Goal: Task Accomplishment & Management: Complete application form

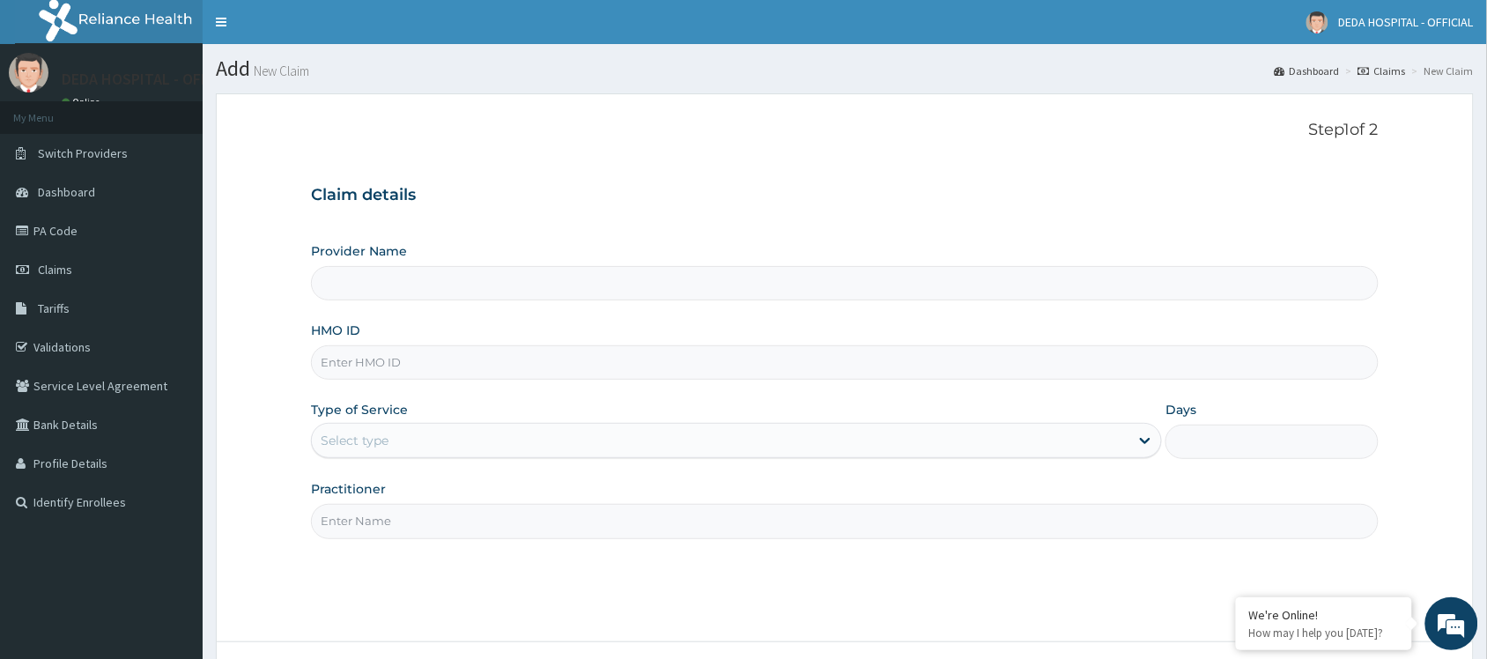
type input "DEDA HOSPITAL"
click at [352, 371] on input "HMO ID" at bounding box center [845, 362] width 1068 height 34
paste input "PPD/10018/C"
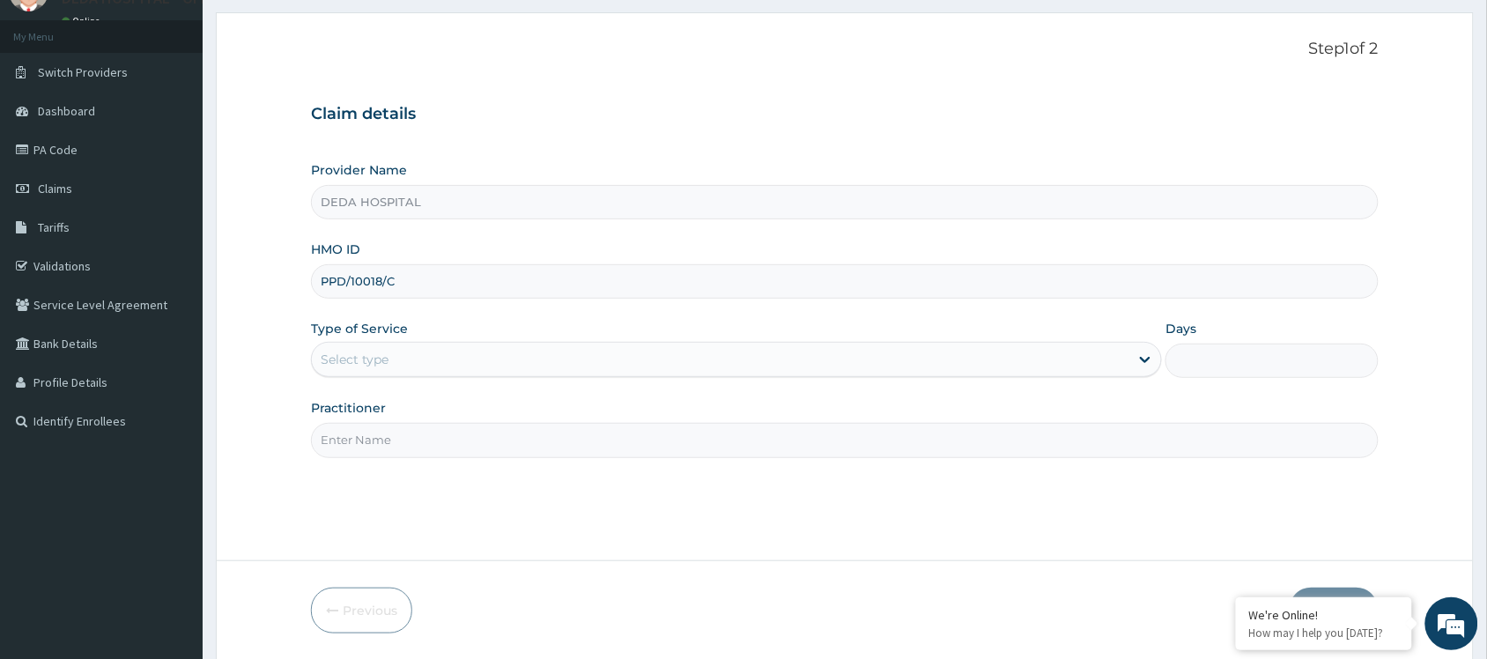
scroll to position [142, 0]
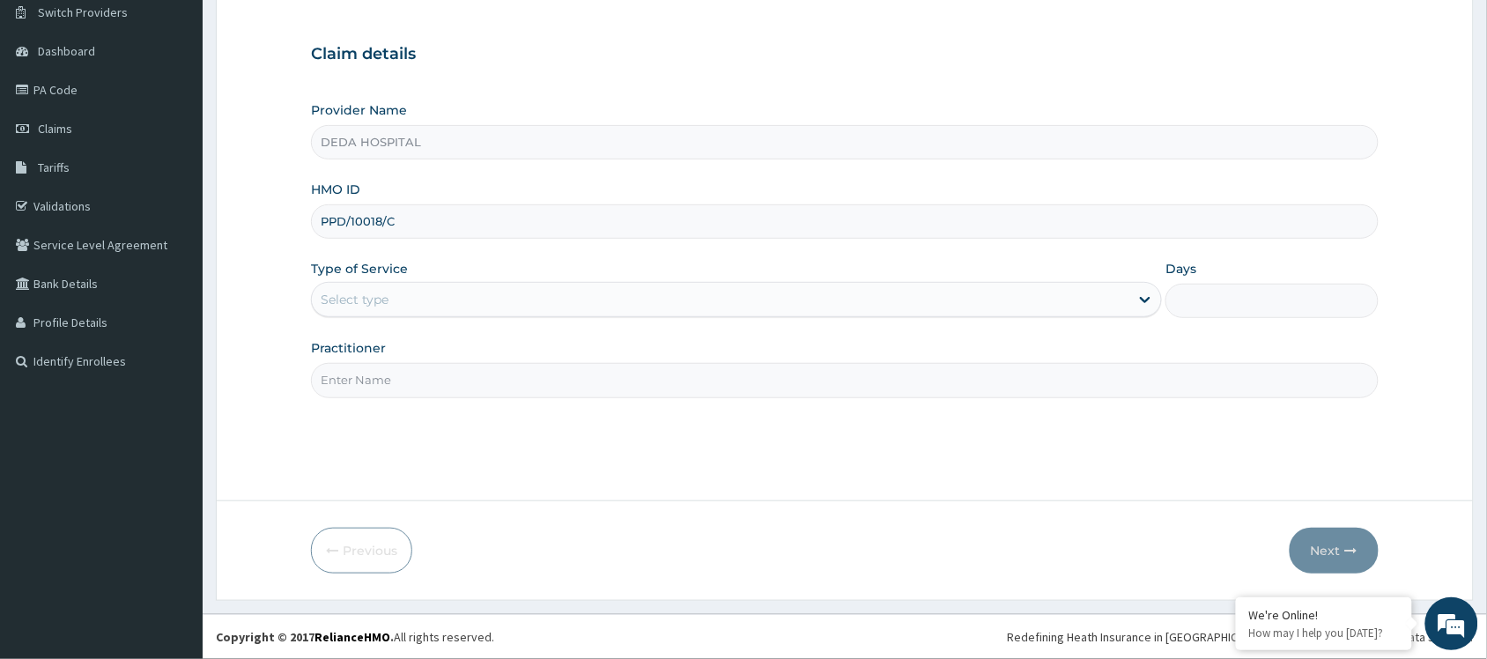
type input "PPD/10018/C"
click at [406, 300] on div "Select type" at bounding box center [720, 299] width 817 height 28
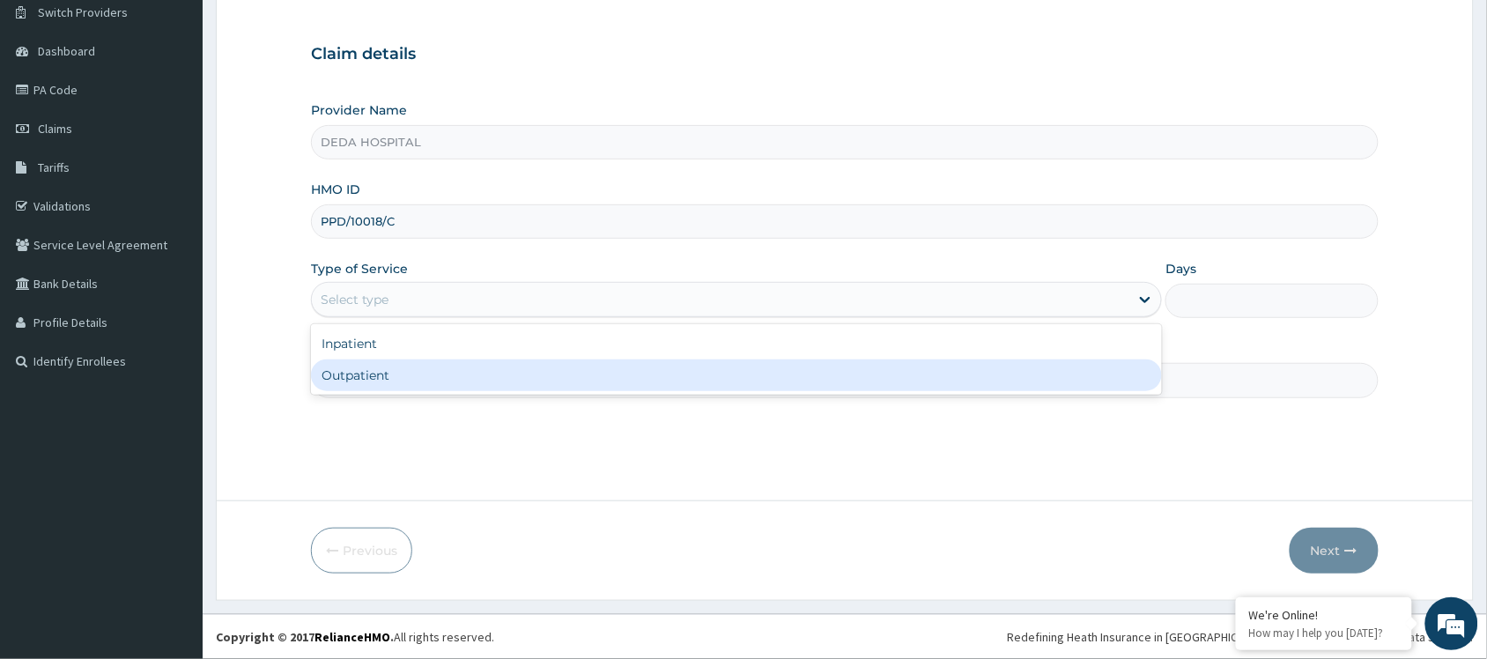
click at [370, 392] on div "Inpatient Outpatient" at bounding box center [736, 359] width 851 height 70
click at [368, 373] on div "Outpatient" at bounding box center [736, 375] width 851 height 32
type input "1"
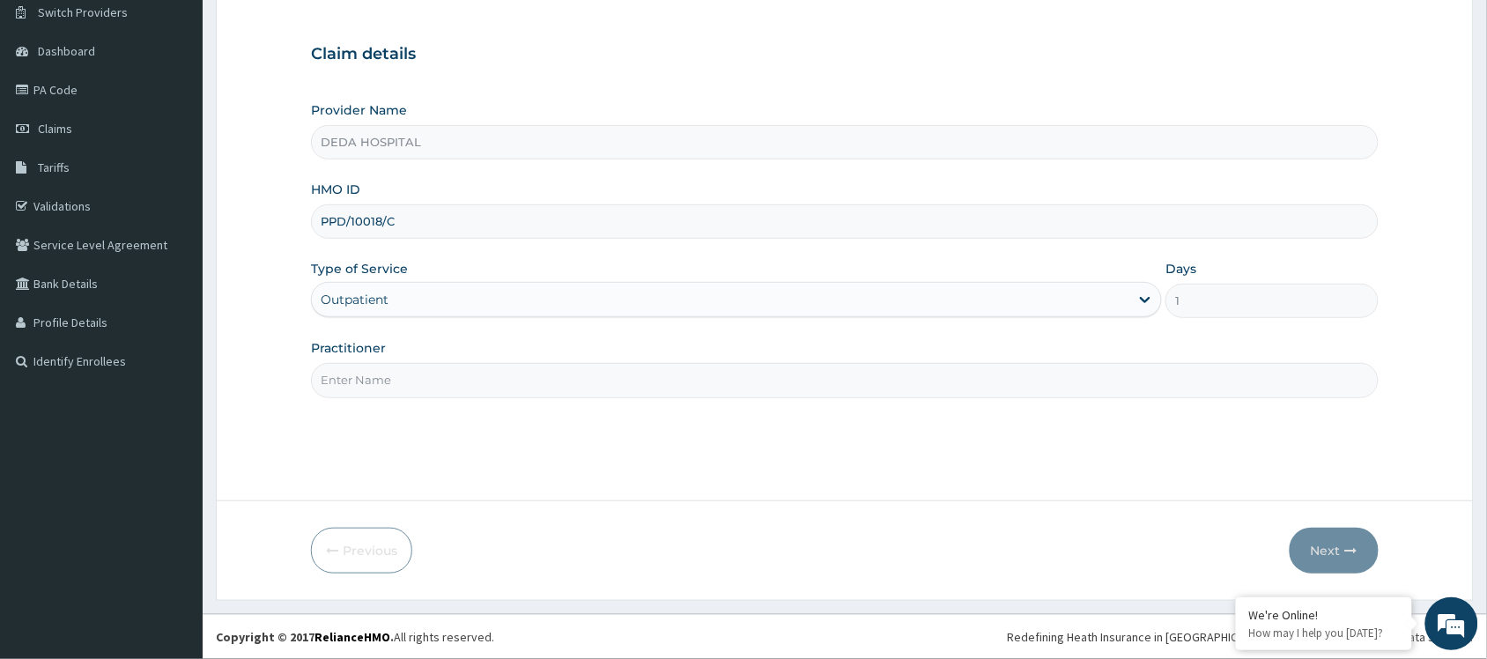
click at [366, 373] on input "Practitioner" at bounding box center [845, 380] width 1068 height 34
type input "DR. NSOFOR"
click at [1320, 530] on button "Next" at bounding box center [1334, 551] width 89 height 46
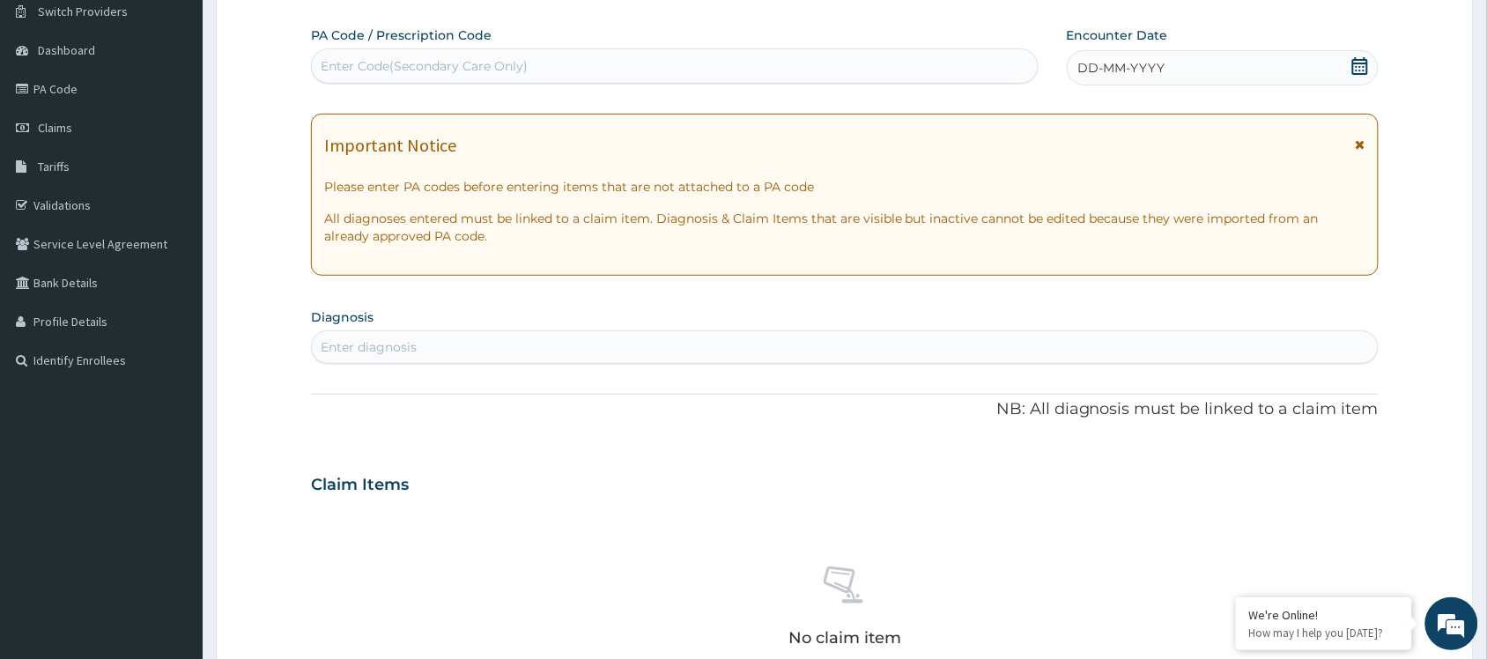
click at [370, 68] on div "Enter Code(Secondary Care Only)" at bounding box center [424, 66] width 207 height 18
paste input "PA/B37683"
type input "PA/B37683"
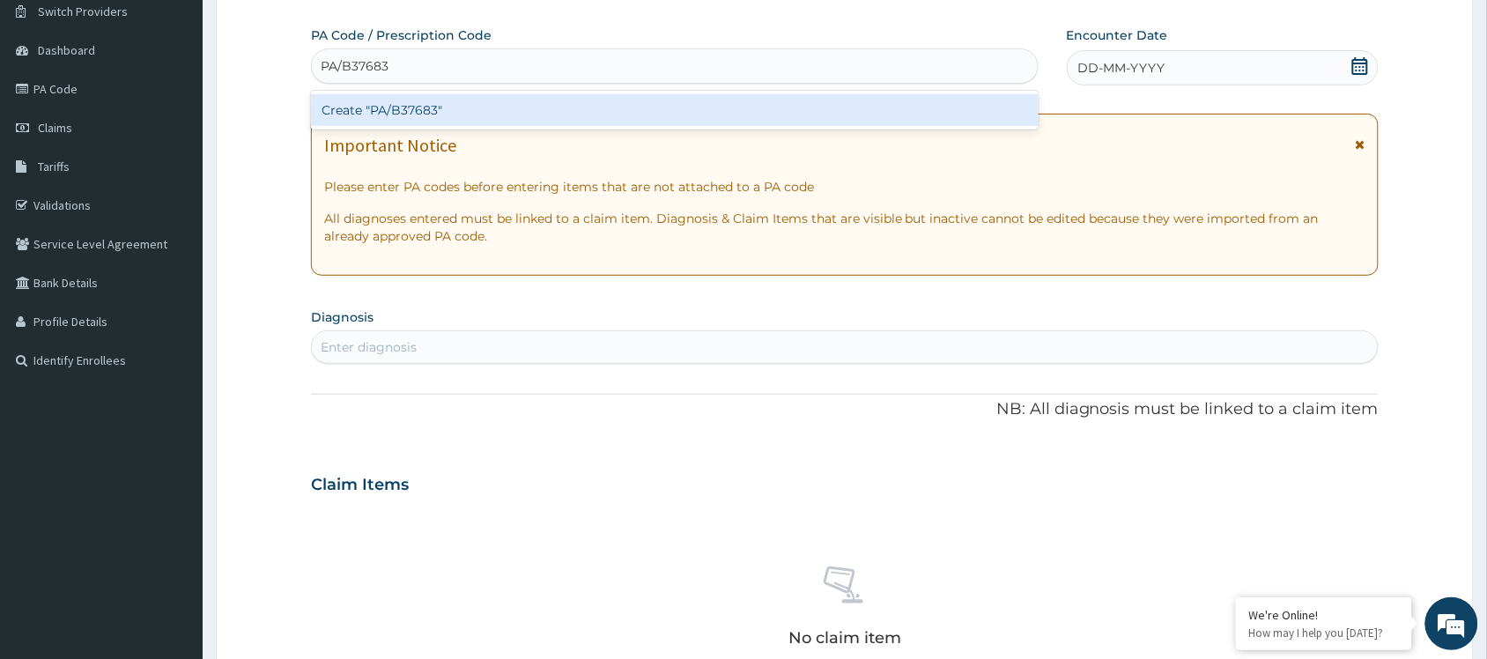
click at [449, 117] on div "Create "PA/B37683"" at bounding box center [675, 110] width 728 height 32
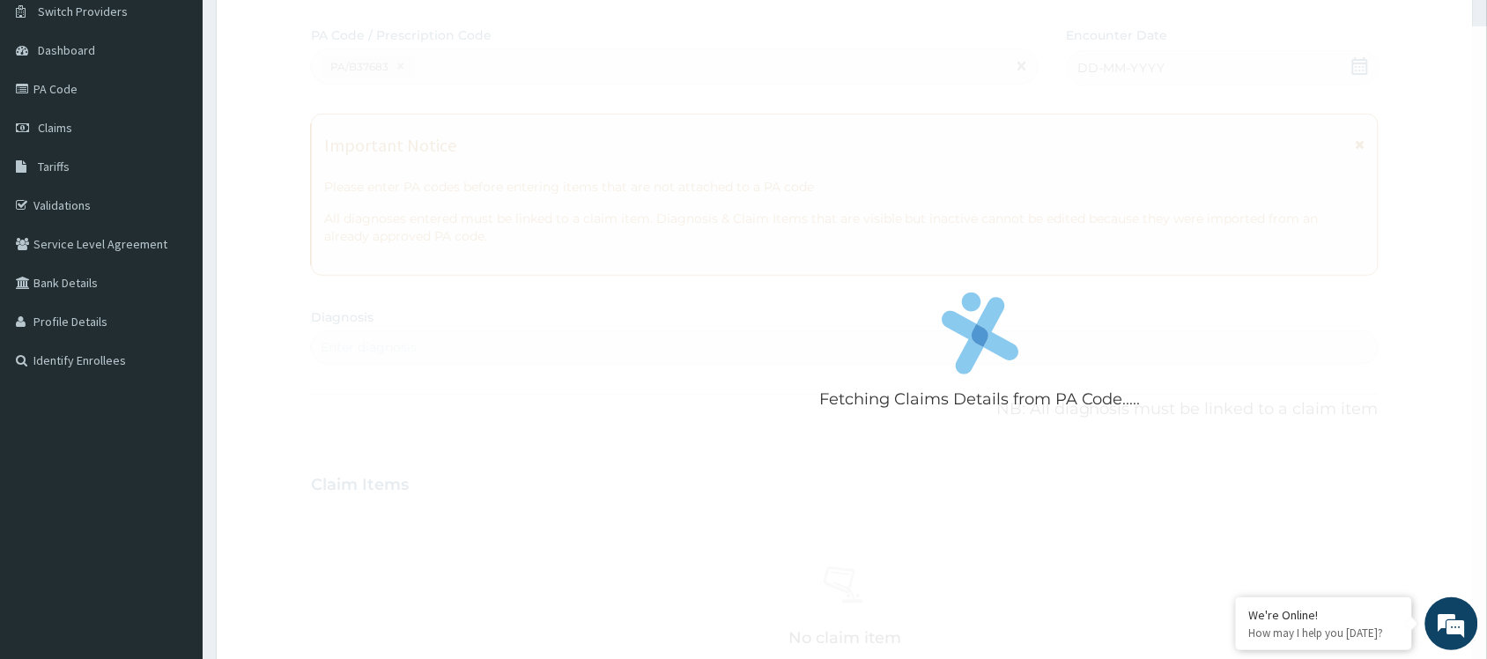
scroll to position [524, 0]
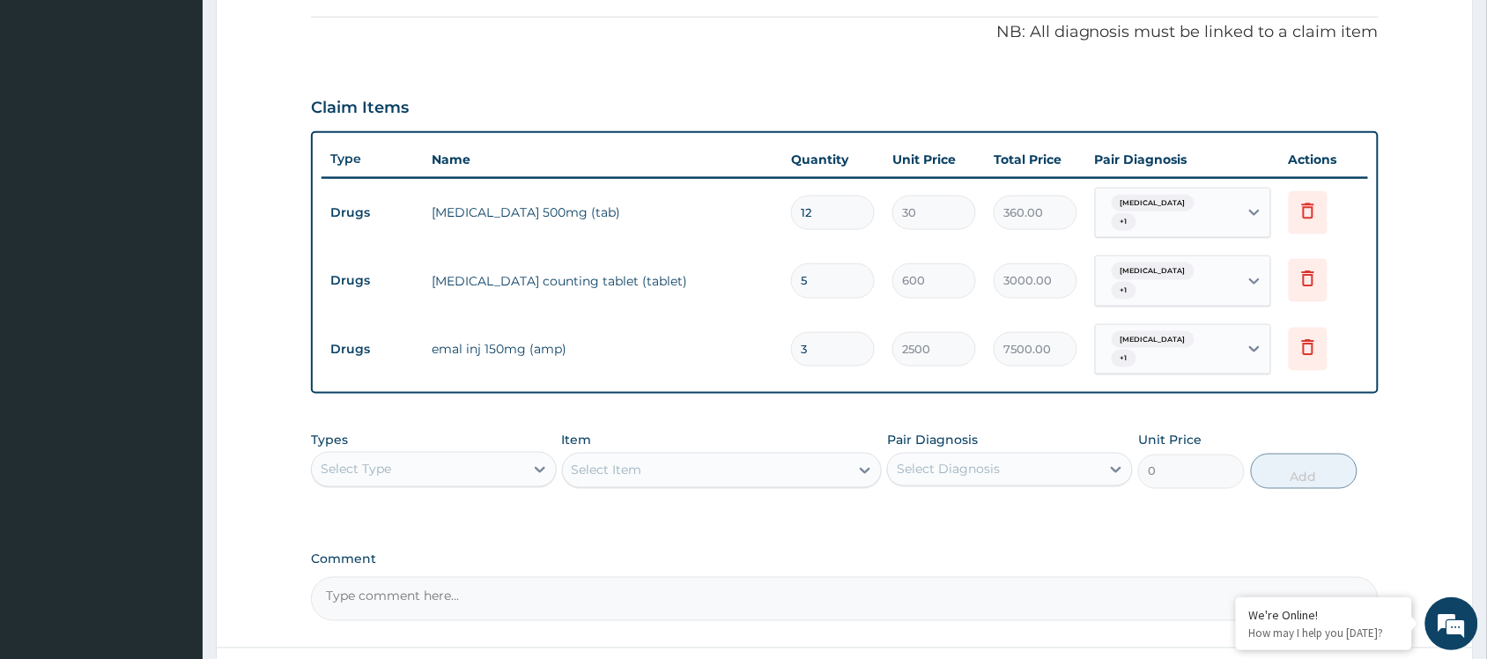
click at [831, 210] on input "12" at bounding box center [833, 213] width 84 height 34
type input "1"
type input "30.00"
type input "0.00"
type input "2"
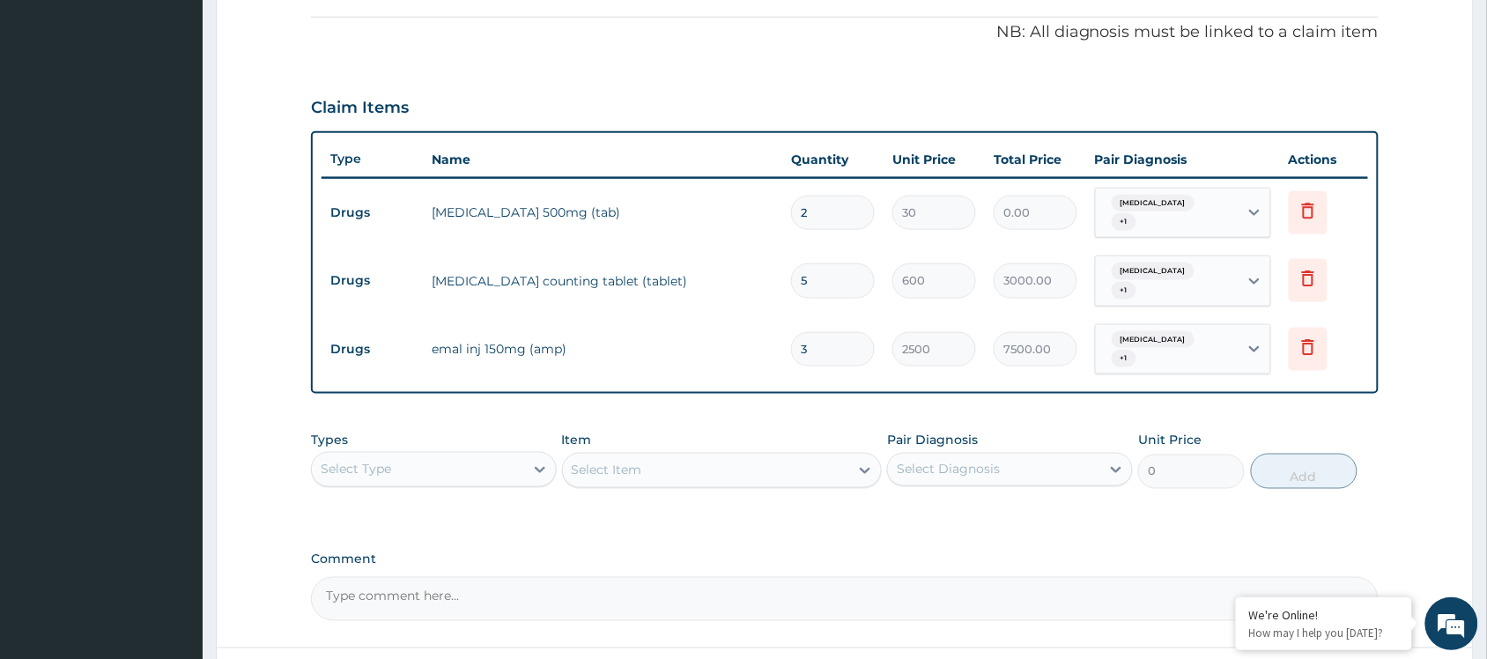
type input "60.00"
type input "24"
type input "720.00"
type input "24"
click at [685, 267] on td "zithromax counting tablet (tablet)" at bounding box center [602, 280] width 359 height 35
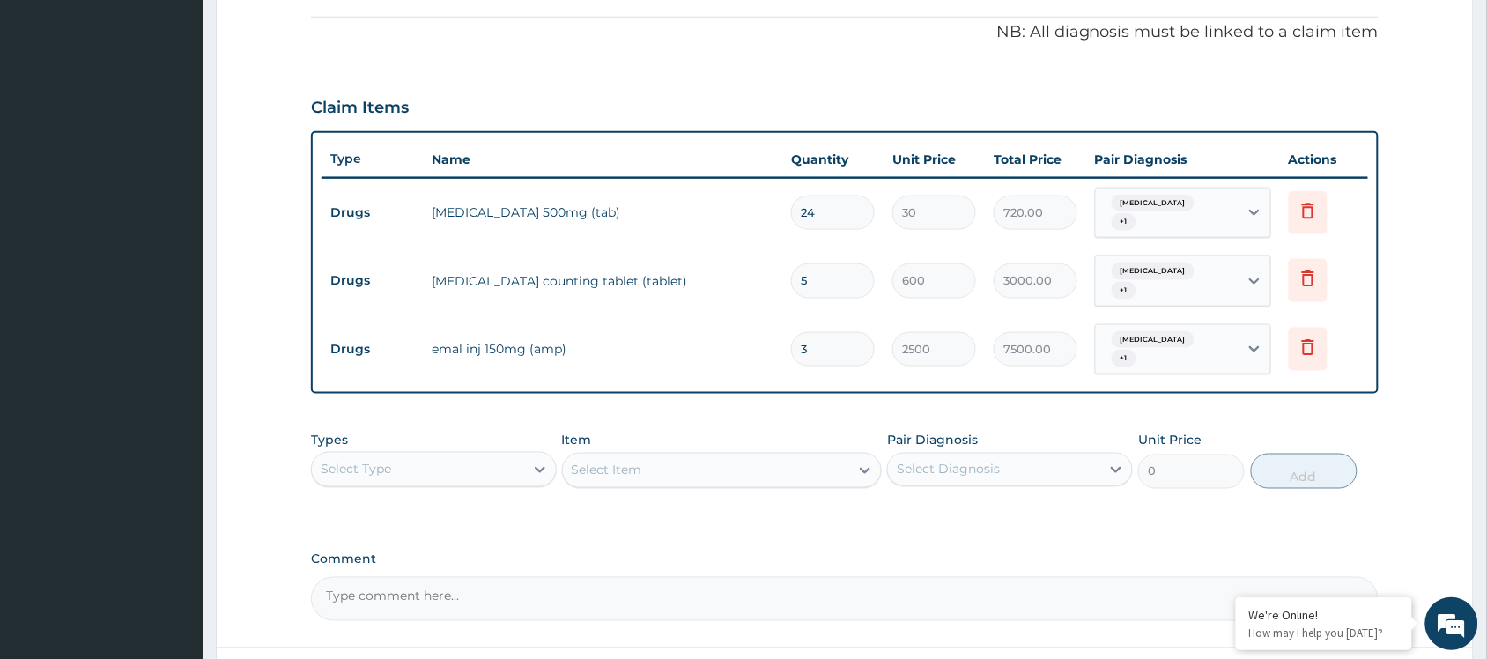
click at [731, 342] on td "emal inj 150mg (amp)" at bounding box center [602, 348] width 359 height 35
click at [1088, 552] on label "Comment" at bounding box center [845, 559] width 1068 height 15
click at [1088, 577] on textarea "Comment" at bounding box center [845, 599] width 1068 height 44
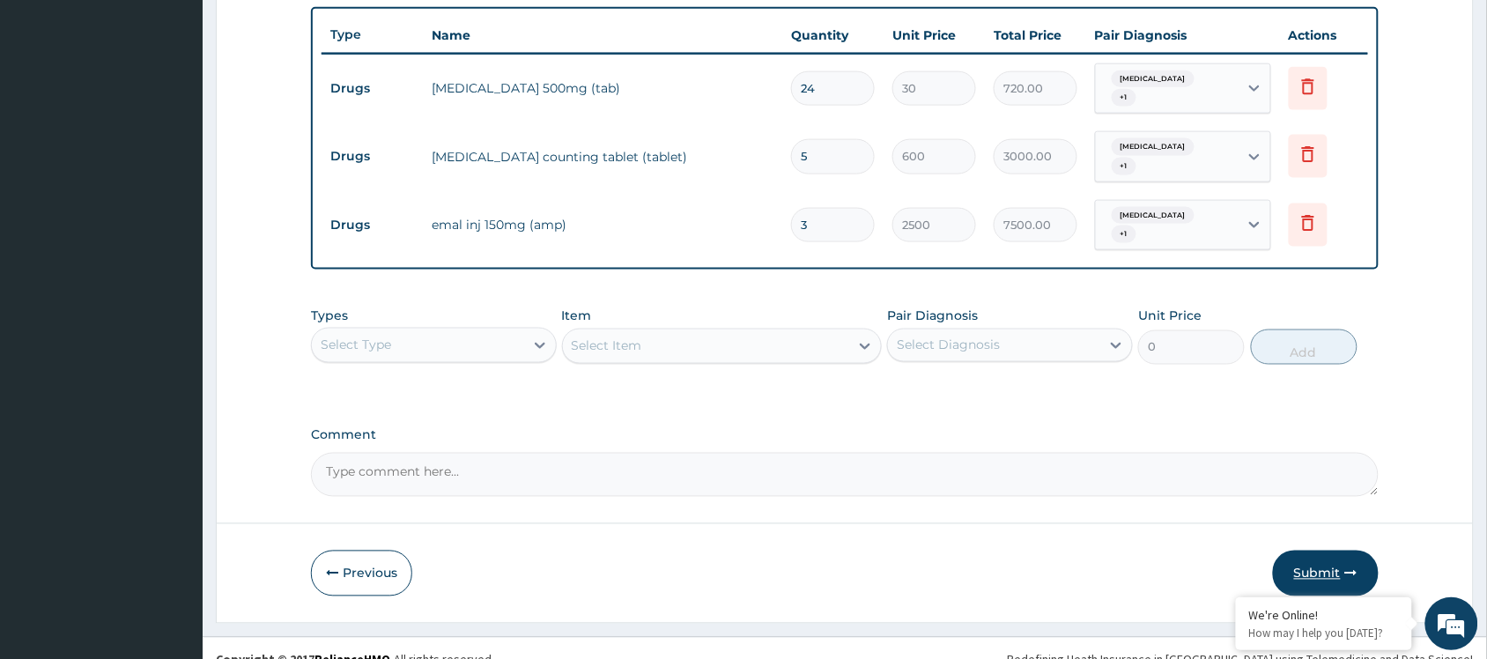
click at [1343, 558] on button "Submit" at bounding box center [1326, 574] width 106 height 46
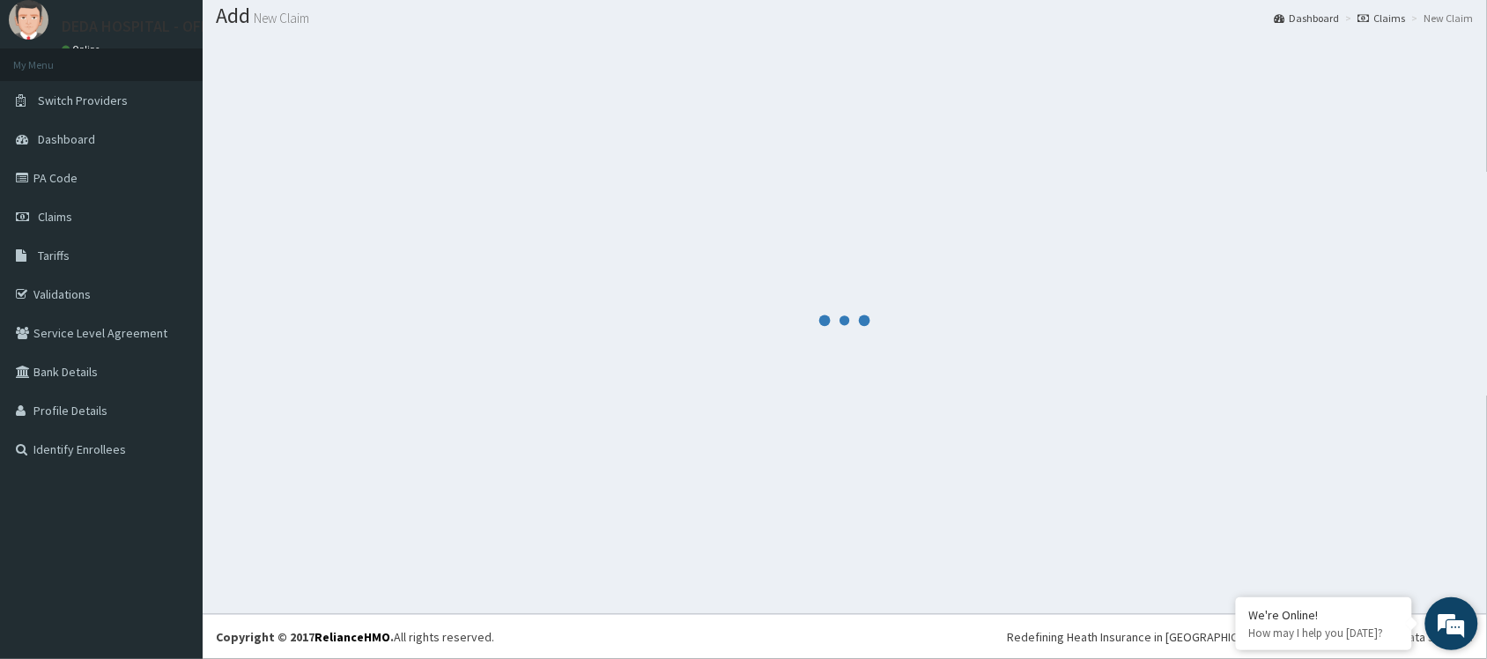
scroll to position [648, 0]
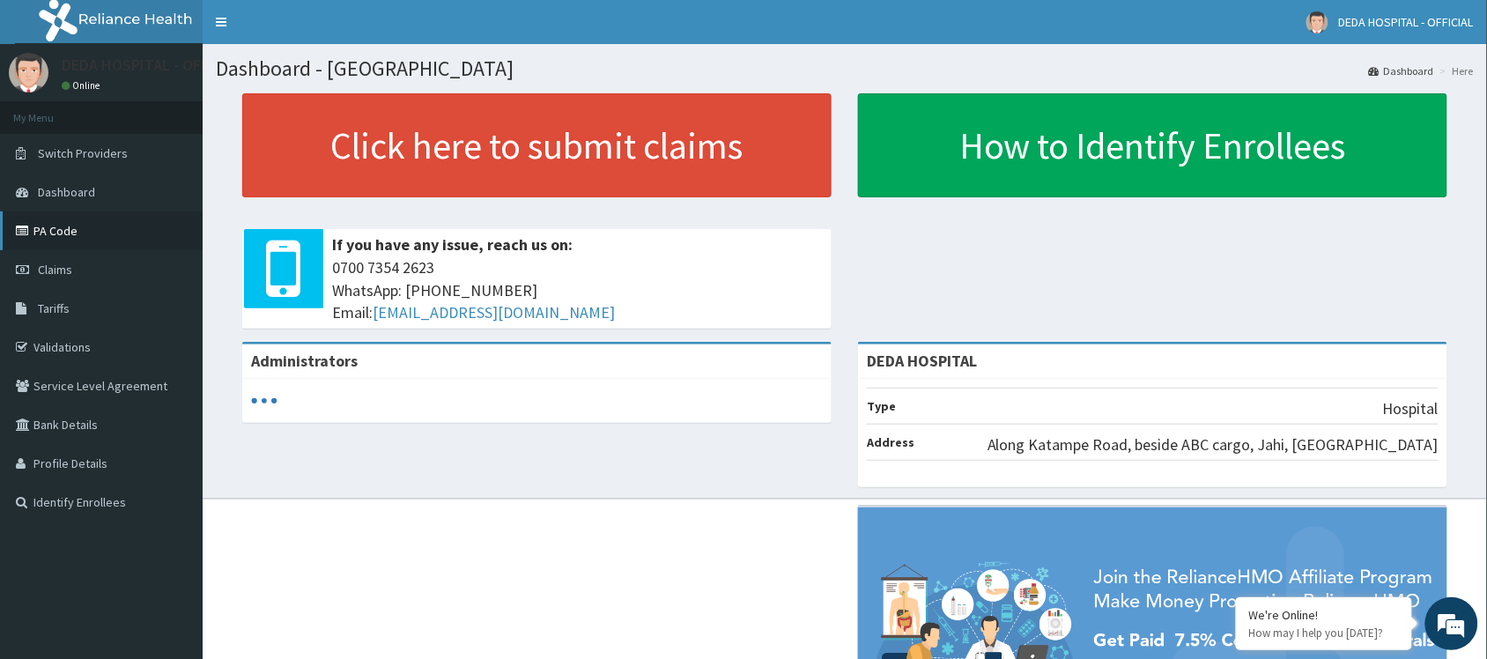
click at [85, 229] on link "PA Code" at bounding box center [101, 230] width 203 height 39
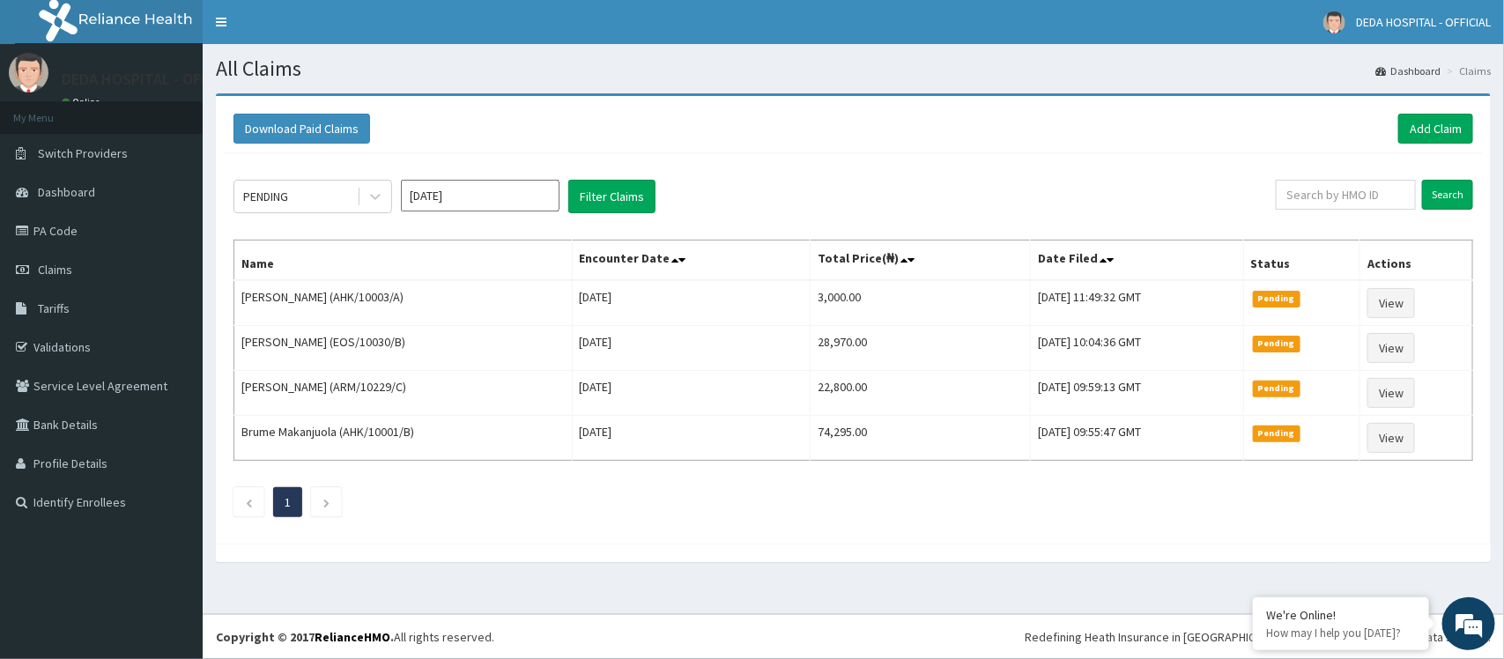
click at [797, 181] on div "PENDING Sep 2025 Filter Claims" at bounding box center [754, 196] width 1042 height 33
drag, startPoint x: 1403, startPoint y: 108, endPoint x: 1407, endPoint y: 122, distance: 13.7
click at [1406, 119] on div "Download Paid Claims Add Claim" at bounding box center [853, 129] width 1257 height 48
click at [1414, 122] on link "Add Claim" at bounding box center [1435, 129] width 75 height 30
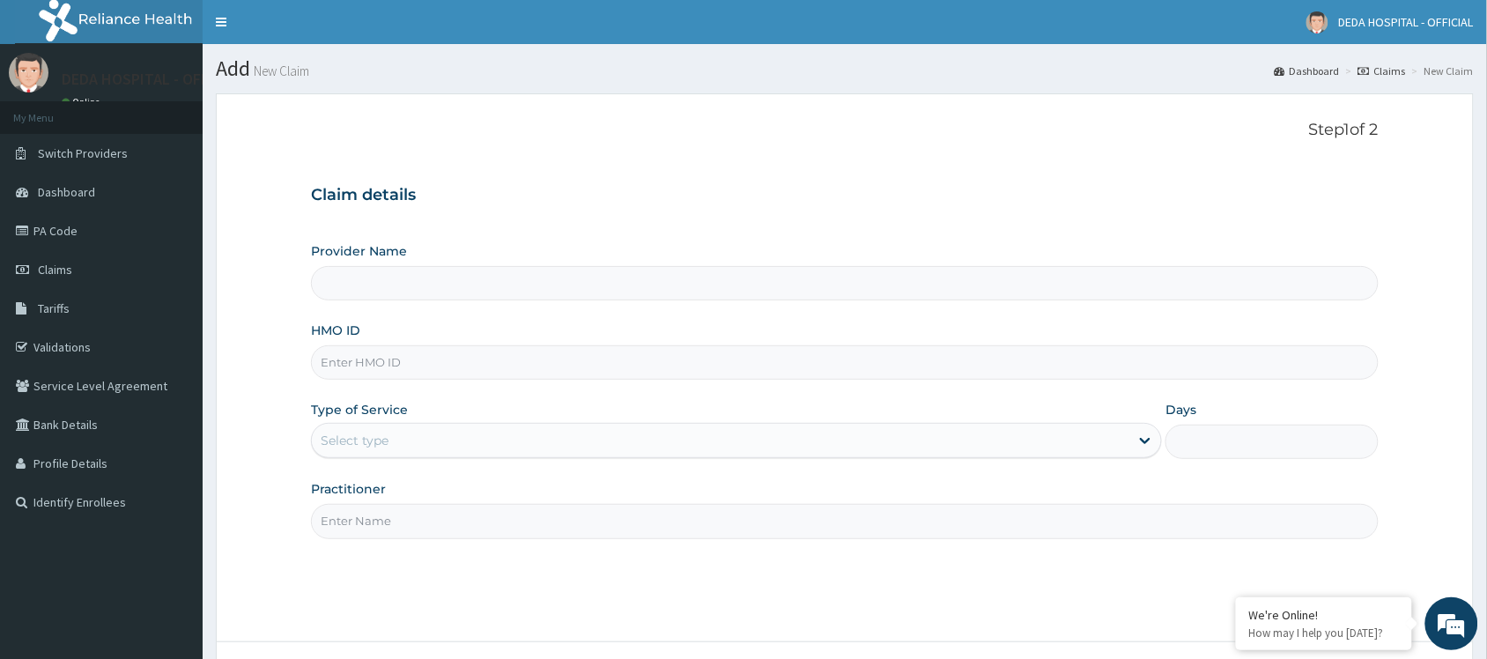
type input "DEDA HOSPITAL"
click at [381, 366] on input "HMO ID" at bounding box center [845, 362] width 1068 height 34
paste input "PPD/10018/C"
type input "PPD/10018/C"
click at [407, 450] on div "Select type" at bounding box center [720, 440] width 817 height 28
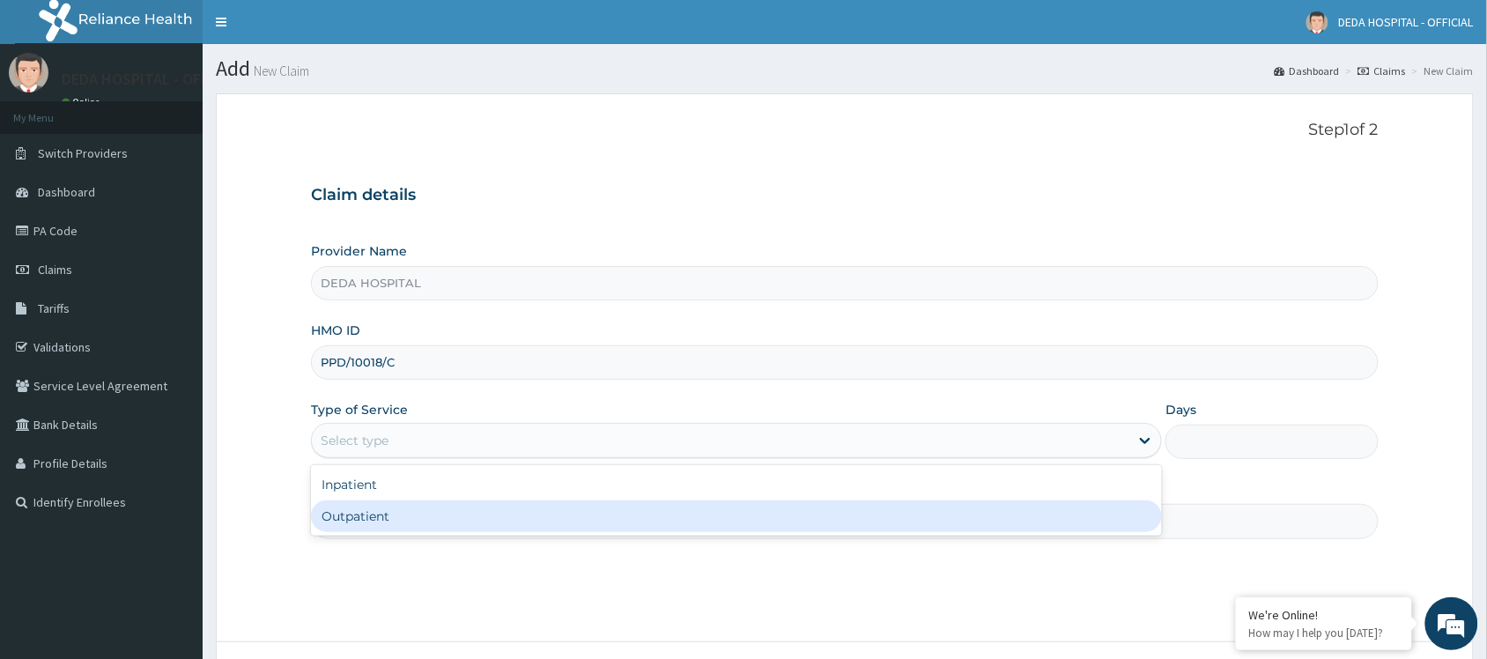
click at [366, 517] on div "Outpatient" at bounding box center [736, 516] width 851 height 32
type input "1"
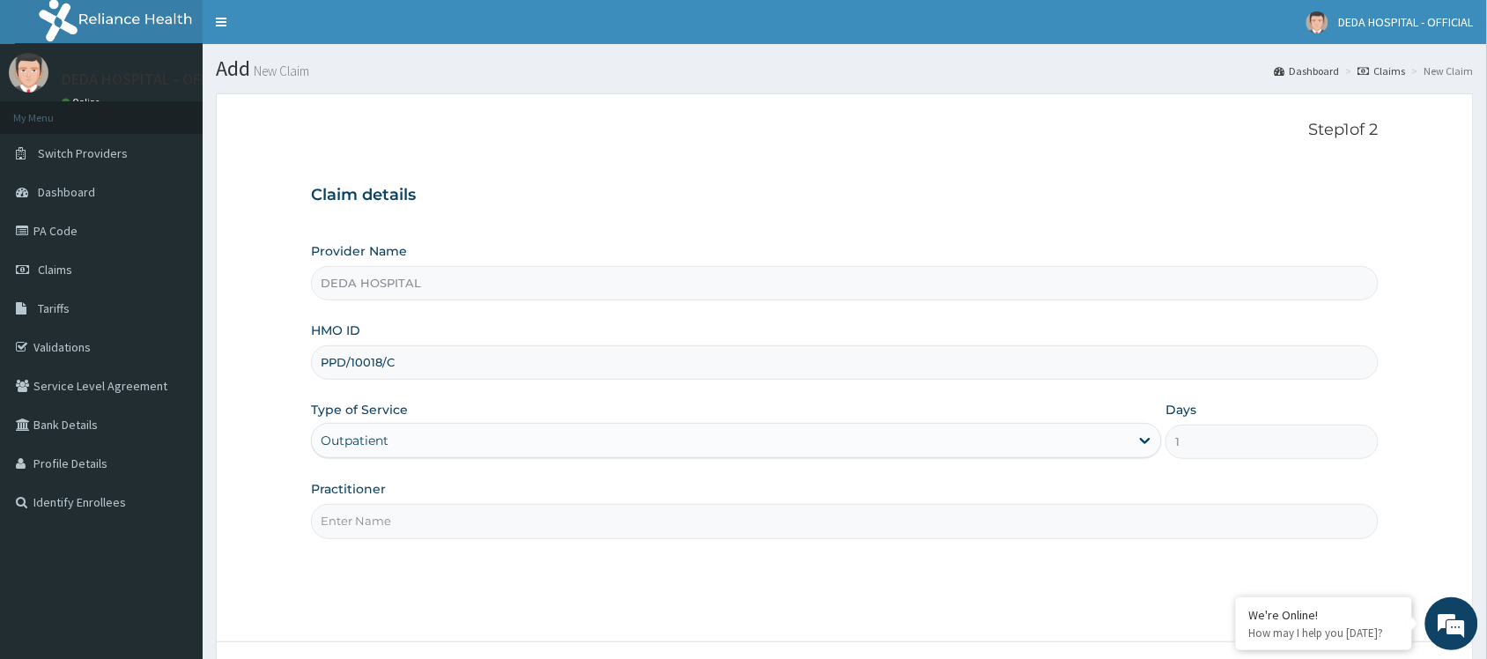
click at [366, 517] on input "Practitioner" at bounding box center [845, 521] width 1068 height 34
type input "DR. NSOFOR"
click at [1057, 578] on div "Step 1 of 2 Claim details Provider Name DEDA HOSPITAL HMO ID PPD/10018/C Type o…" at bounding box center [845, 368] width 1068 height 494
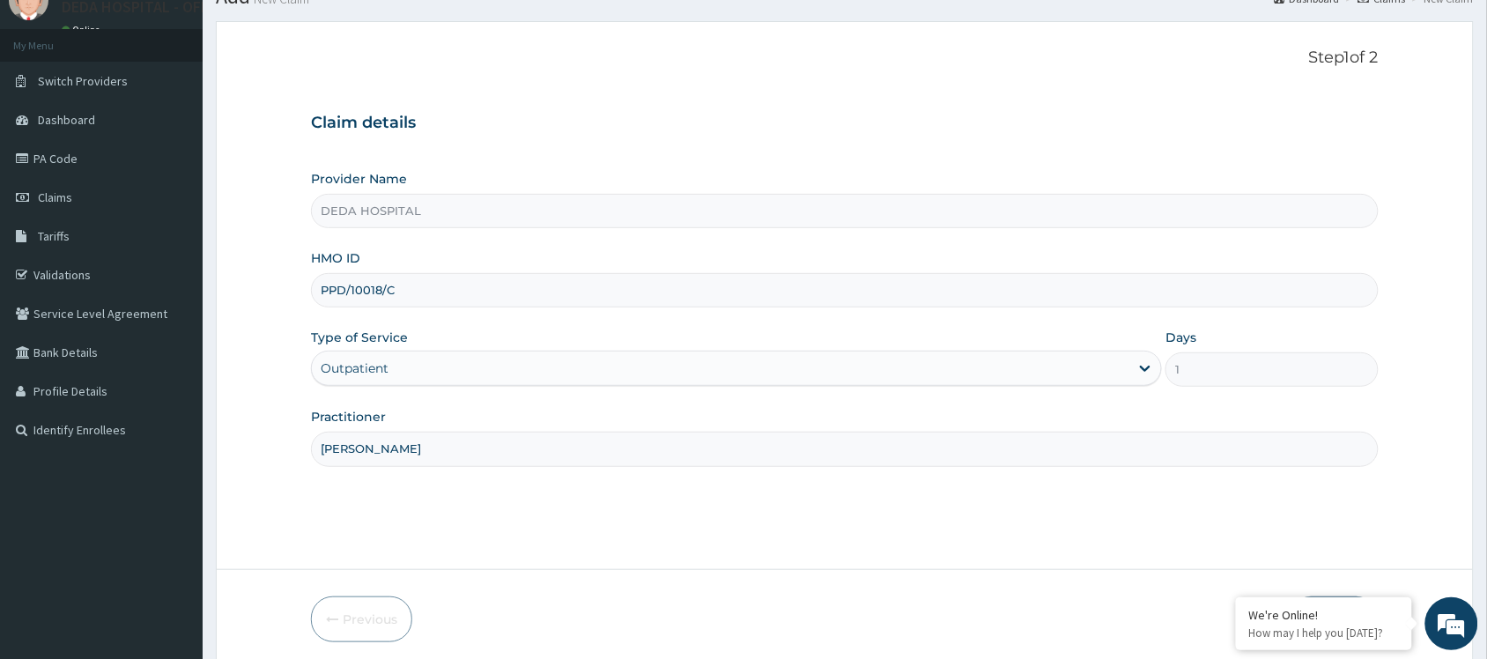
scroll to position [142, 0]
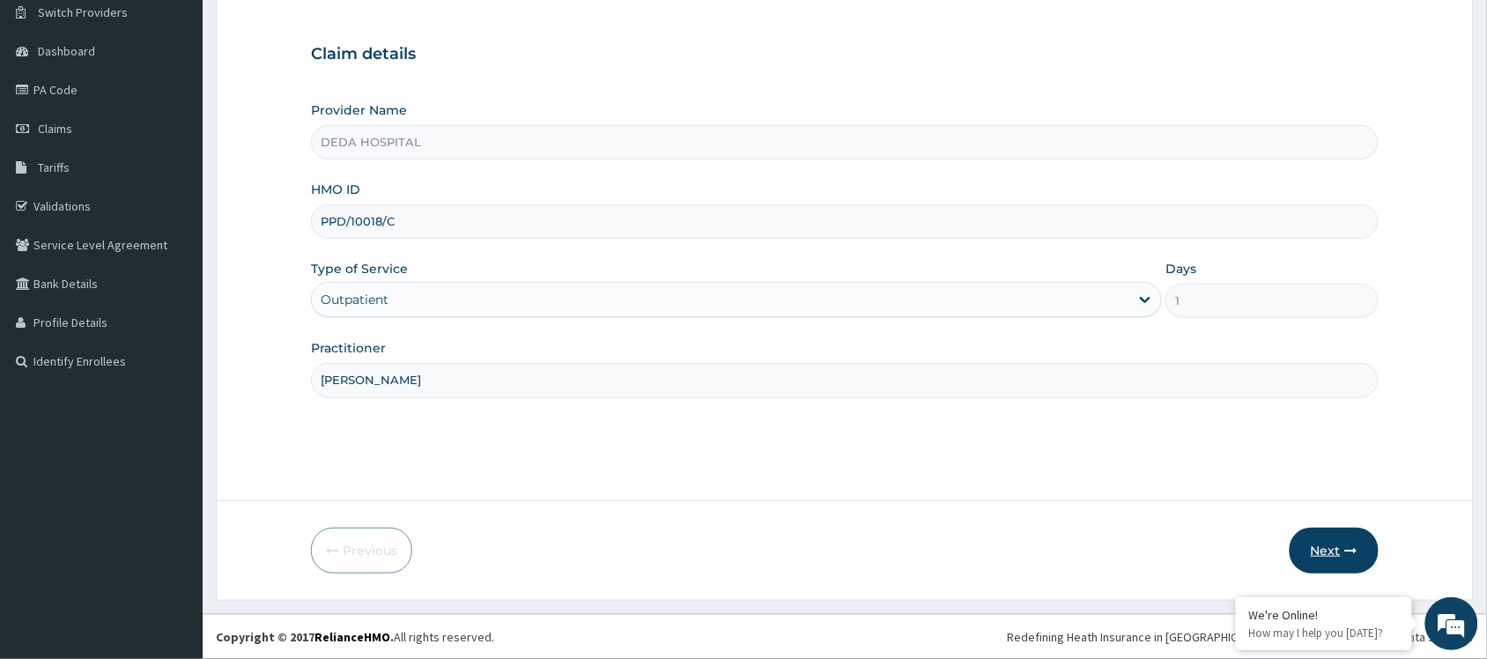
click at [1322, 548] on button "Next" at bounding box center [1334, 551] width 89 height 46
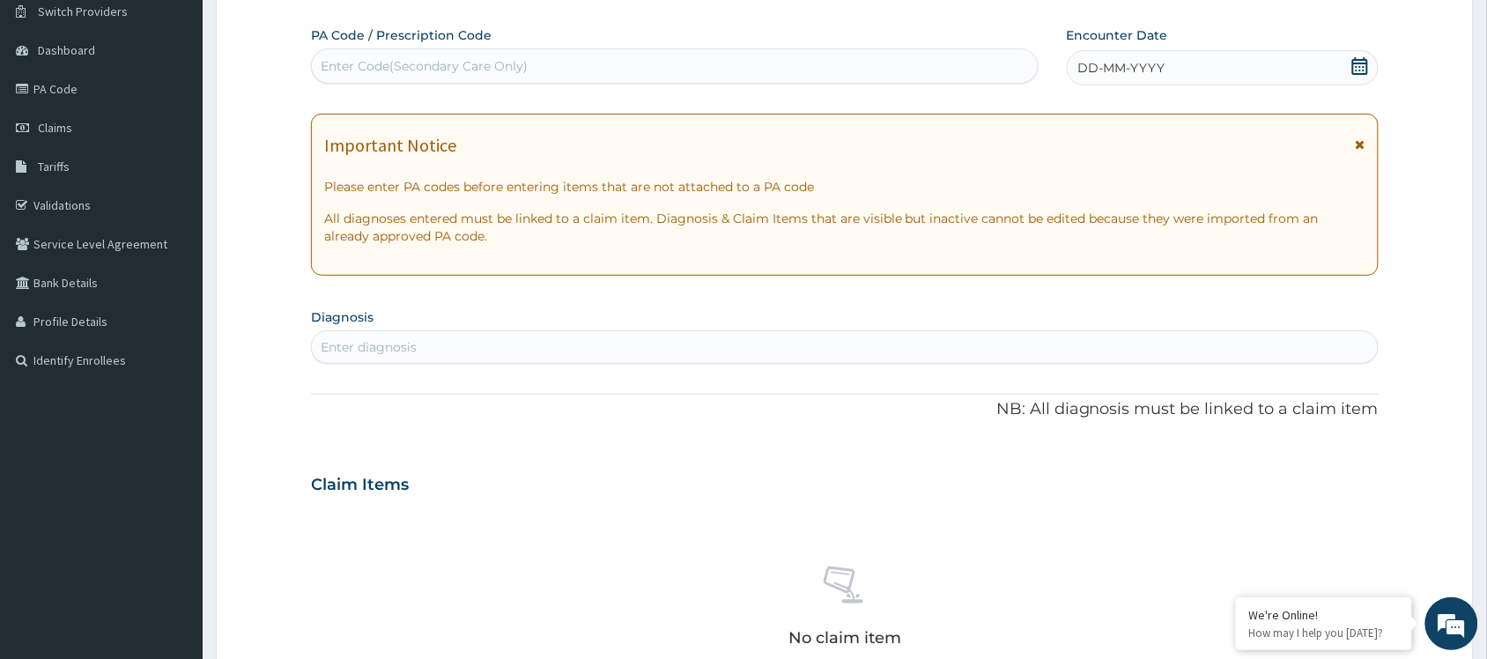
click at [403, 64] on div "Enter Code(Secondary Care Only)" at bounding box center [424, 66] width 207 height 18
paste input "PA/843190"
type input "PA/843190"
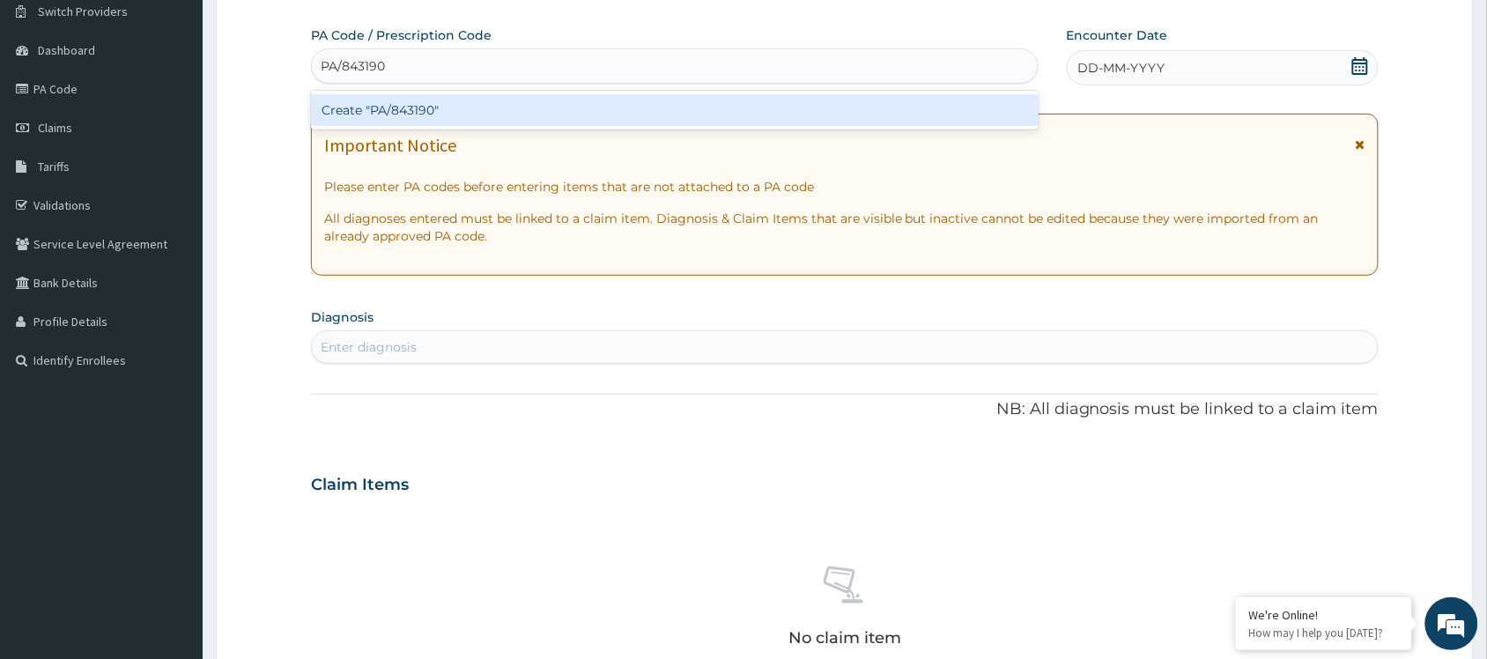
click at [384, 98] on div "Create "PA/843190"" at bounding box center [675, 110] width 728 height 32
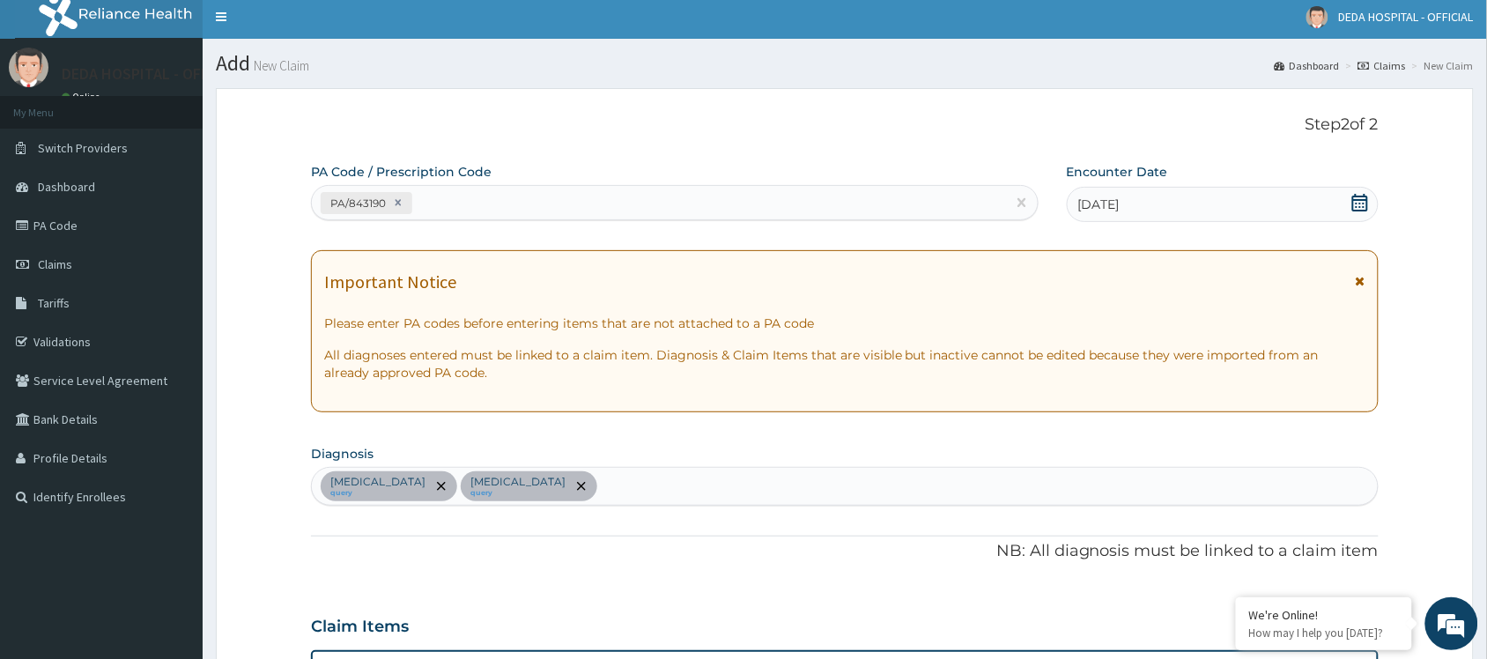
scroll to position [0, 0]
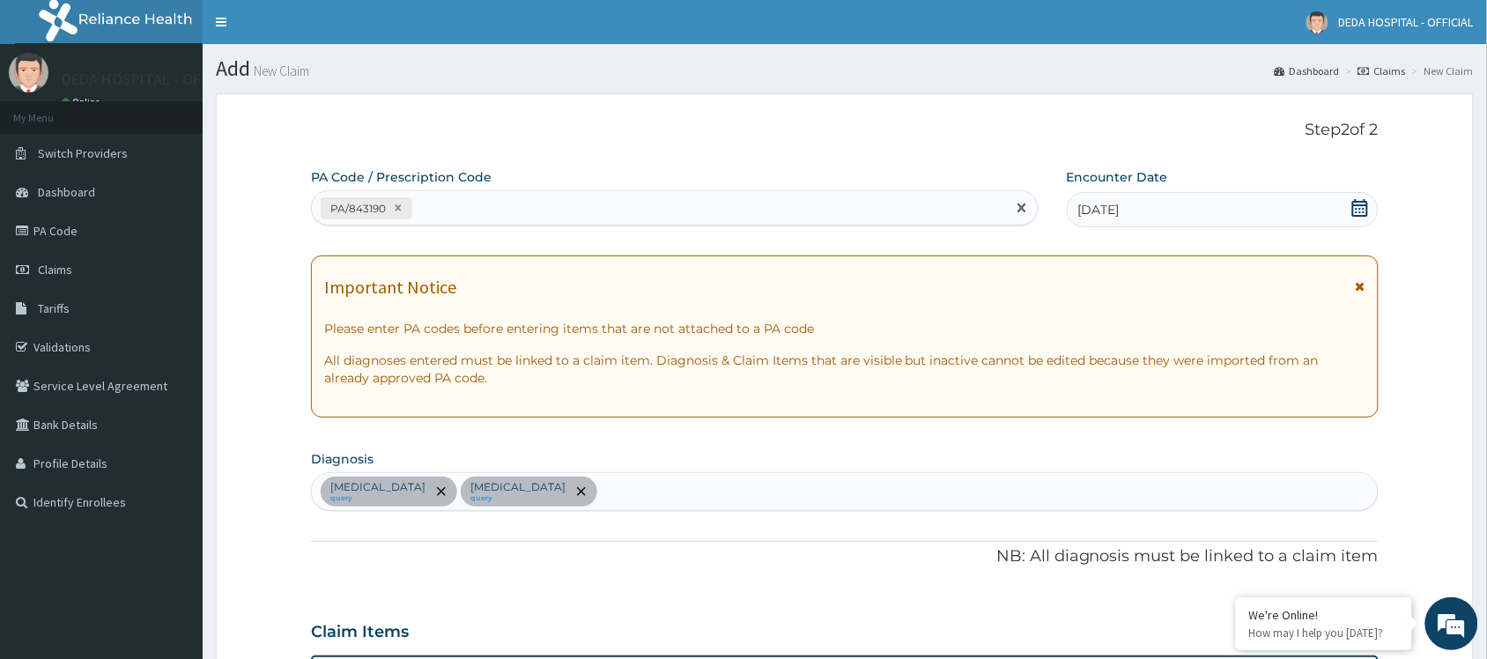
click at [447, 209] on div "PA/843190" at bounding box center [659, 208] width 694 height 29
paste input "PA/CBC7E7"
type input "PA/CBC7E7"
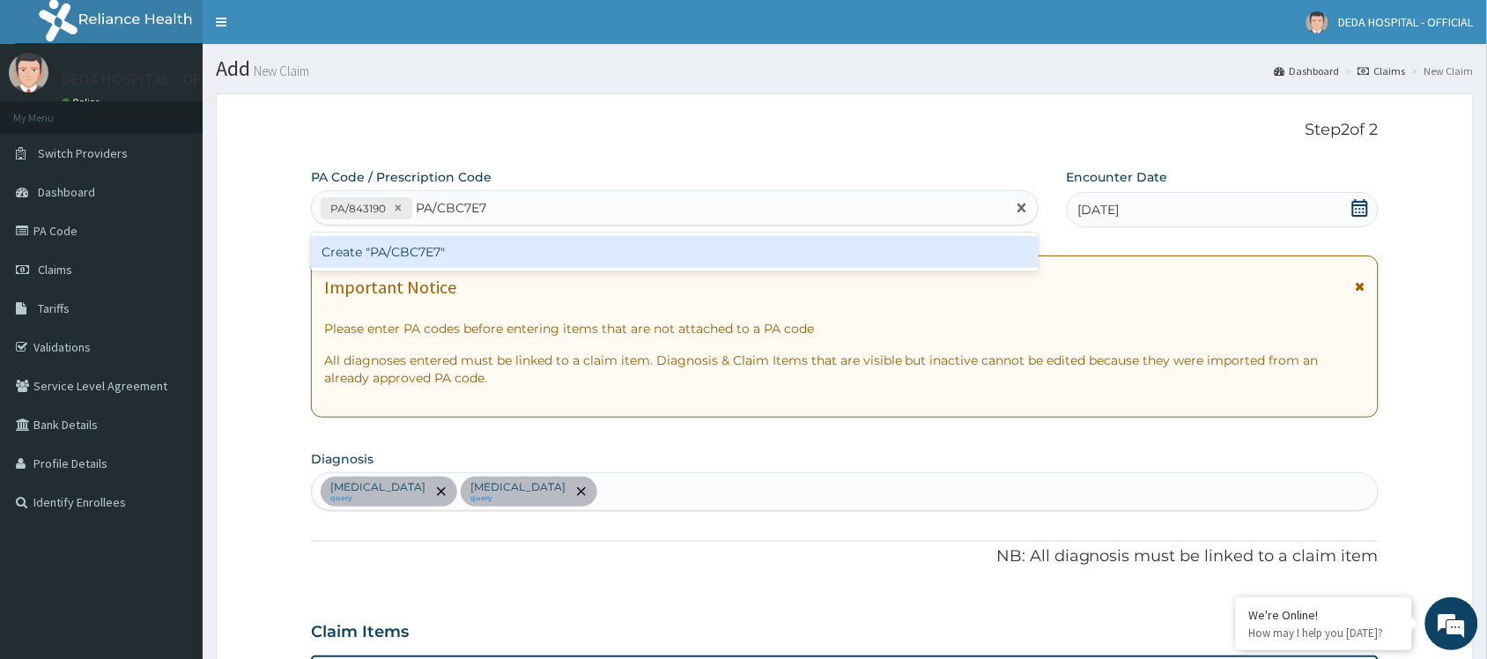
click at [440, 260] on div "Create "PA/CBC7E7"" at bounding box center [675, 252] width 728 height 32
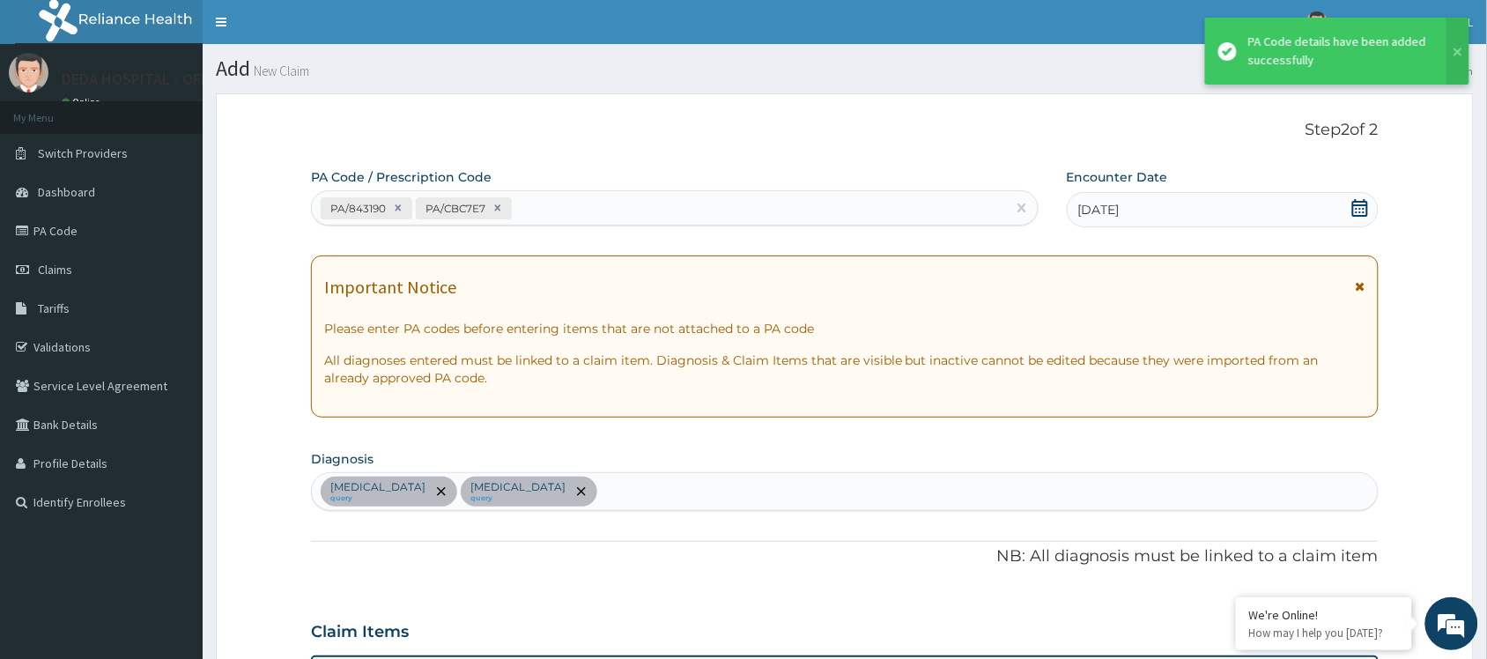
scroll to position [524, 0]
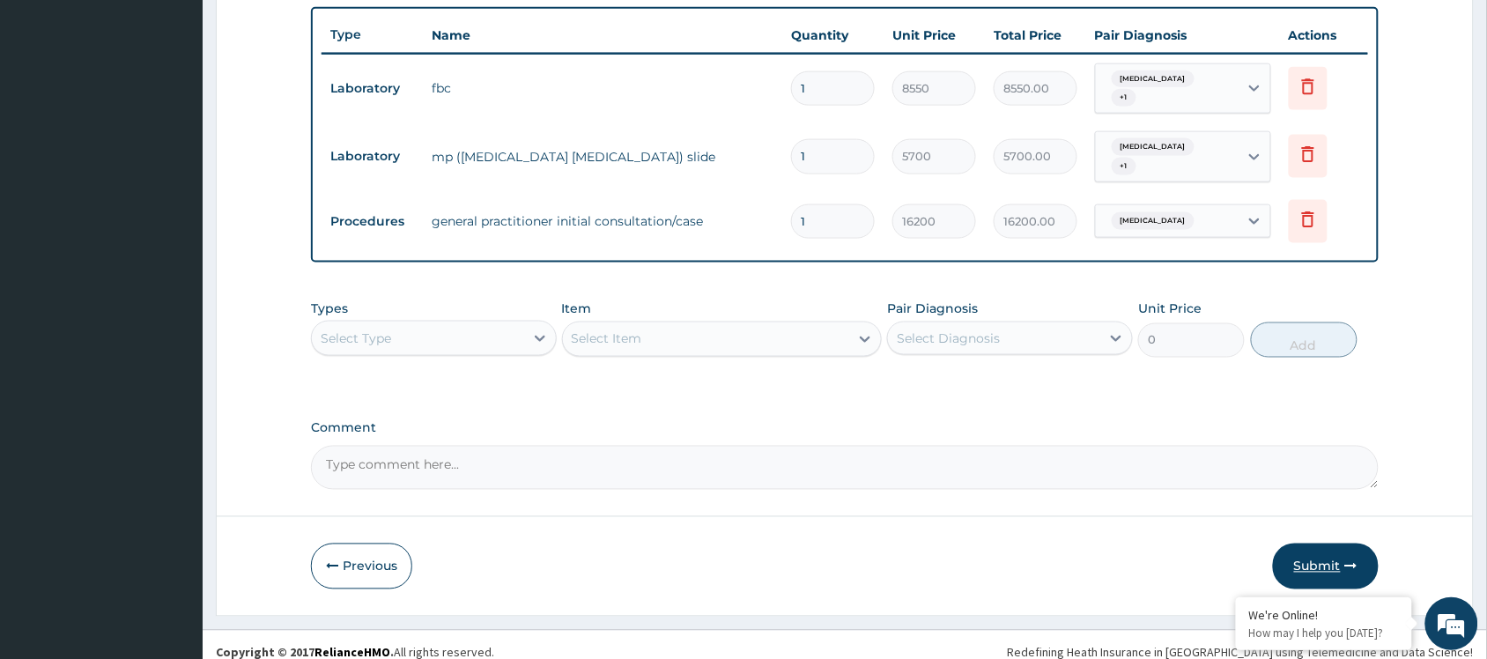
click at [1309, 562] on button "Submit" at bounding box center [1326, 567] width 106 height 46
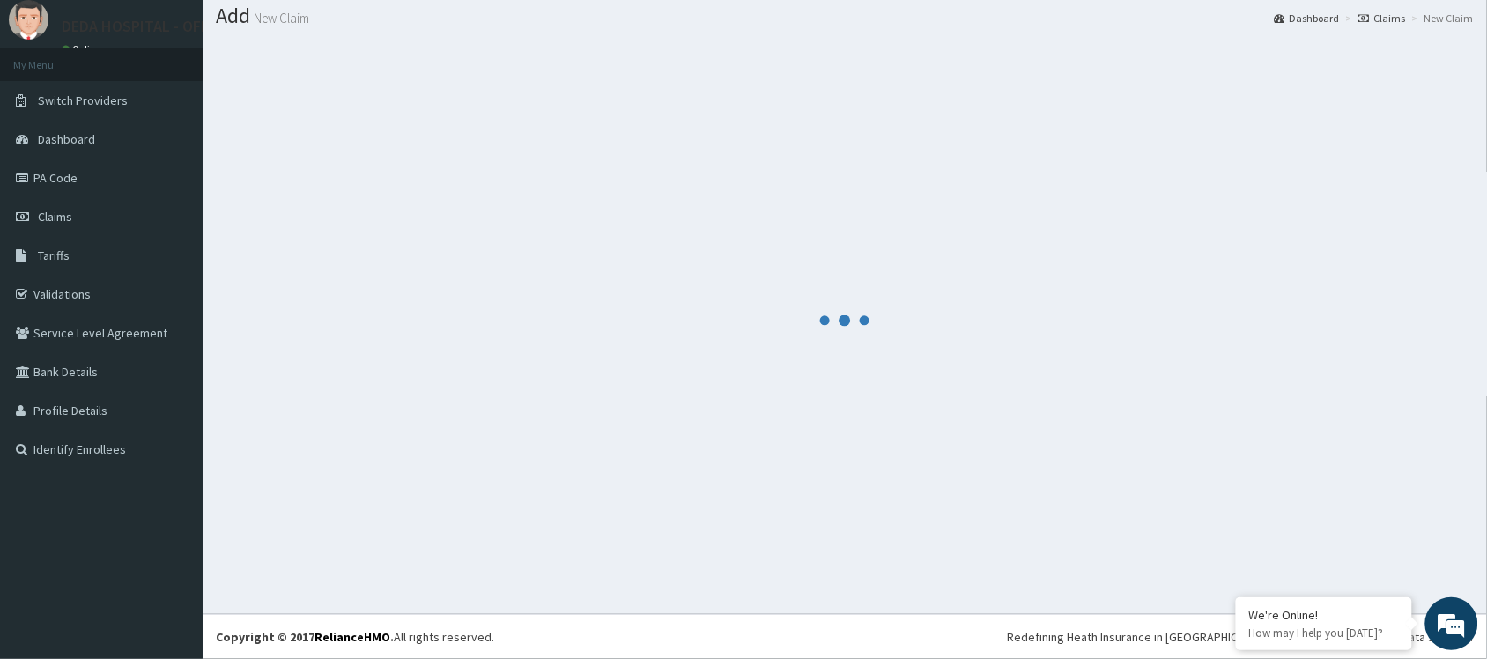
scroll to position [648, 0]
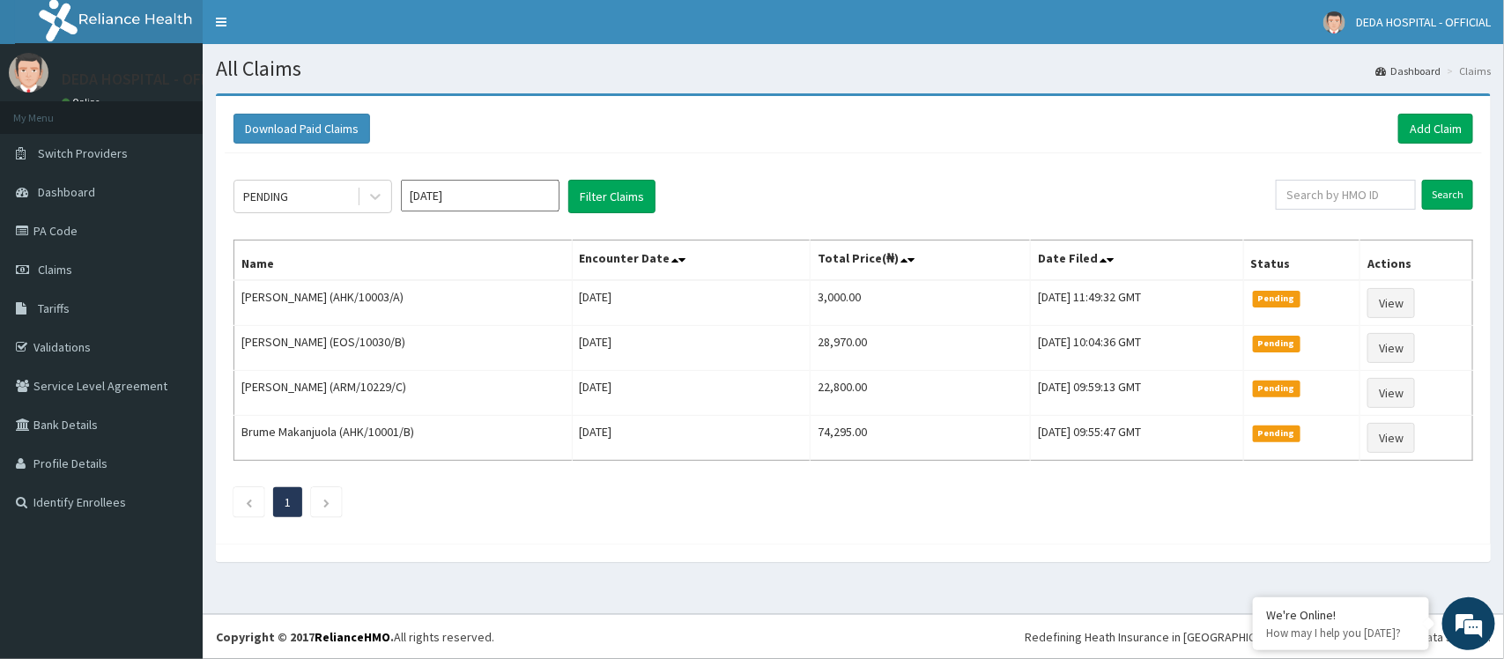
click at [877, 117] on div "Download Paid Claims Add Claim" at bounding box center [852, 129] width 1239 height 30
click at [1409, 121] on link "Add Claim" at bounding box center [1435, 129] width 75 height 30
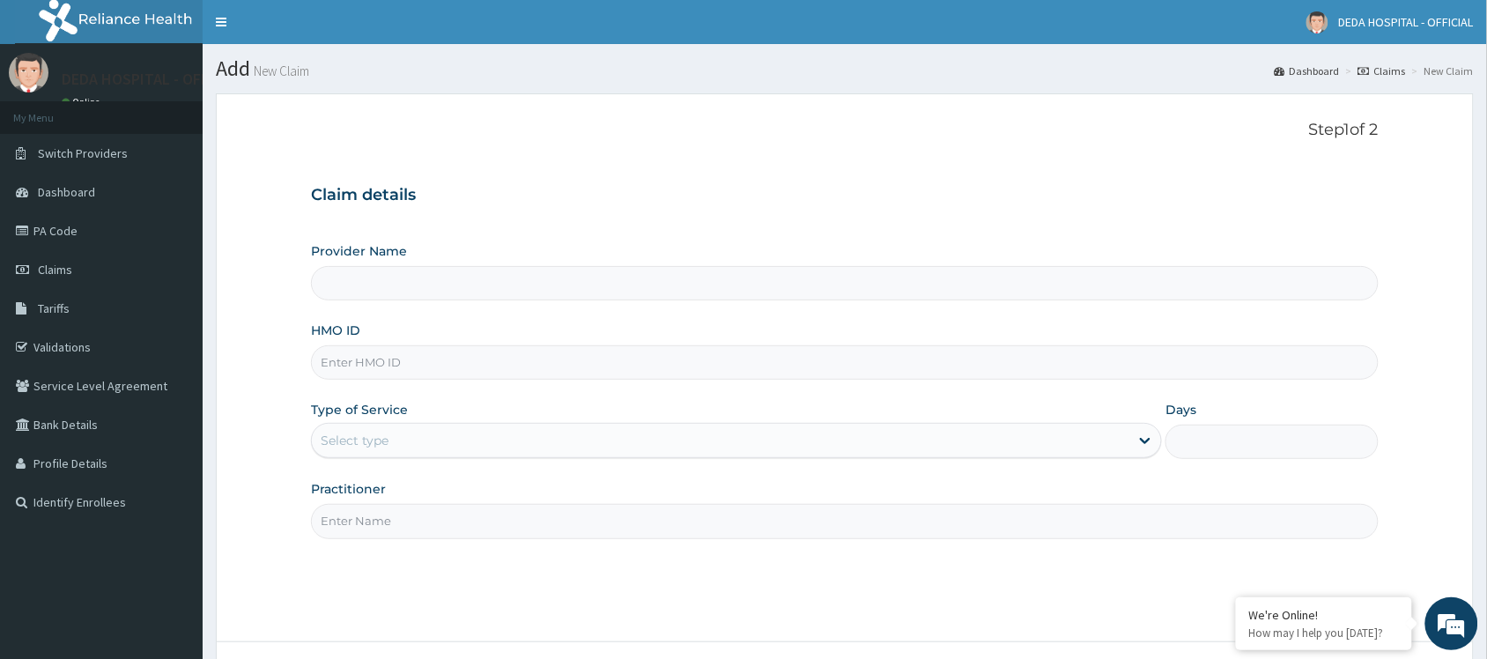
type input "DEDA HOSPITAL"
click at [344, 372] on input "HMO ID" at bounding box center [845, 362] width 1068 height 34
paste input "FMI/10206/C"
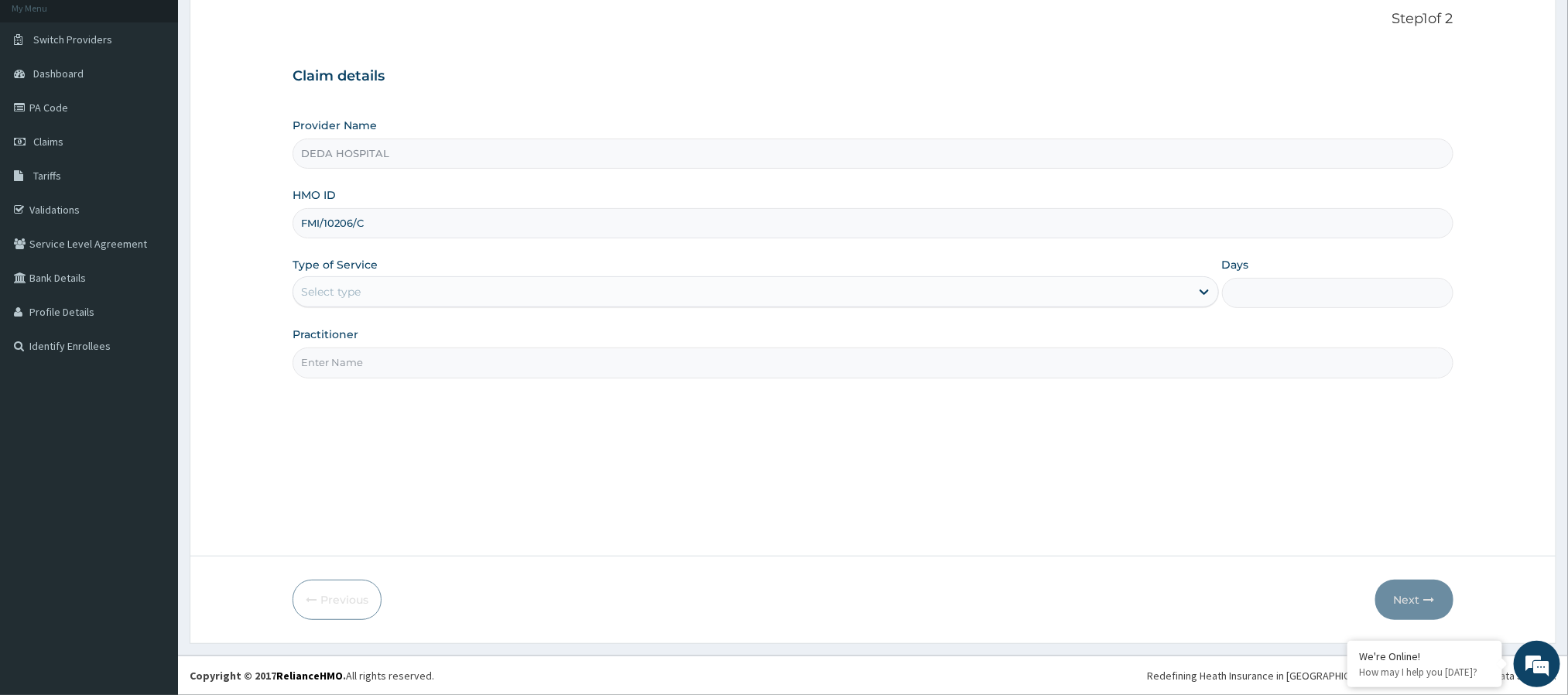
type input "FMI/10206/C"
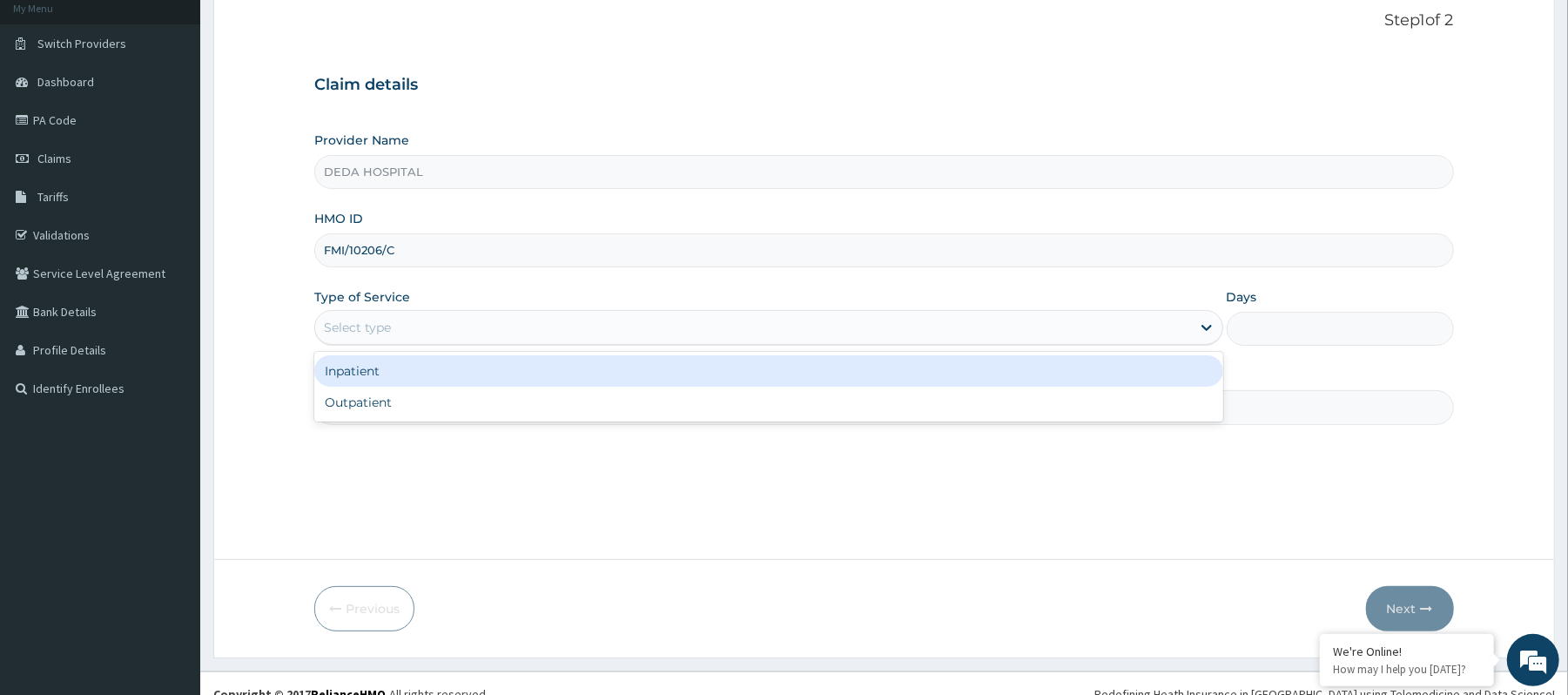
click at [432, 325] on div "Select type" at bounding box center [752, 327] width 874 height 28
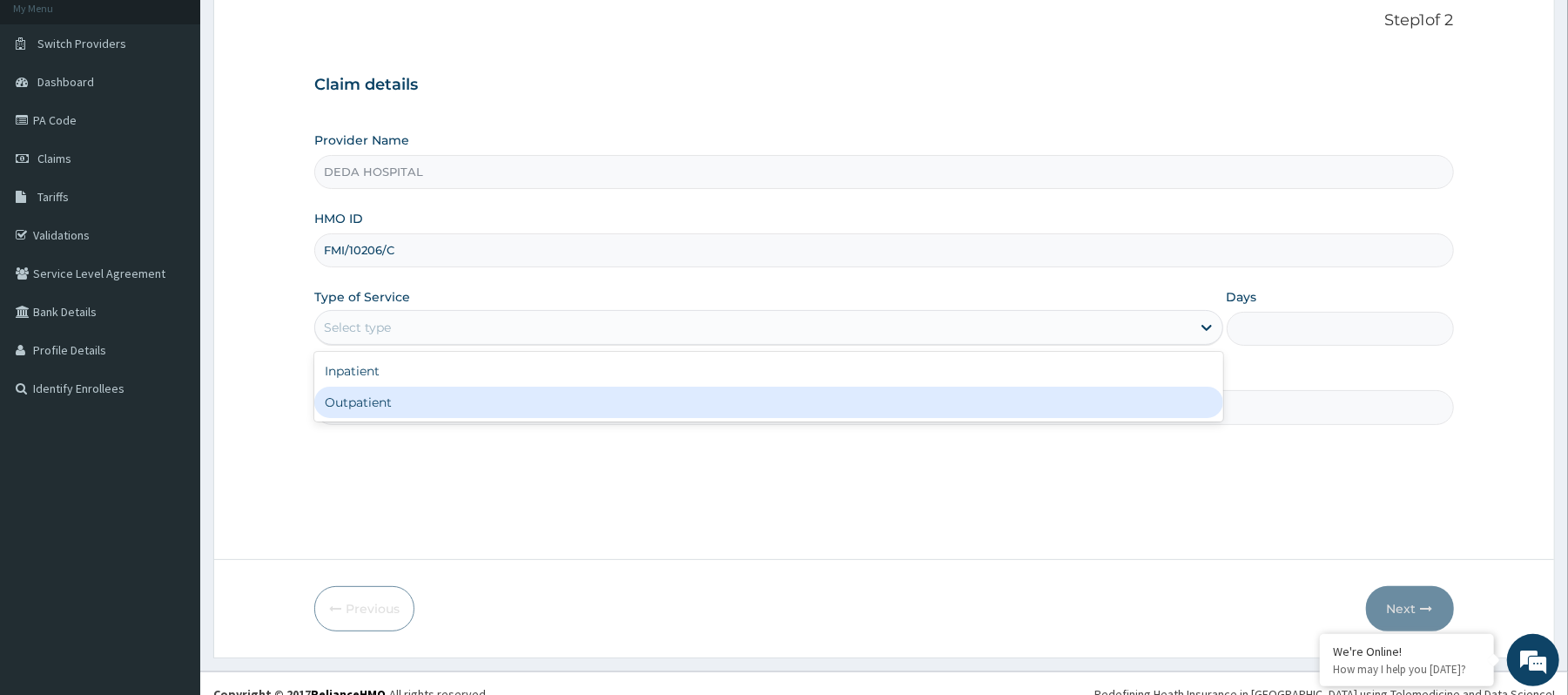
click at [387, 397] on div "Outpatient" at bounding box center [768, 402] width 908 height 32
type input "1"
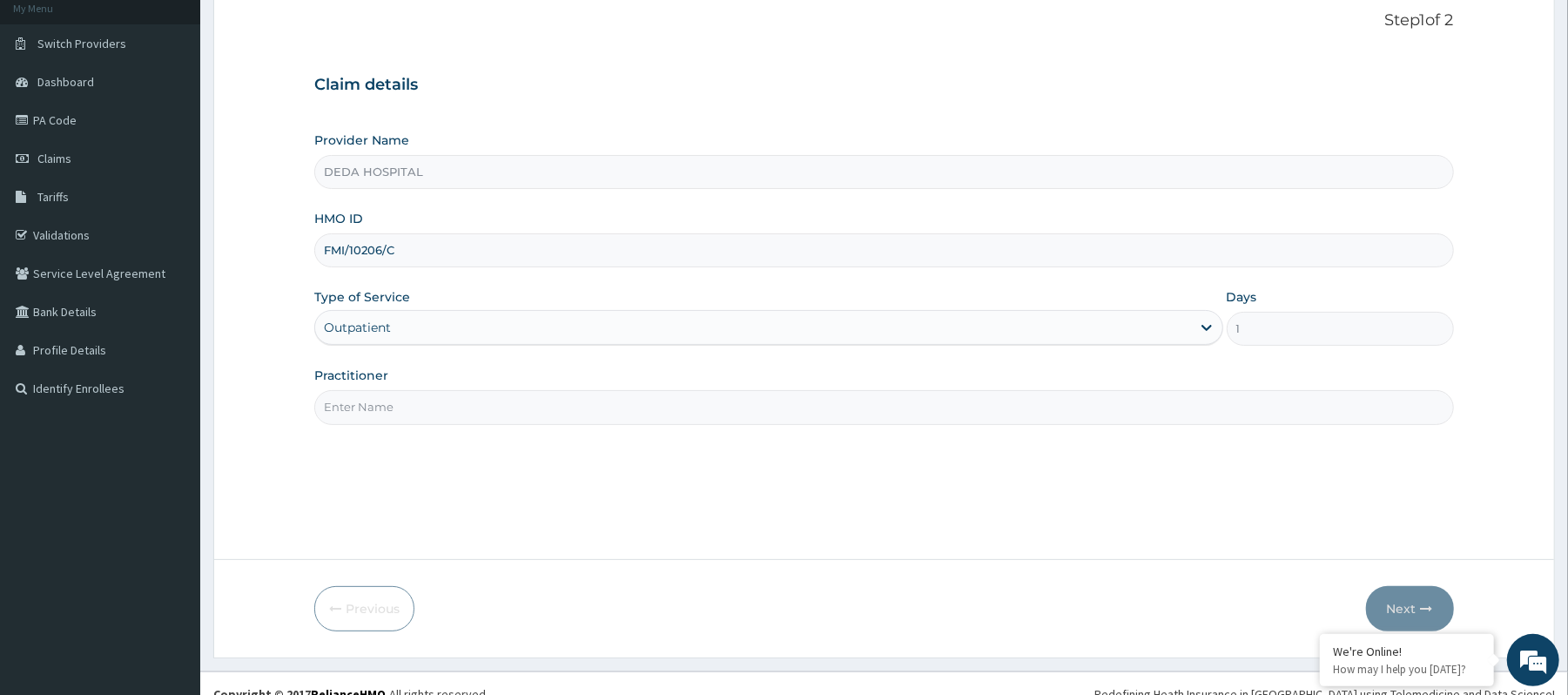
click at [379, 423] on input "Practitioner" at bounding box center [883, 407] width 1138 height 34
click at [384, 419] on input "Practitioner" at bounding box center [883, 407] width 1138 height 34
type input "DR. RACHEL"
click at [1415, 588] on button "Next" at bounding box center [1409, 609] width 88 height 45
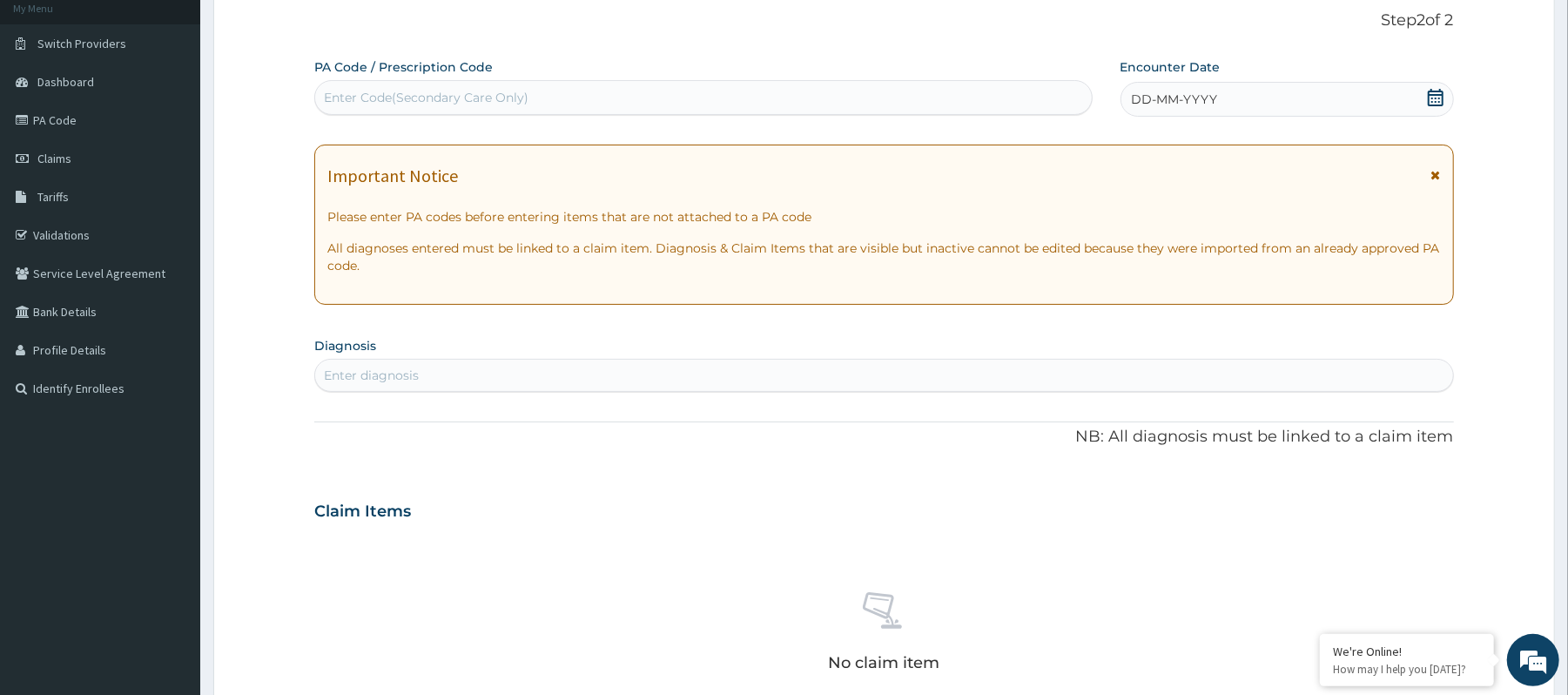
click at [435, 94] on div "Enter Code(Secondary Care Only)" at bounding box center [426, 98] width 205 height 18
paste input "PA/CF54C0"
type input "PA/CF54C0"
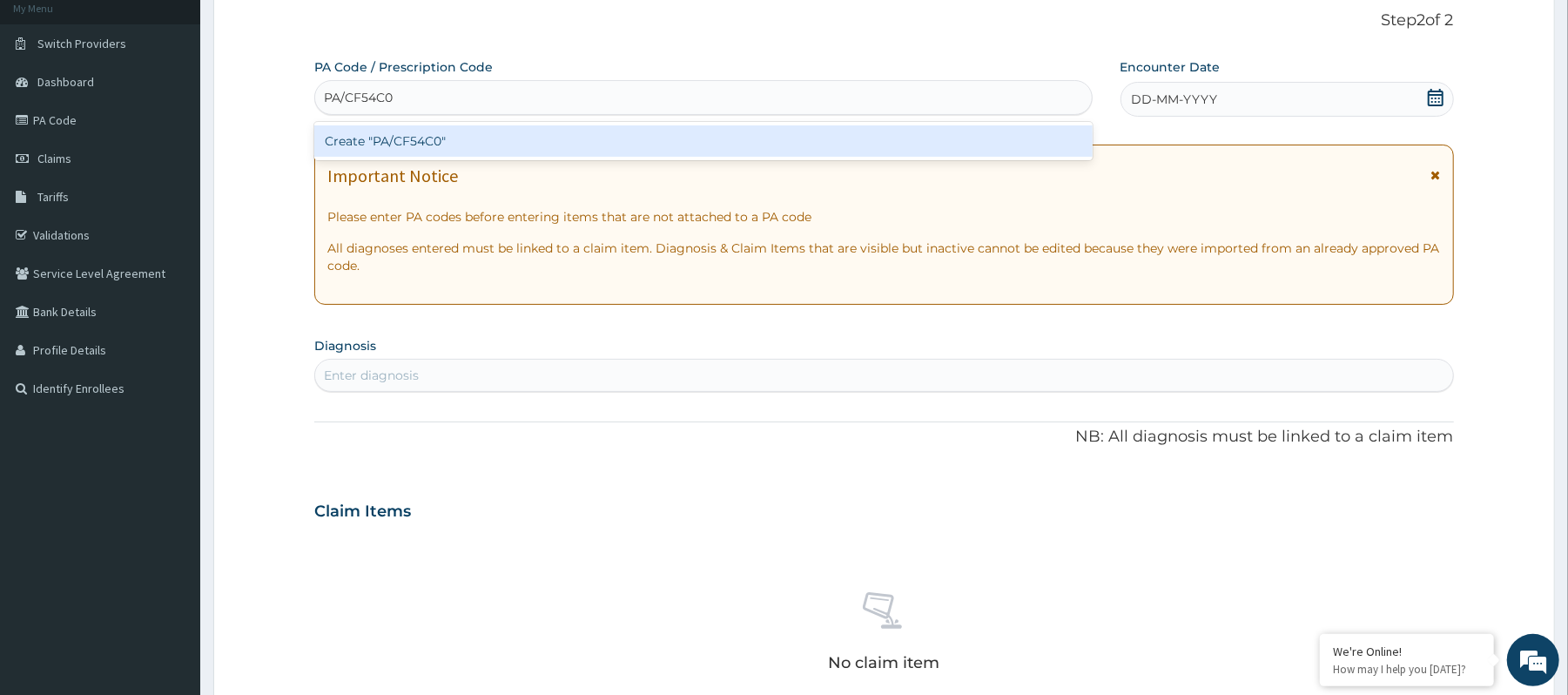
click at [395, 143] on div "Create "PA/CF54C0"" at bounding box center [702, 141] width 778 height 32
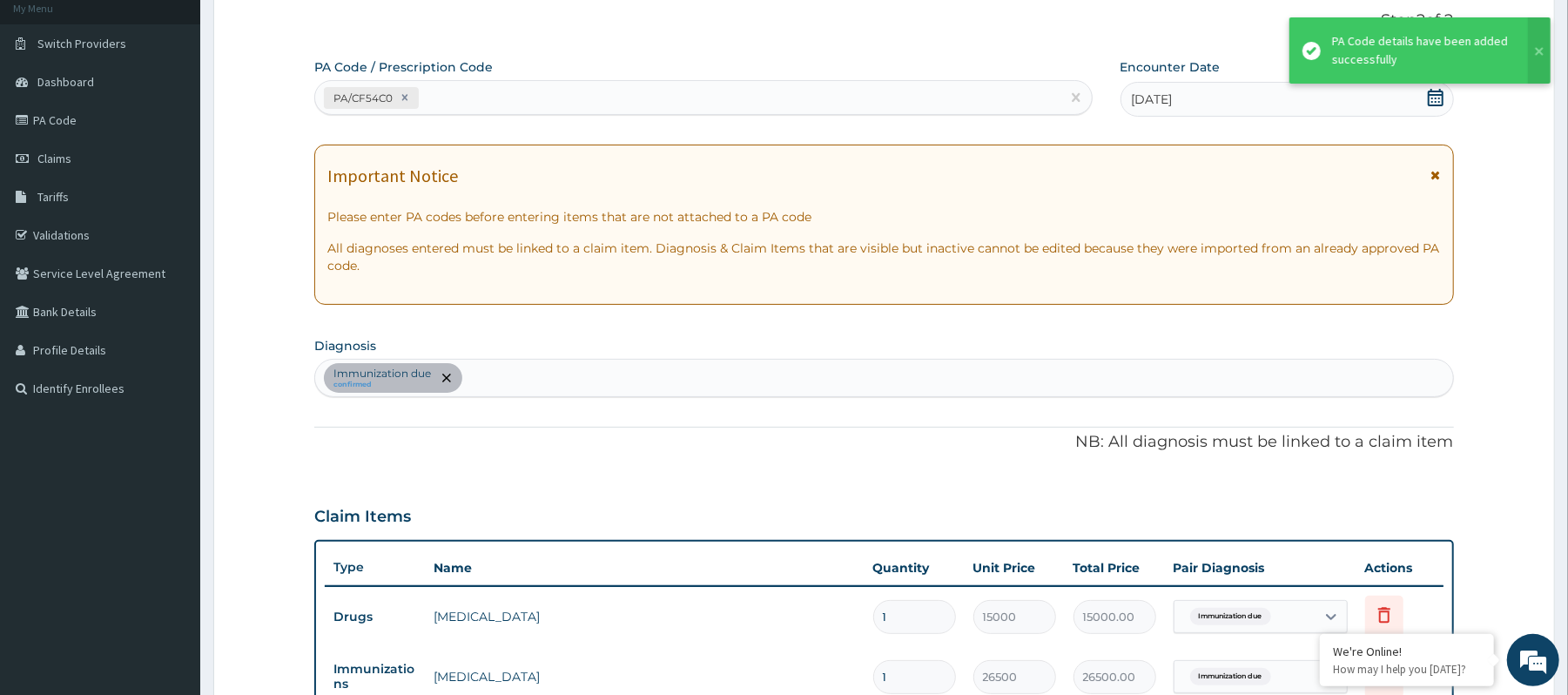
scroll to position [498, 0]
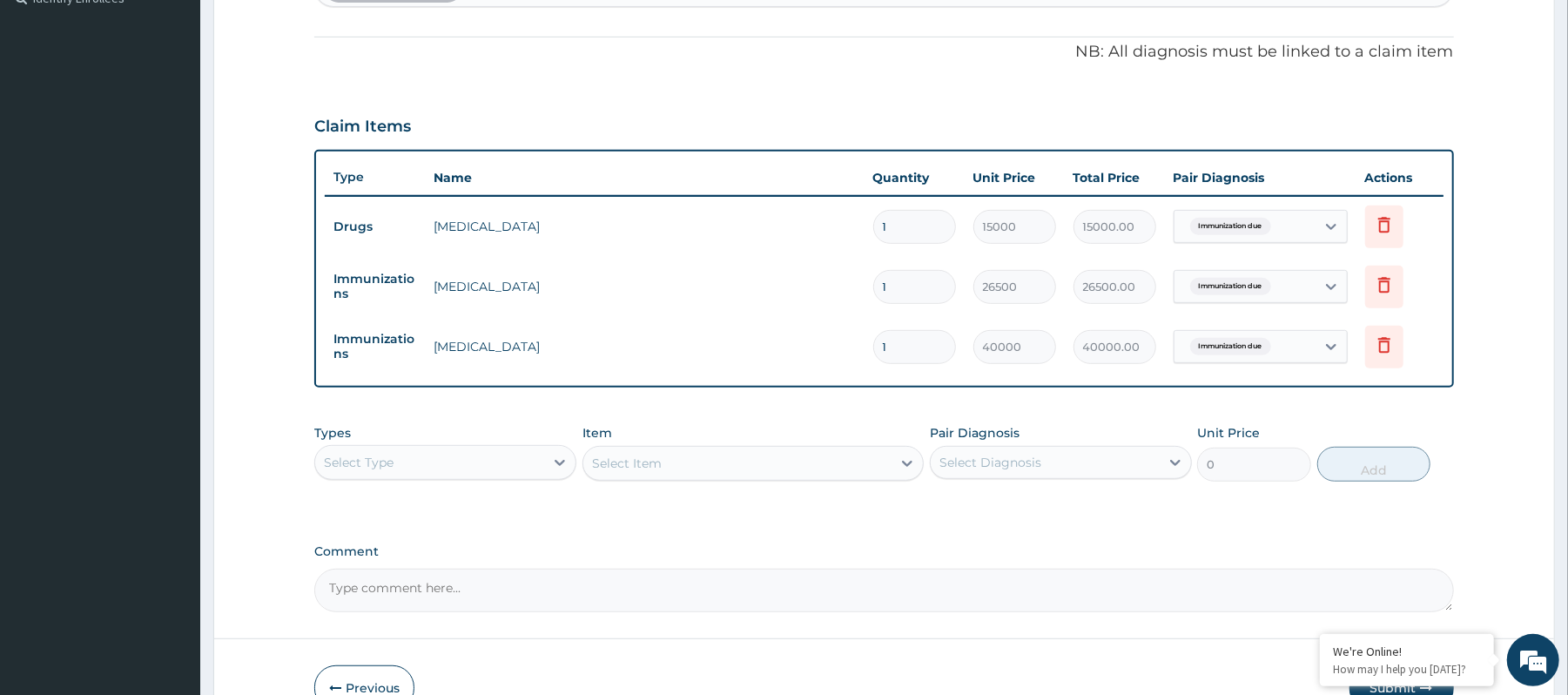
click at [1038, 565] on div "Comment" at bounding box center [883, 578] width 1138 height 68
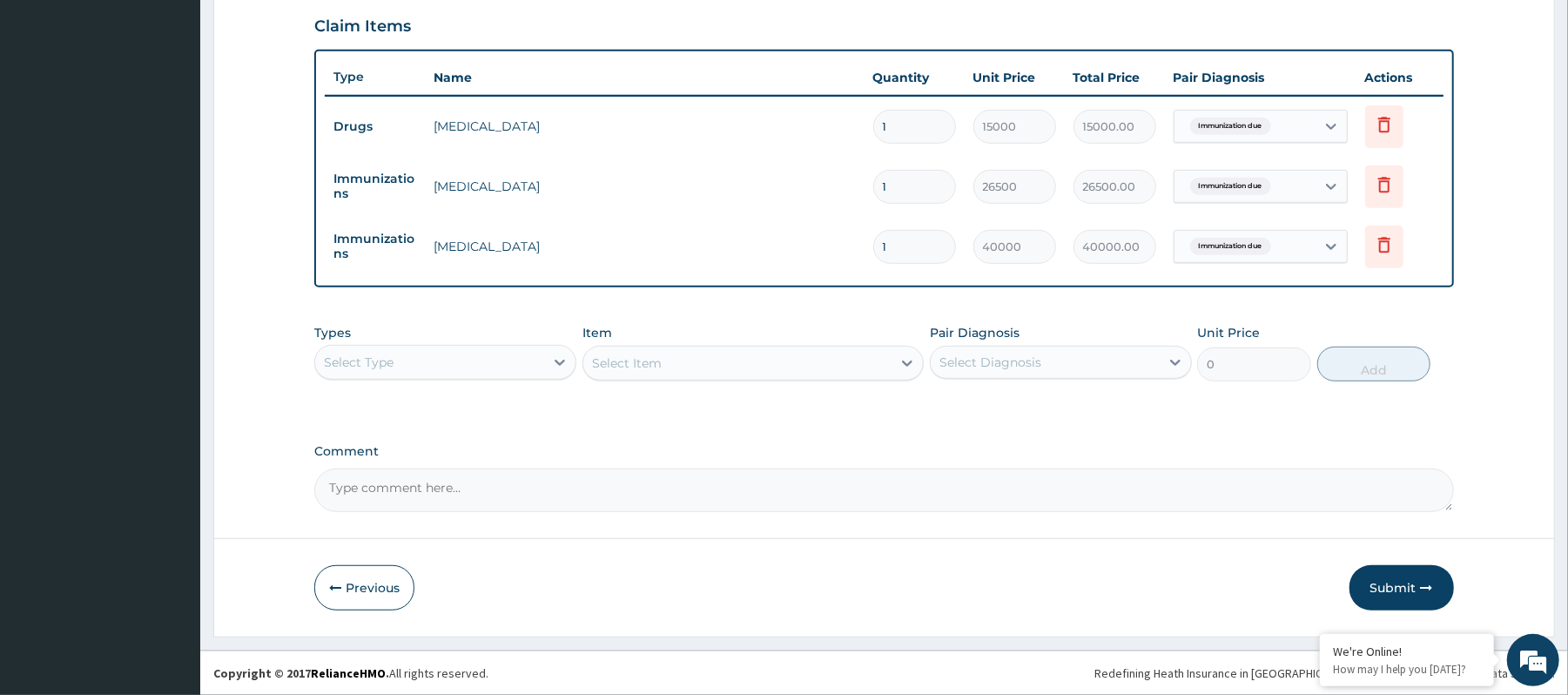
click at [1436, 559] on form "Step 2 of 2 PA Code / Prescription Code PA/CF54C0 Encounter Date 02-09-2025 Imp…" at bounding box center [883, 65] width 1341 height 1143
click at [1421, 590] on button "Submit" at bounding box center [1401, 588] width 105 height 45
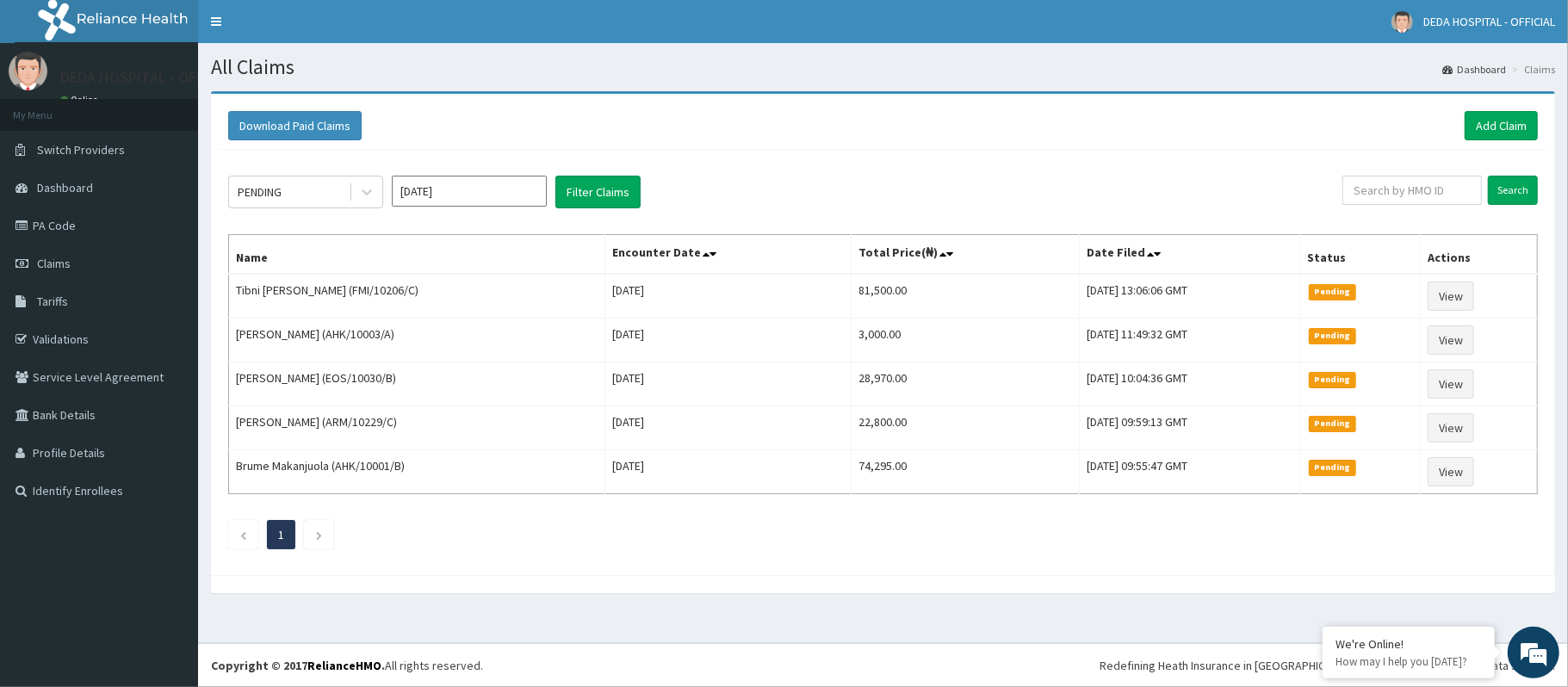
click at [1553, 124] on div "Download Paid Claims Add Claim × Note you can only download claims within a max…" at bounding box center [883, 334] width 1344 height 481
click at [1503, 121] on link "Add Claim" at bounding box center [1501, 126] width 73 height 29
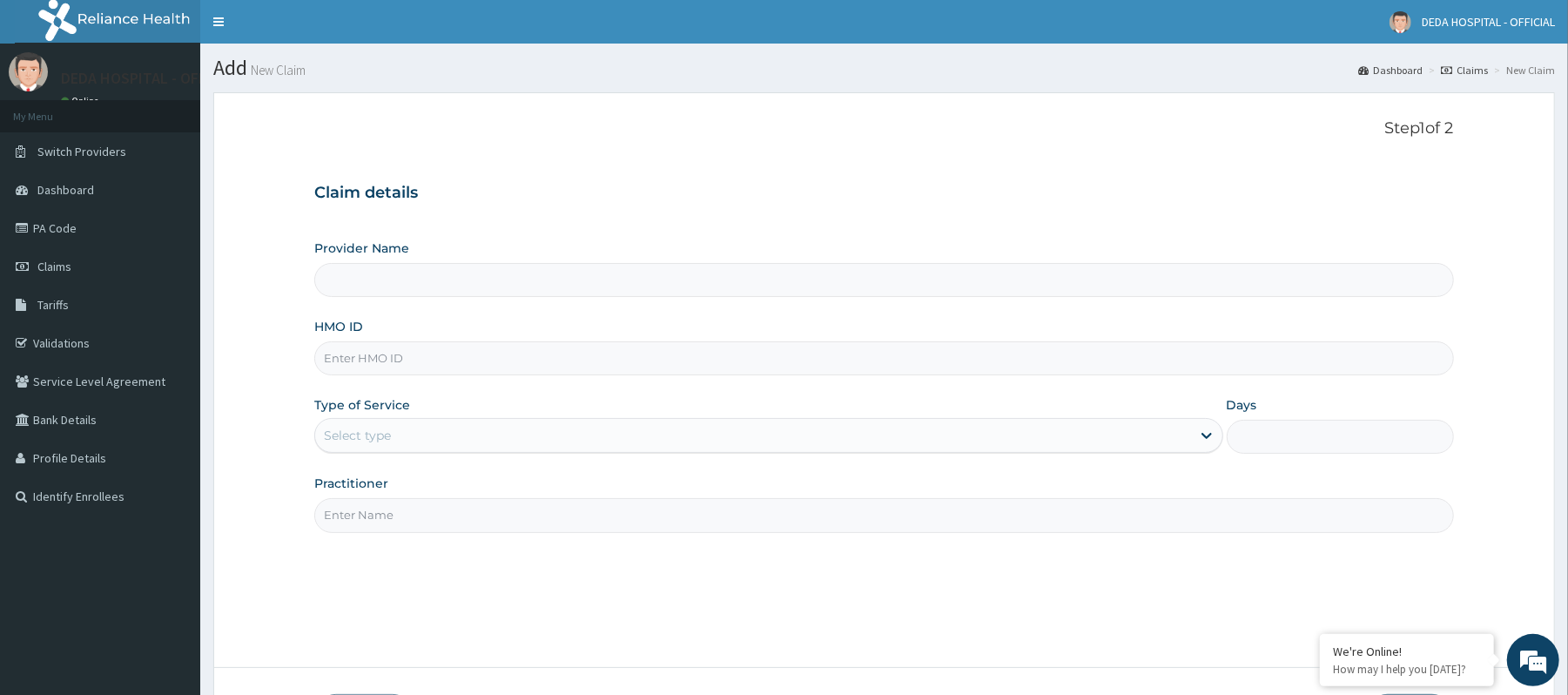
type input "DEDA HOSPITAL"
click at [340, 368] on input "HMO ID" at bounding box center [883, 358] width 1138 height 34
paste input "FMI/10206/C"
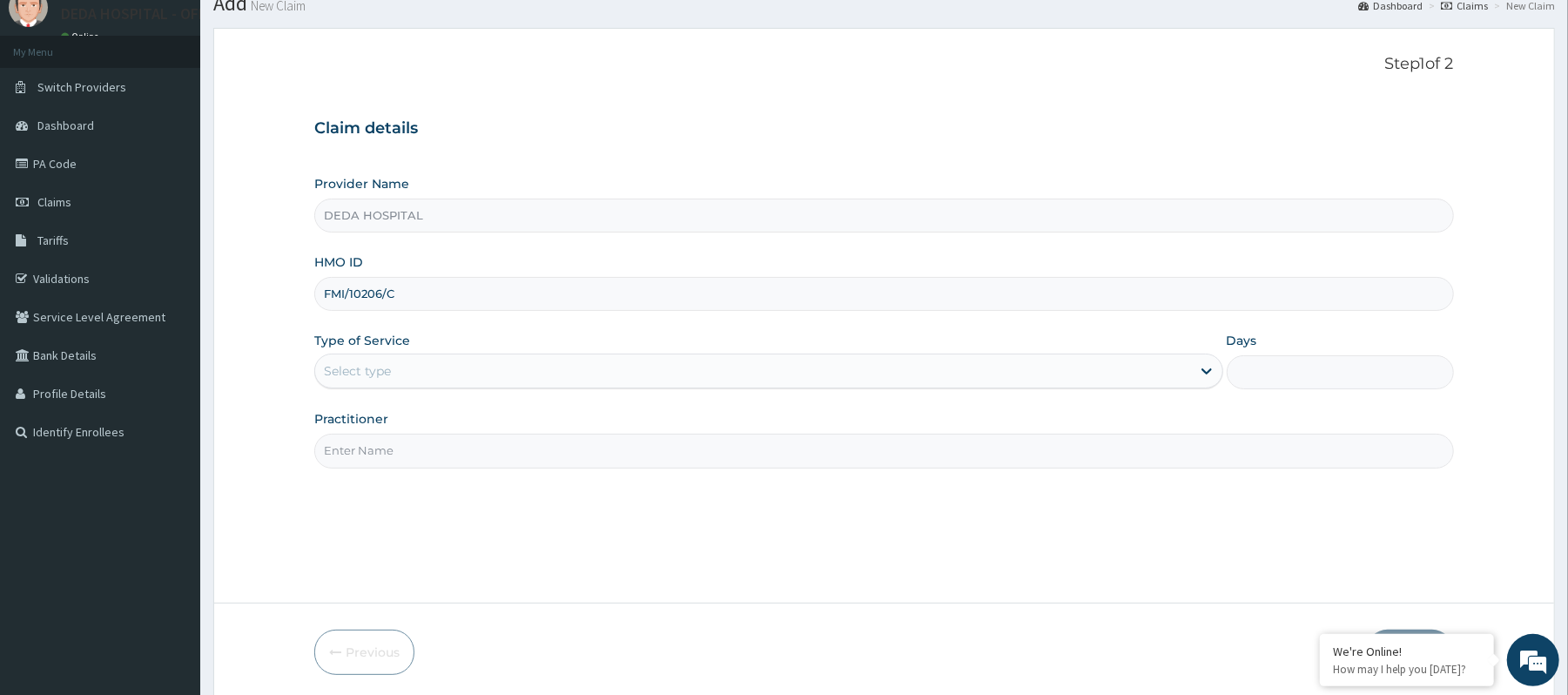
scroll to position [130, 0]
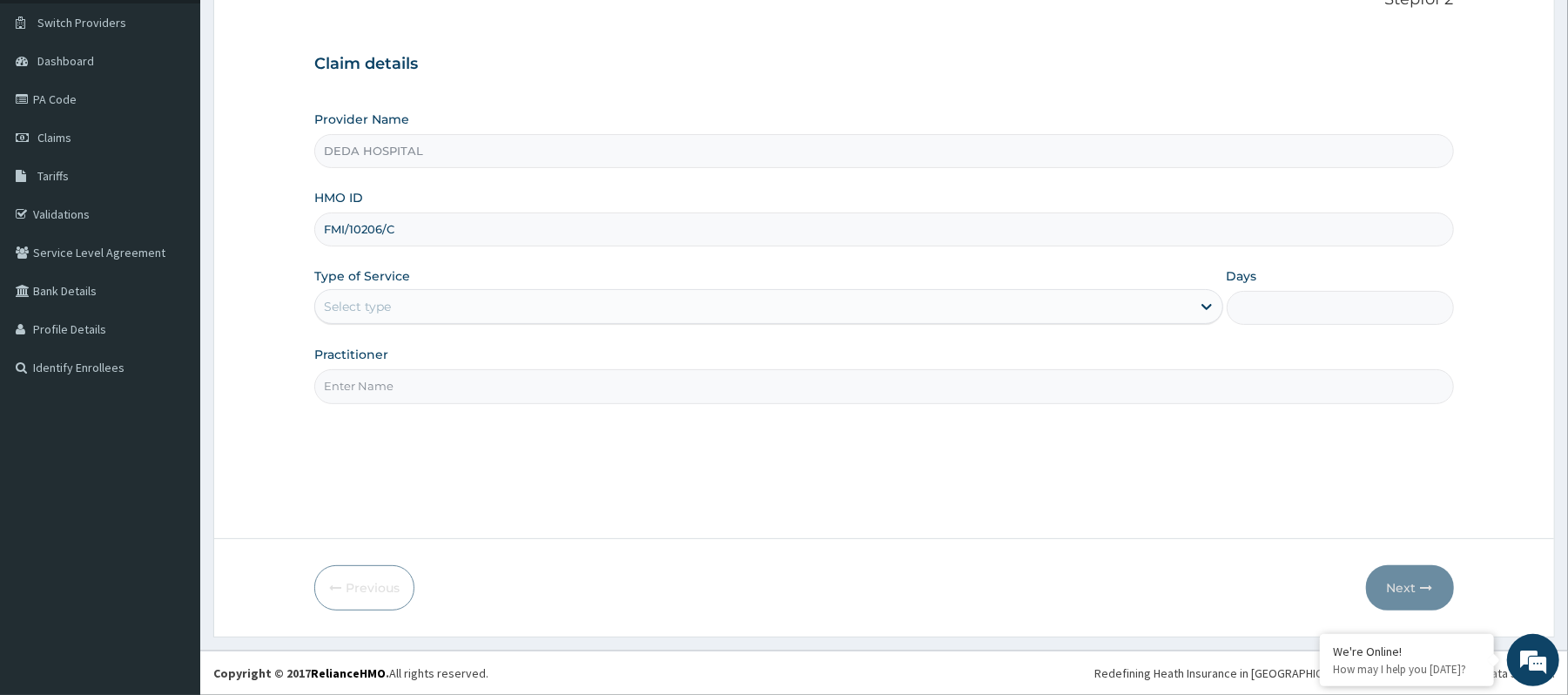
type input "FMI/10206/C"
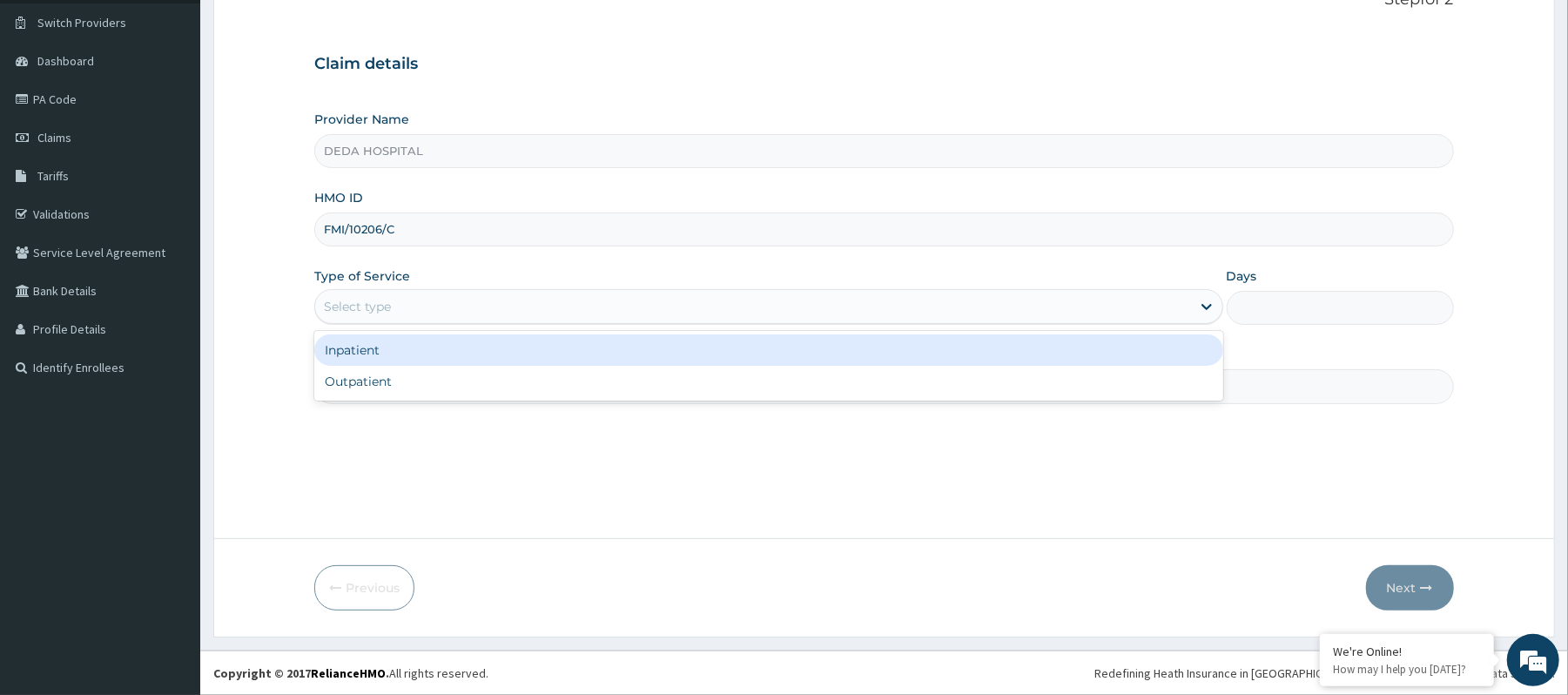
click at [360, 300] on div "Select type" at bounding box center [358, 306] width 67 height 18
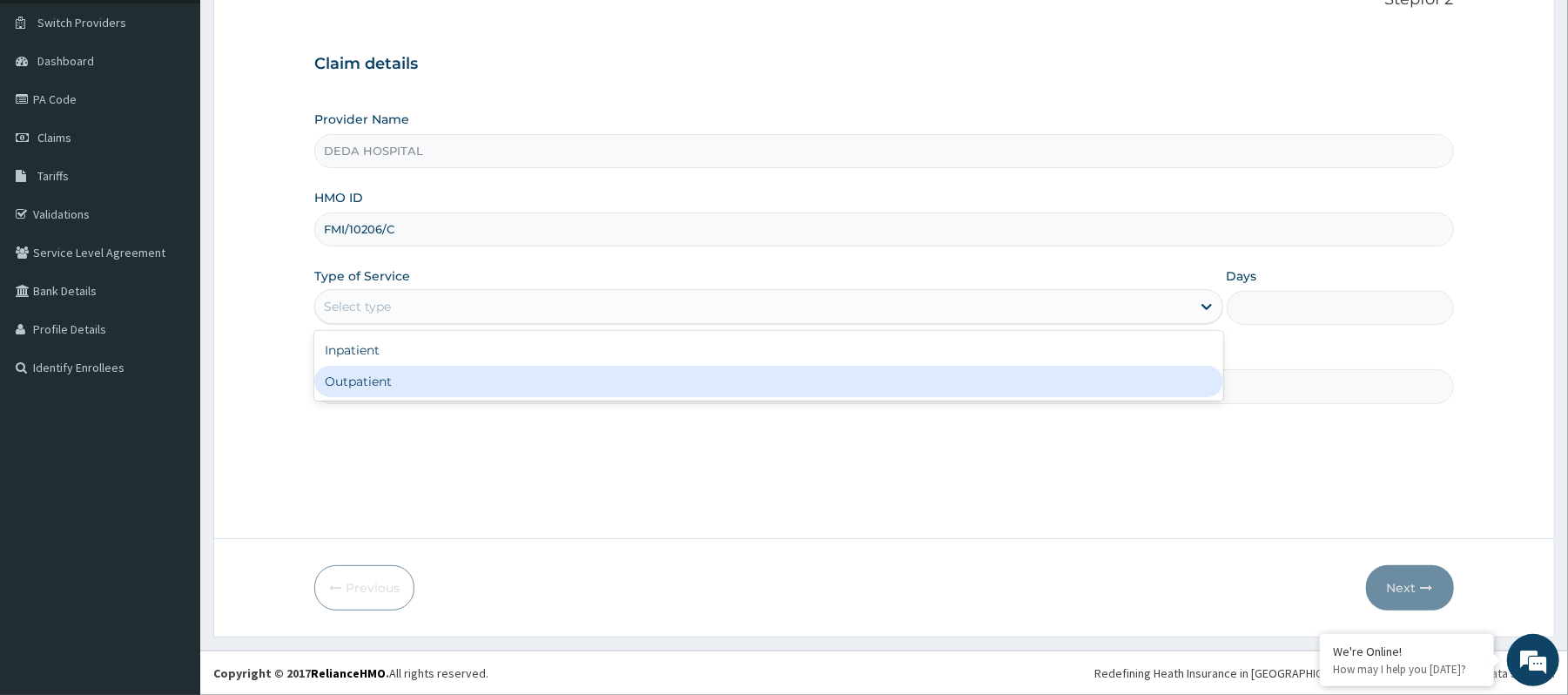
click at [362, 389] on div "Outpatient" at bounding box center [768, 382] width 908 height 32
type input "1"
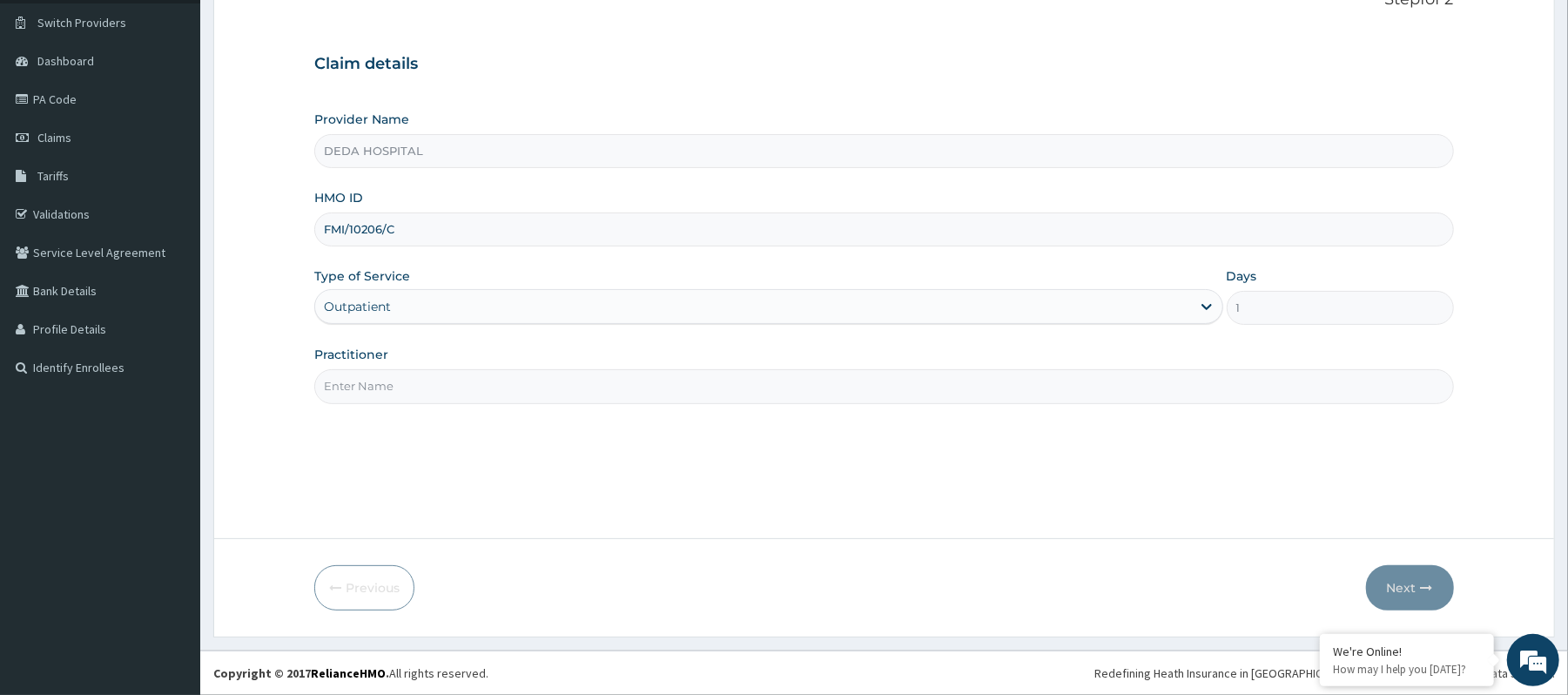
click at [349, 391] on input "Practitioner" at bounding box center [883, 387] width 1138 height 34
type input "DR. [PERSON_NAME]"
click at [1390, 575] on button "Next" at bounding box center [1409, 588] width 88 height 45
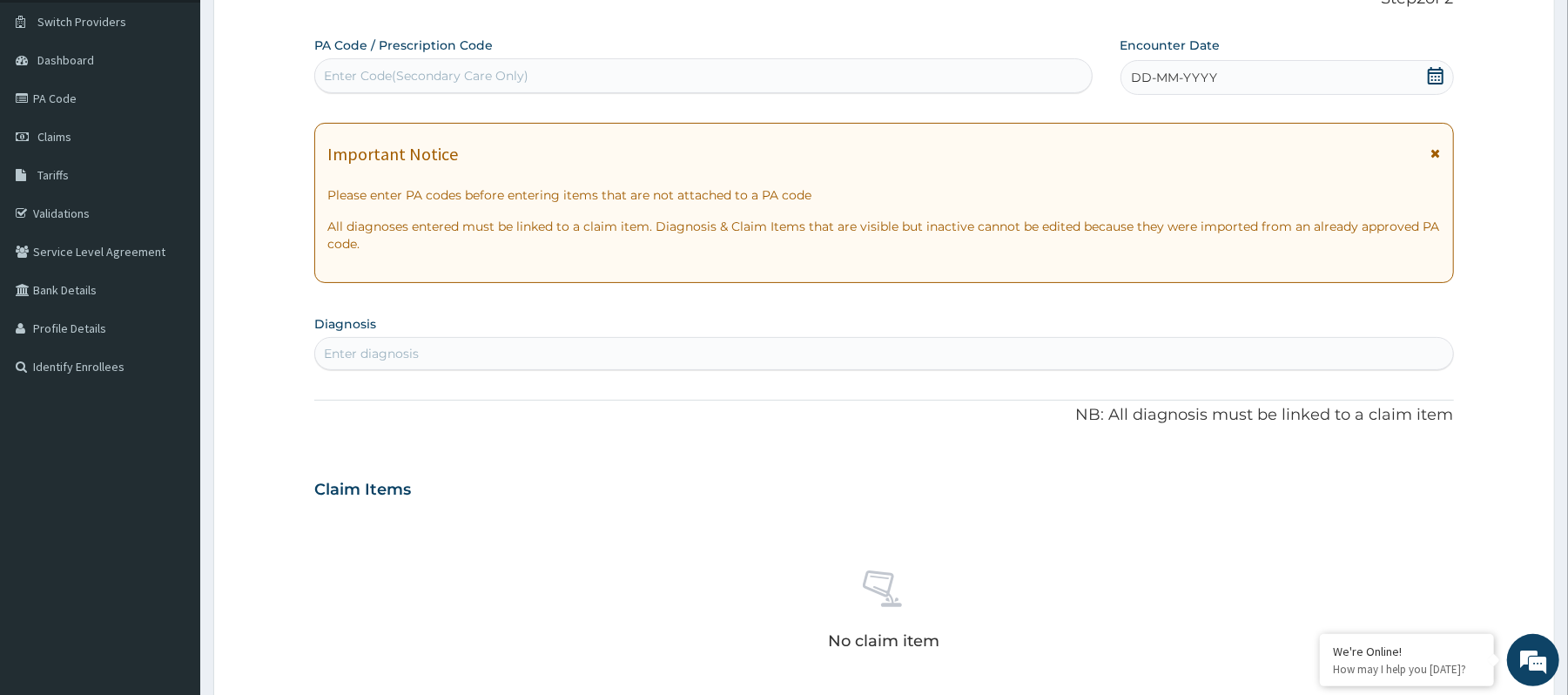
click at [374, 67] on div "Enter Code(Secondary Care Only)" at bounding box center [426, 76] width 205 height 18
paste input "PA/EF4B45"
type input "PA/EF4B45"
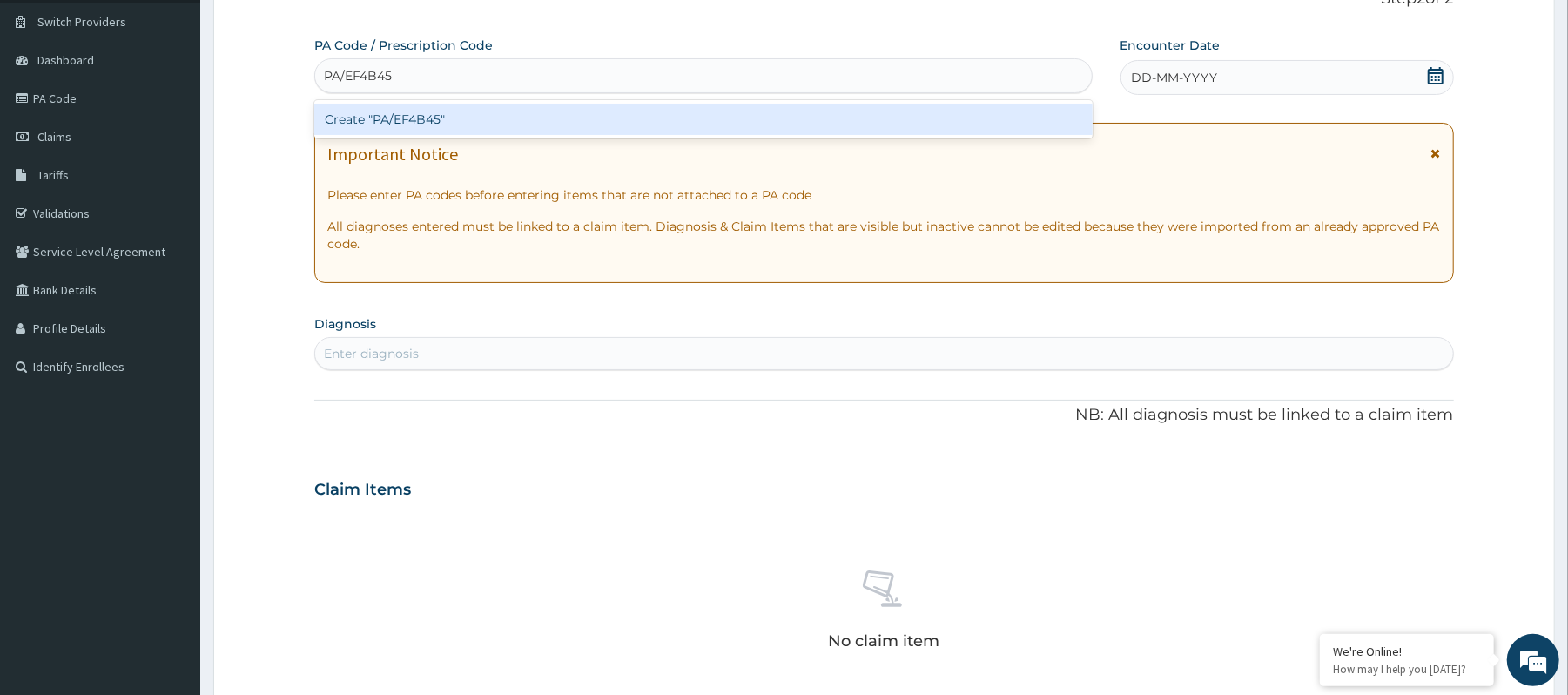
click at [413, 127] on div "Create "PA/EF4B45"" at bounding box center [702, 120] width 778 height 32
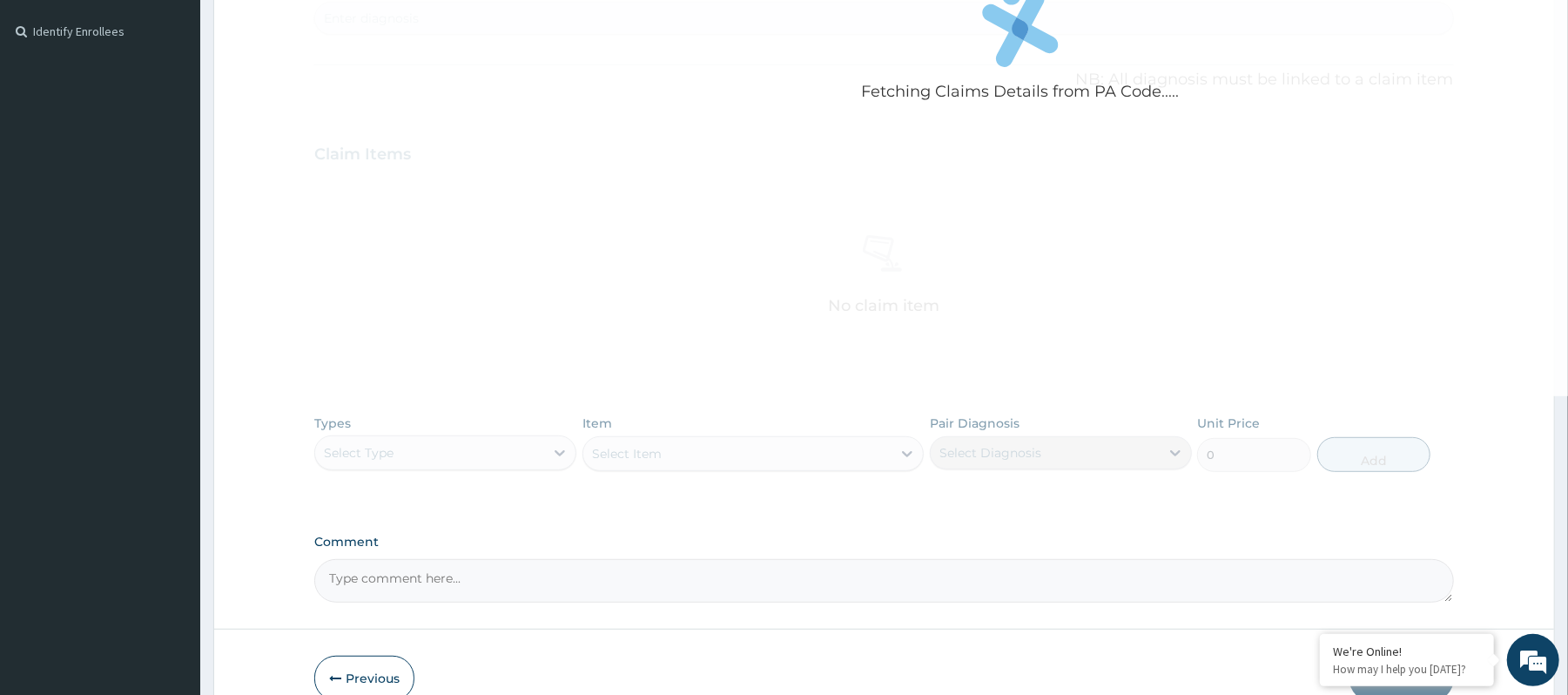
scroll to position [478, 0]
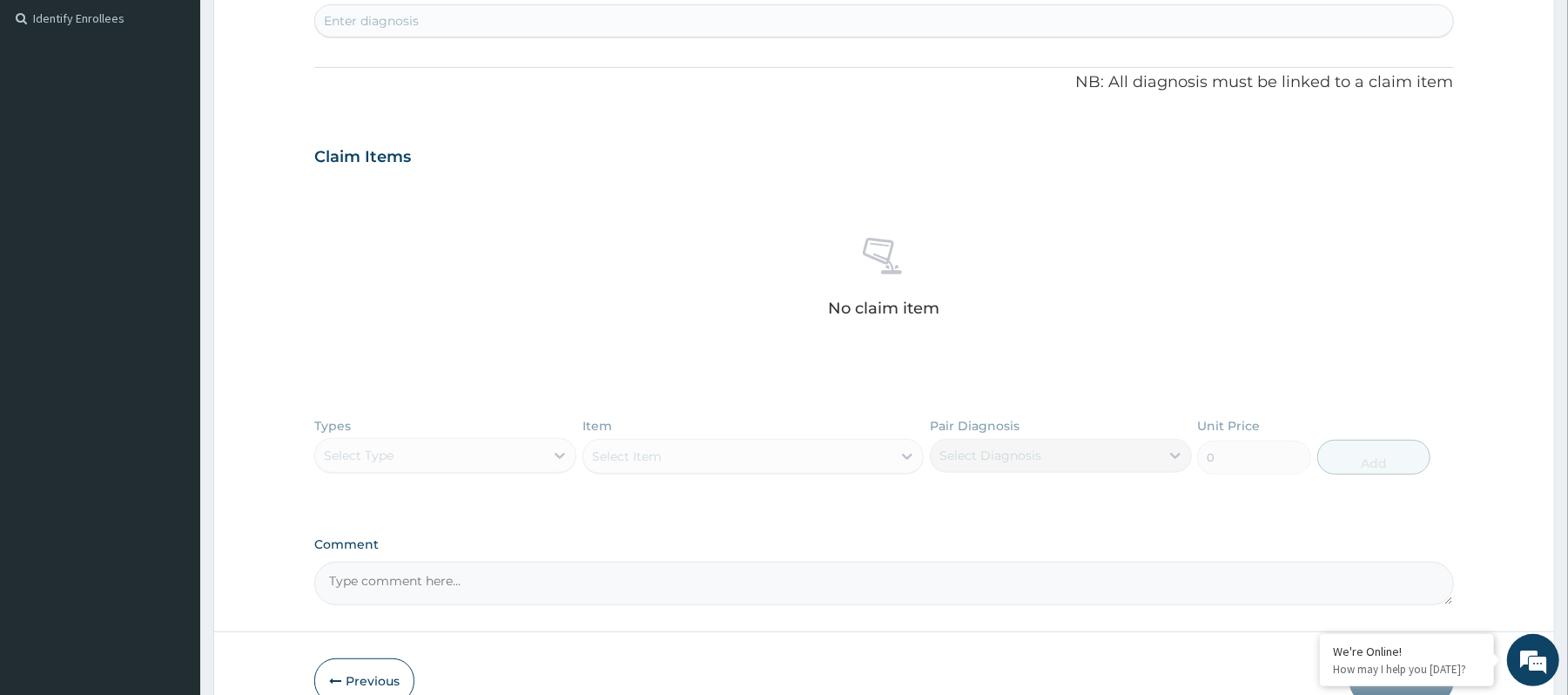
click at [388, 658] on form "Step 2 of 2 PA Code / Prescription Code Enter Code(Secondary Care Only) Invalid…" at bounding box center [883, 172] width 1341 height 1116
click at [368, 686] on button "Previous" at bounding box center [364, 681] width 100 height 45
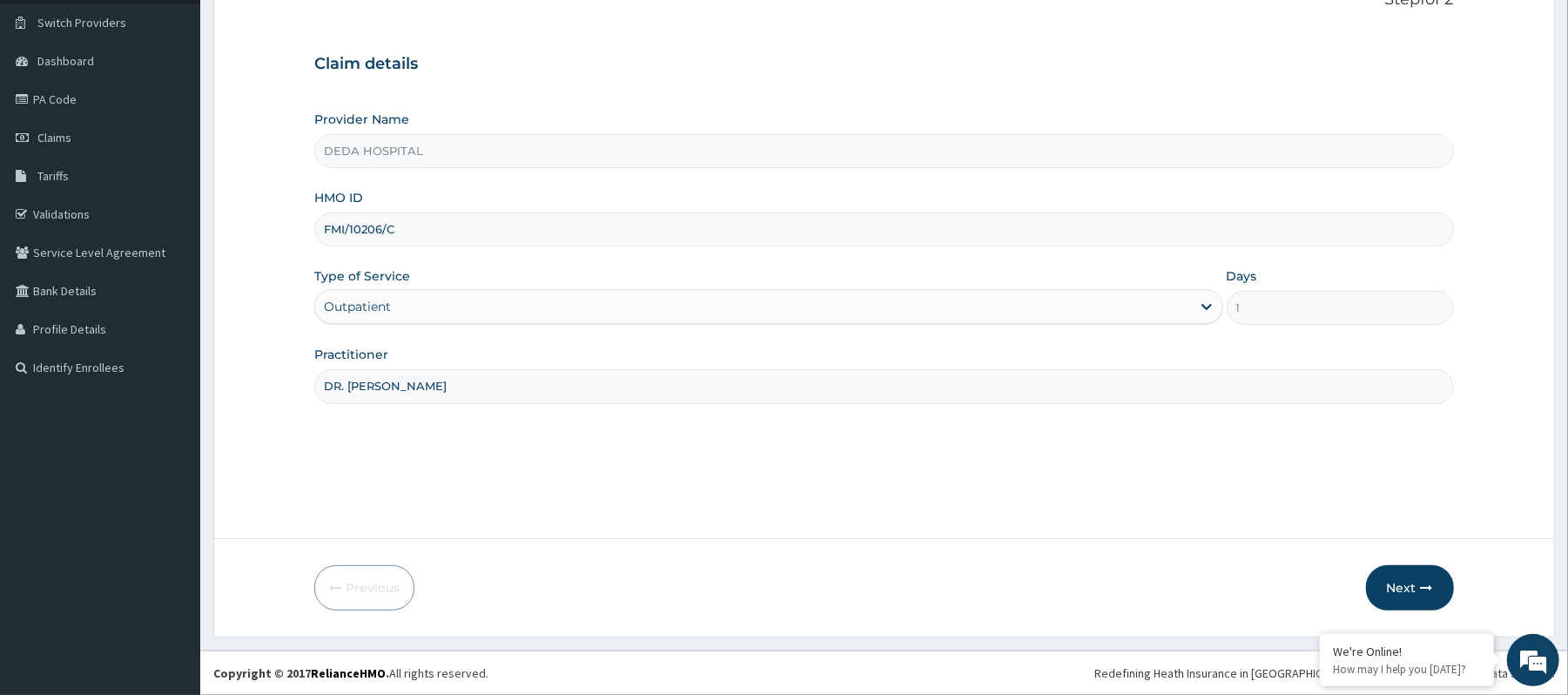
click at [447, 237] on input "FMI/10206/C" at bounding box center [883, 229] width 1138 height 34
type input "FMI/10206/D"
click at [1403, 589] on button "Next" at bounding box center [1409, 588] width 88 height 45
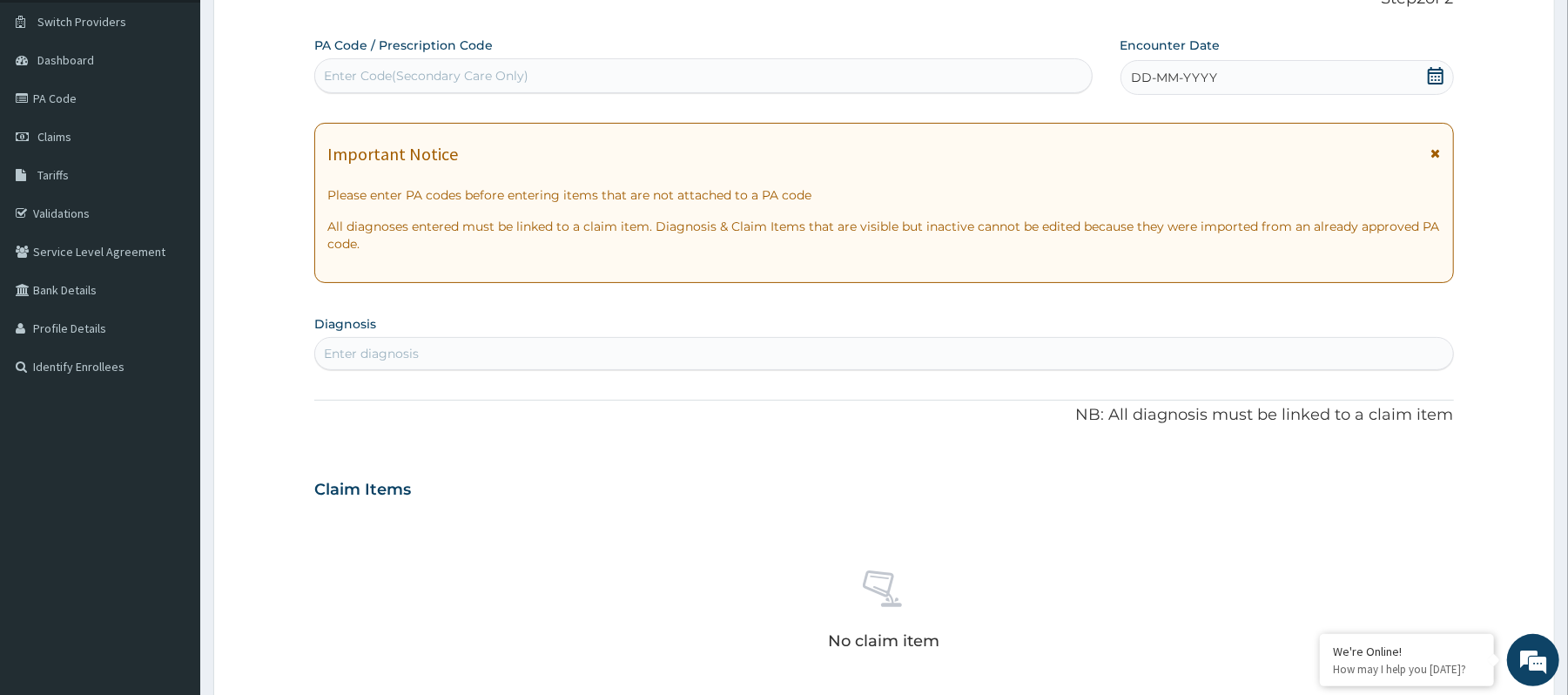
click at [416, 84] on div "Enter Code(Secondary Care Only)" at bounding box center [702, 76] width 776 height 28
paste input "PA/EF4B45"
type input "PA/EF4B45"
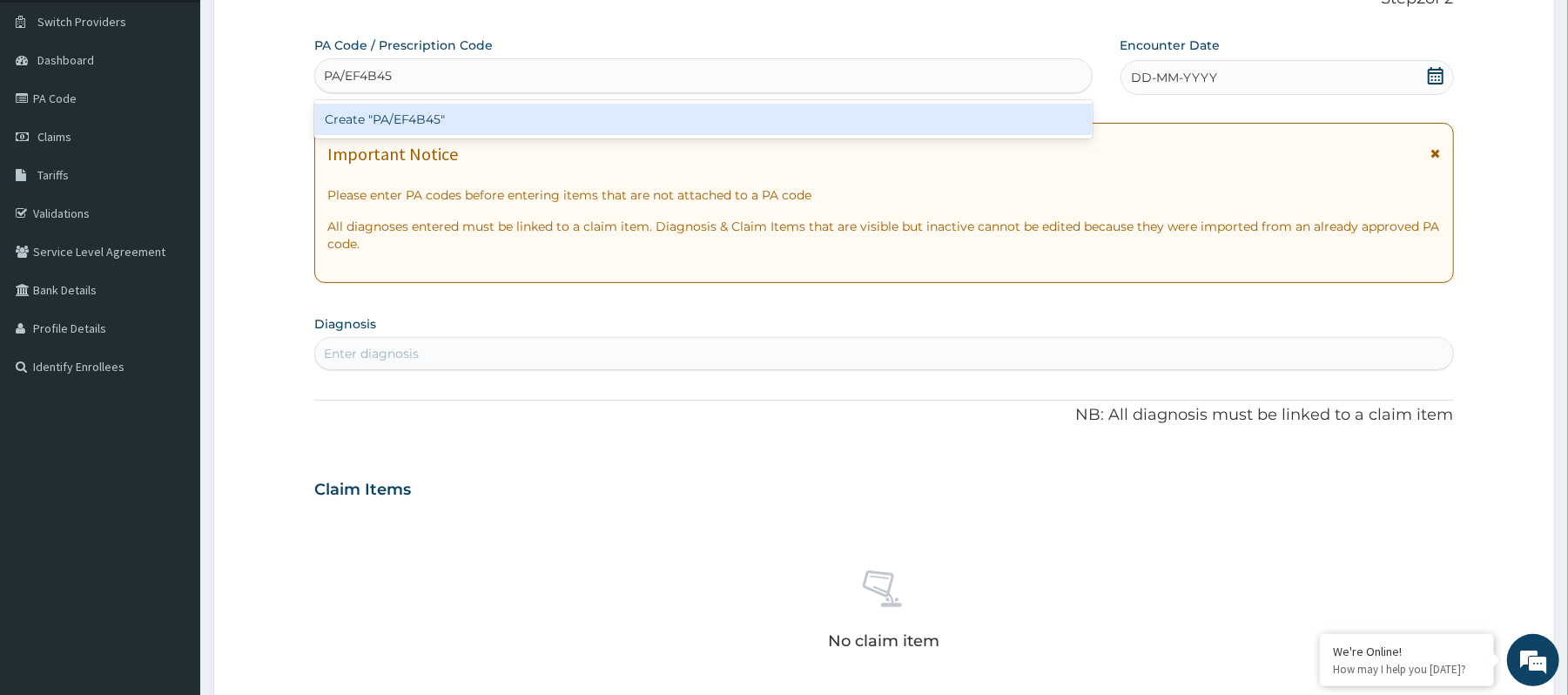
click at [434, 102] on div "Create "PA/EF4B45"" at bounding box center [702, 119] width 778 height 39
click at [441, 126] on div "Create "PA/EF4B45"" at bounding box center [702, 120] width 778 height 32
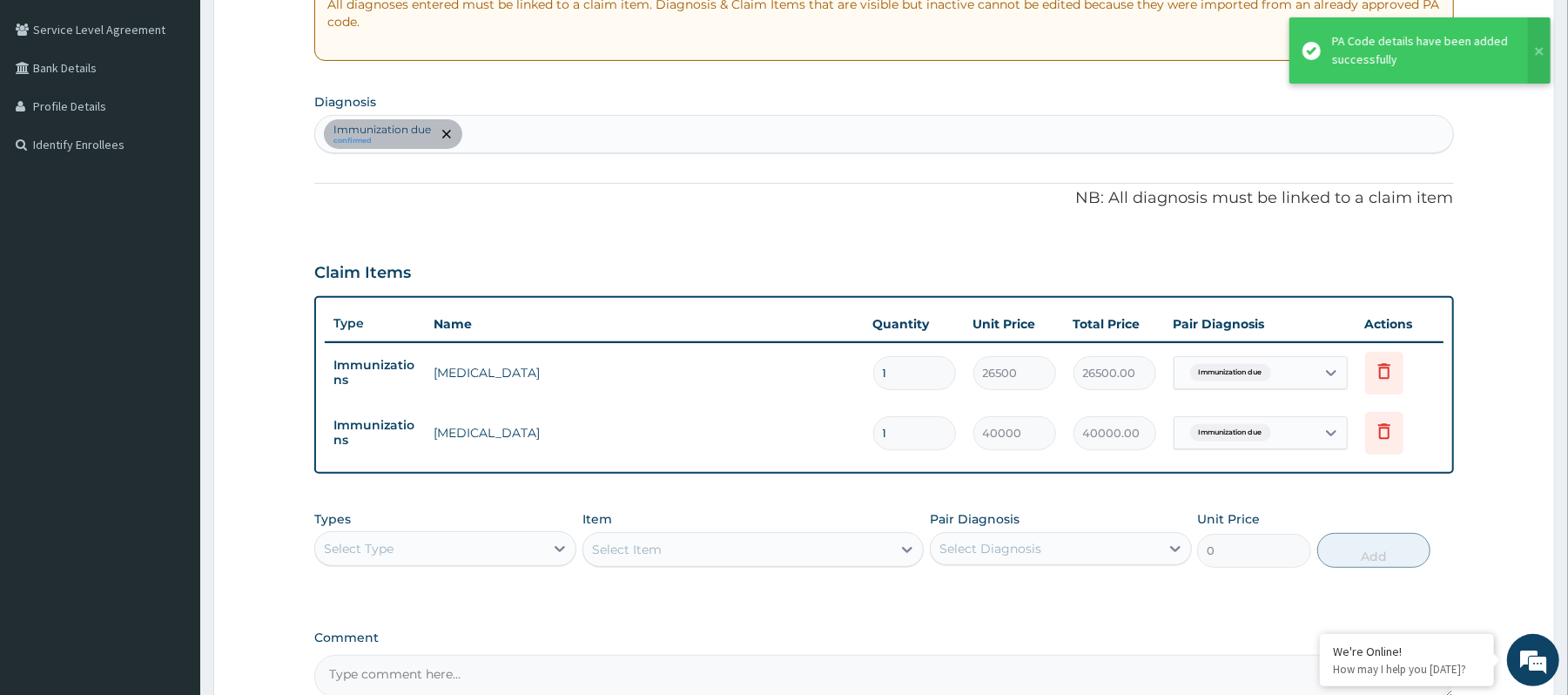
scroll to position [362, 0]
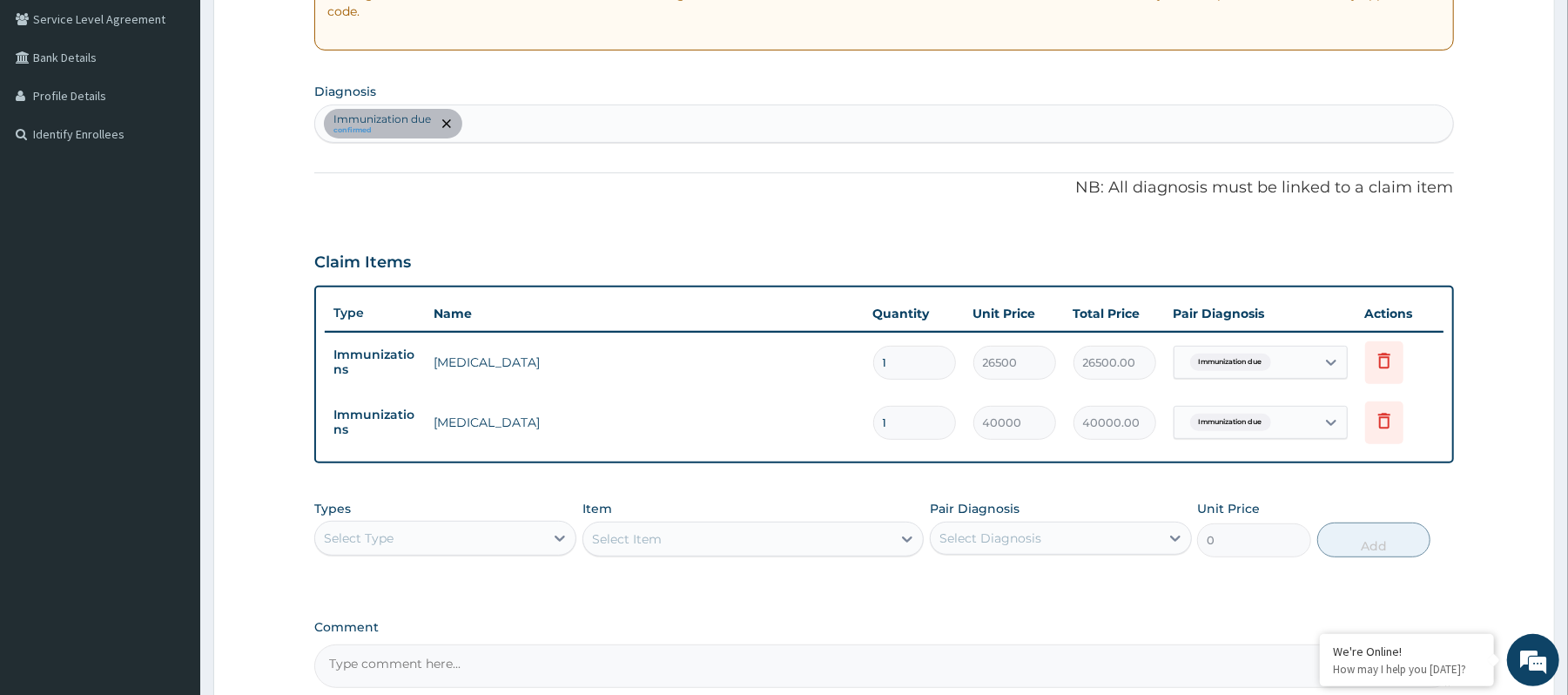
click at [1407, 507] on div "Types Select Type Item Select Item Pair Diagnosis Select Diagnosis Unit Price 0…" at bounding box center [883, 529] width 1138 height 75
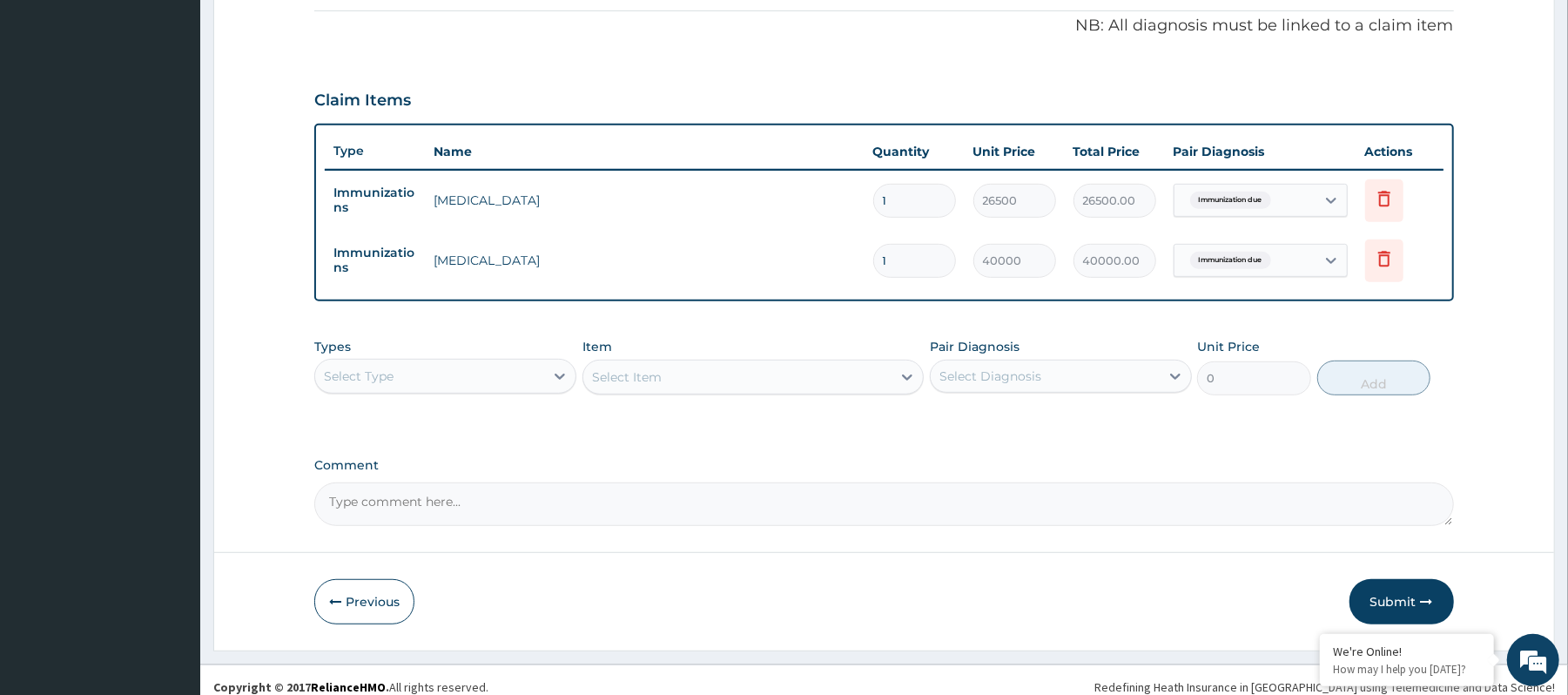
scroll to position [538, 0]
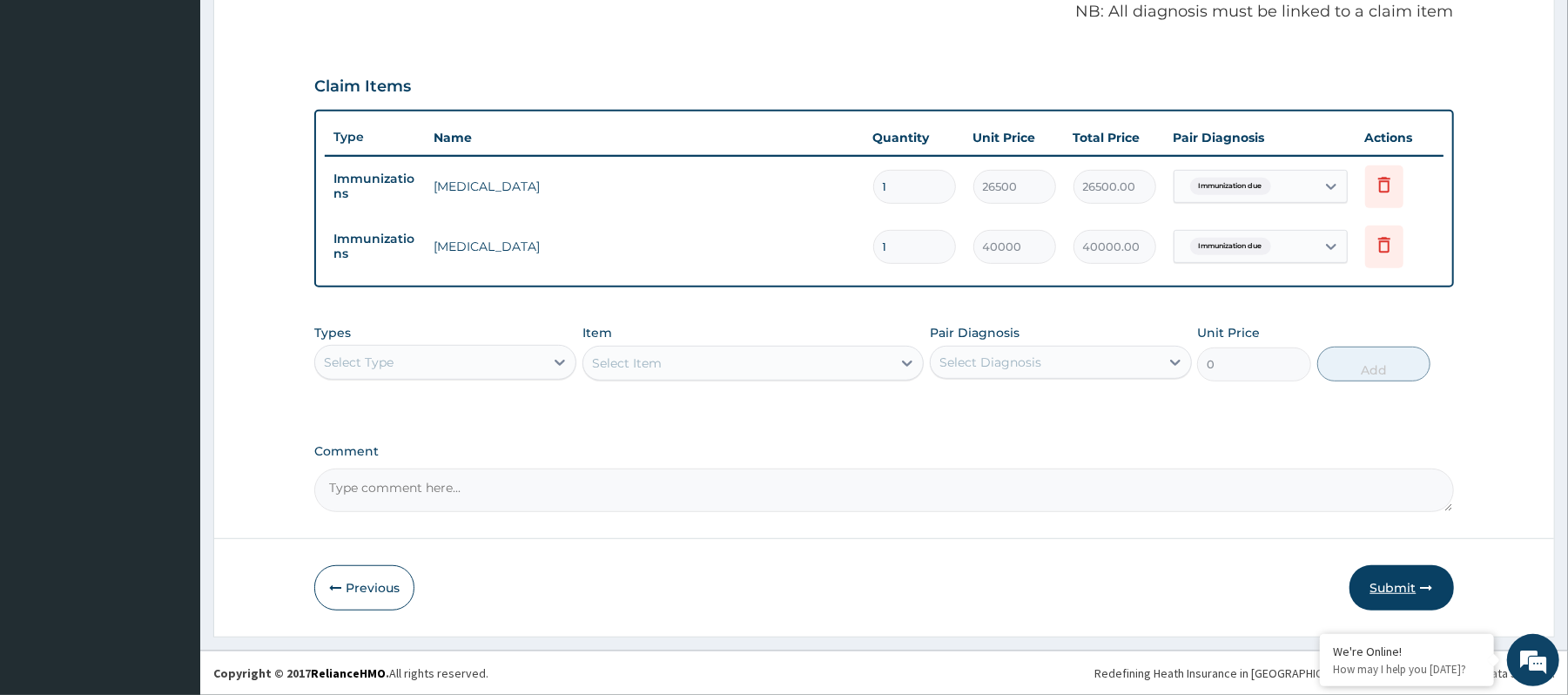
click at [1391, 585] on button "Submit" at bounding box center [1401, 588] width 105 height 45
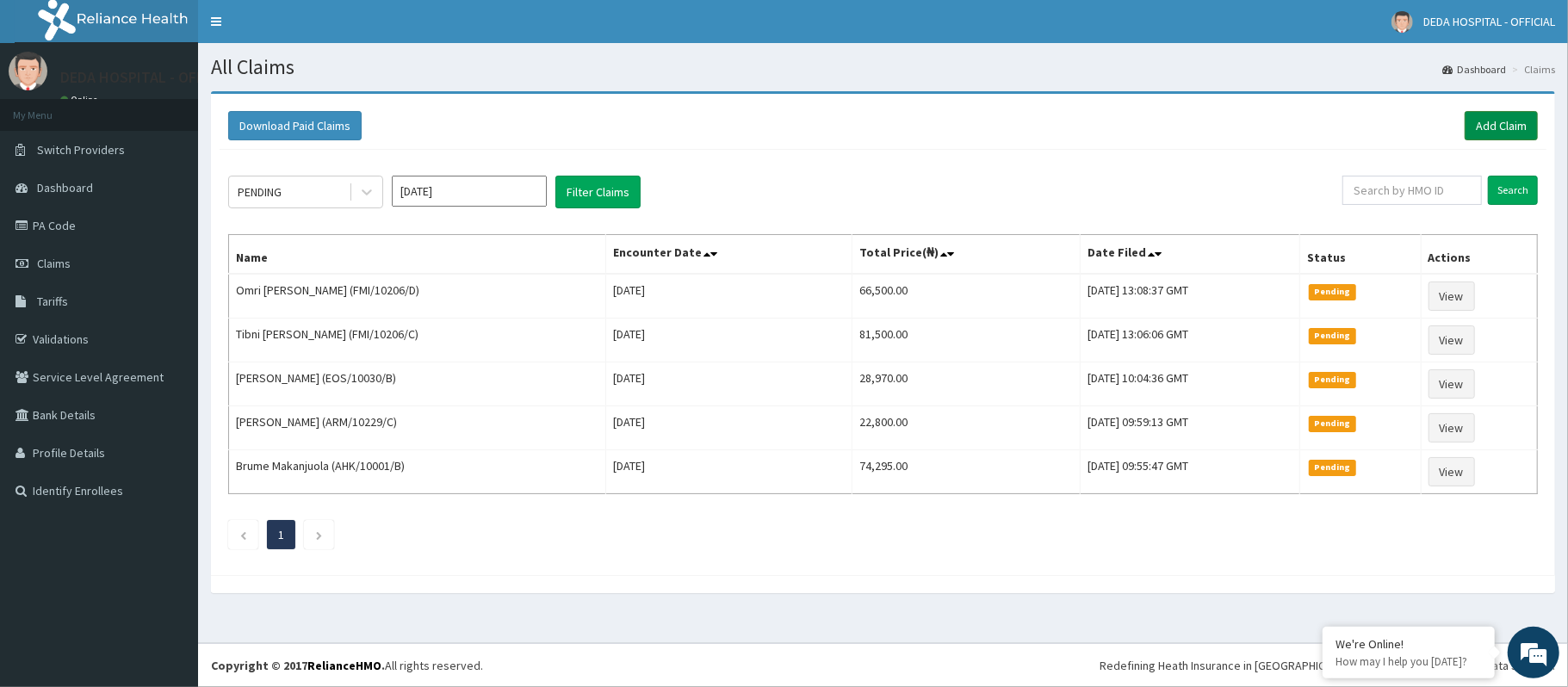
click at [1507, 114] on link "Add Claim" at bounding box center [1501, 126] width 73 height 29
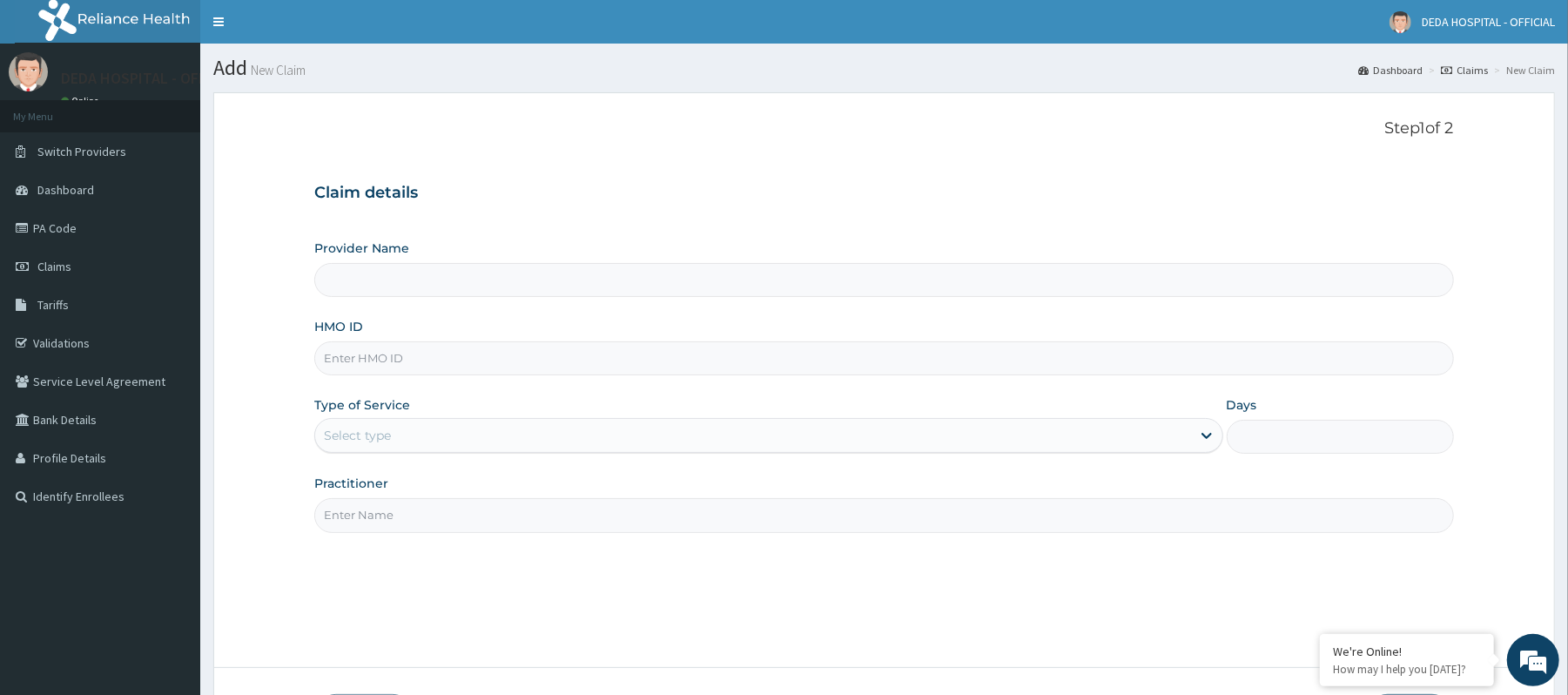
type input "DEDA HOSPITAL"
click at [367, 367] on input "HMO ID" at bounding box center [883, 358] width 1138 height 34
paste input "GBI/10253/A"
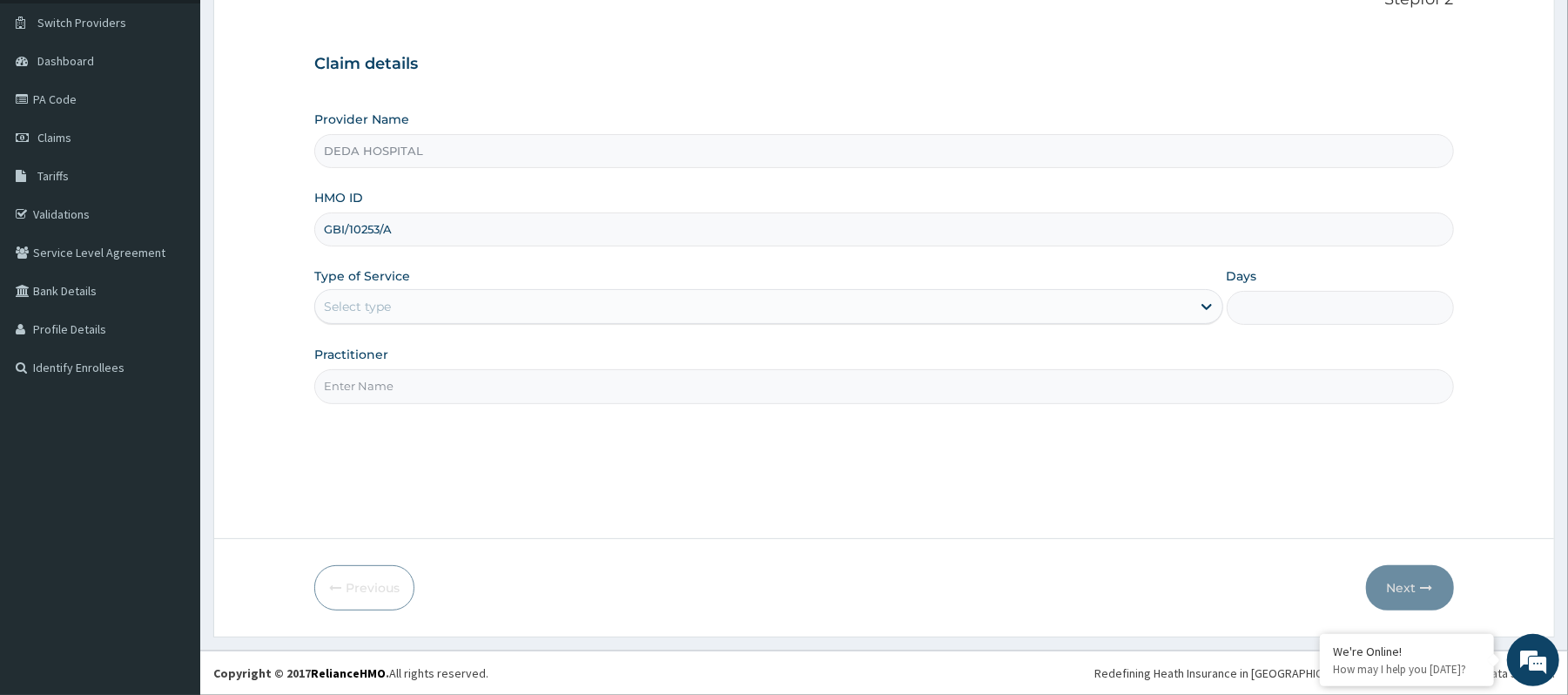
type input "GBI/10253/A"
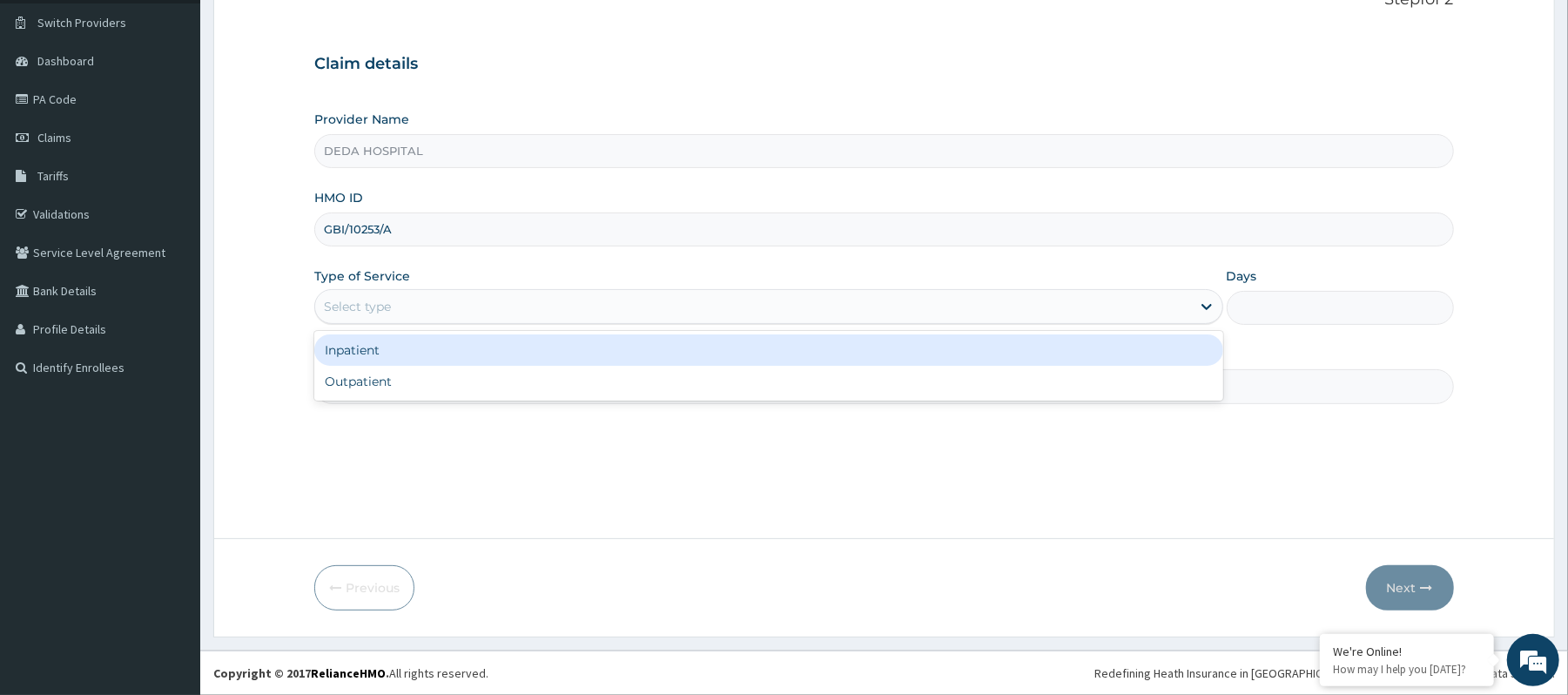
click at [398, 306] on div "Select type" at bounding box center [752, 306] width 874 height 28
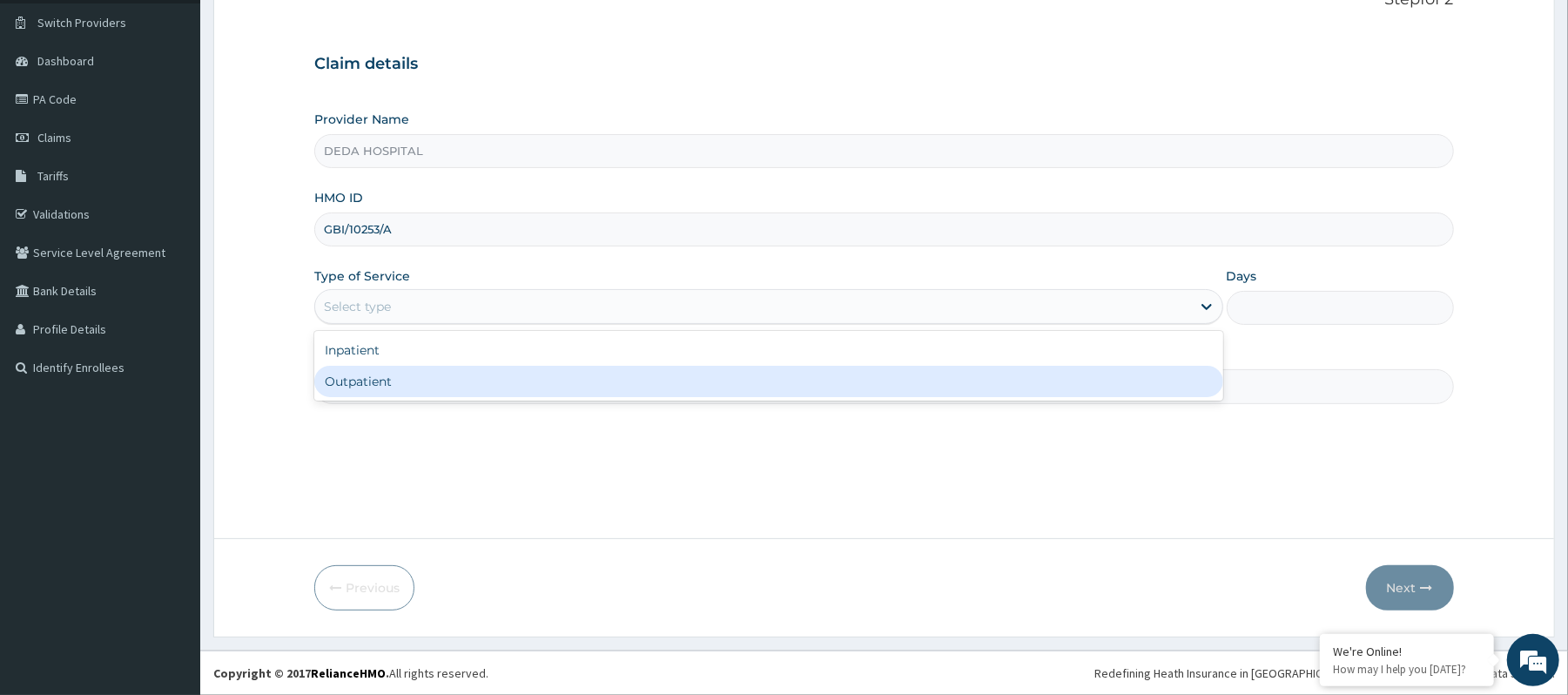
click at [394, 384] on div "Outpatient" at bounding box center [768, 382] width 908 height 32
type input "1"
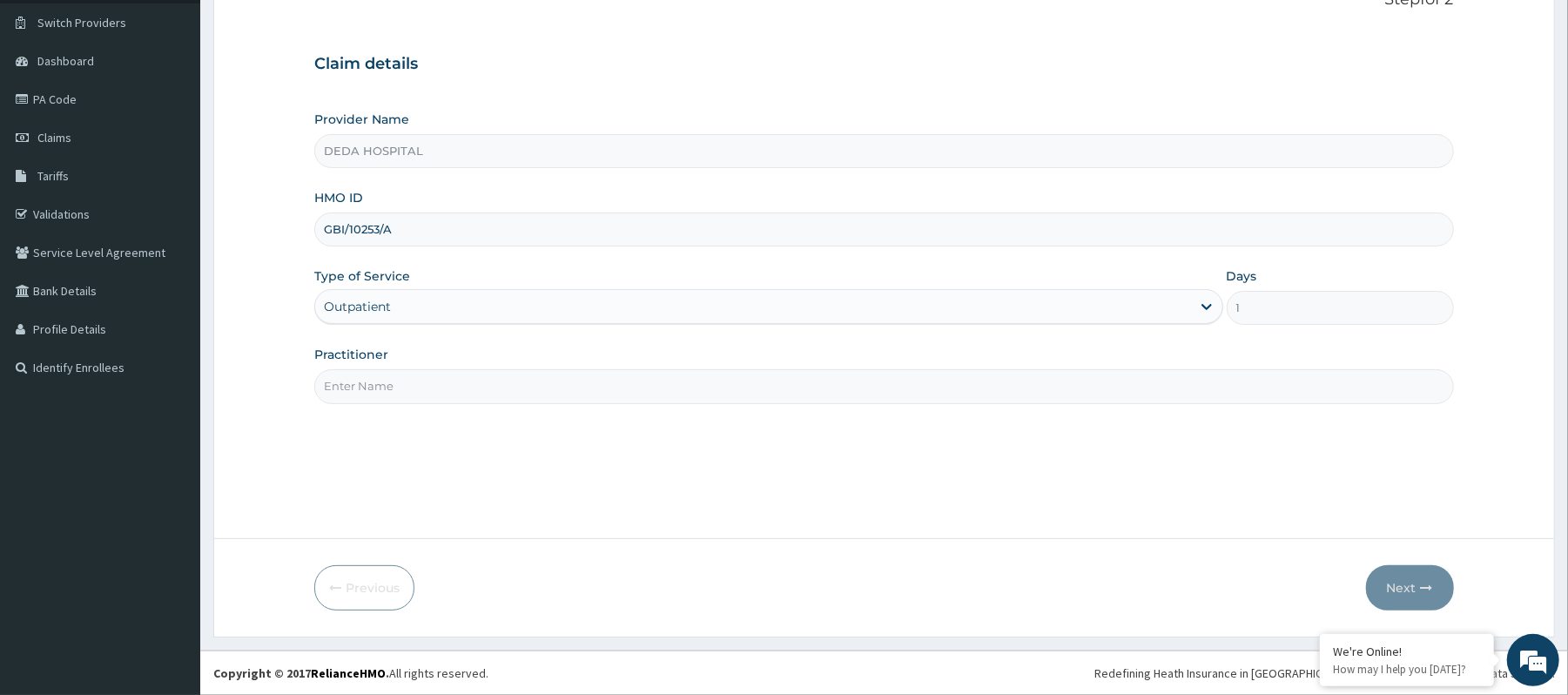
click at [380, 384] on input "Practitioner" at bounding box center [883, 387] width 1138 height 34
type input "DR. ANITA"
click at [1422, 594] on button "Next" at bounding box center [1409, 588] width 88 height 45
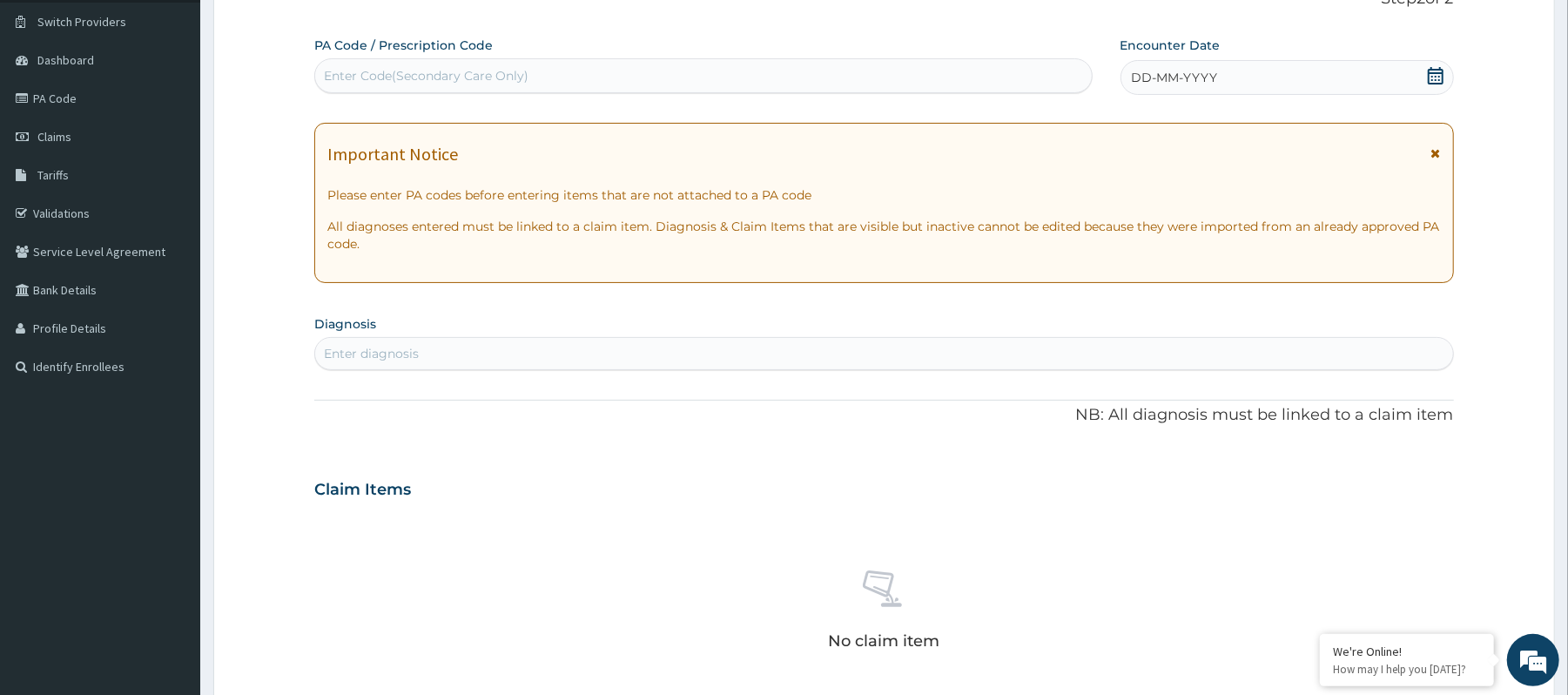
click at [380, 69] on div "Enter Code(Secondary Care Only)" at bounding box center [426, 76] width 205 height 18
paste input "PA/2906A8"
type input "PA/2906A8"
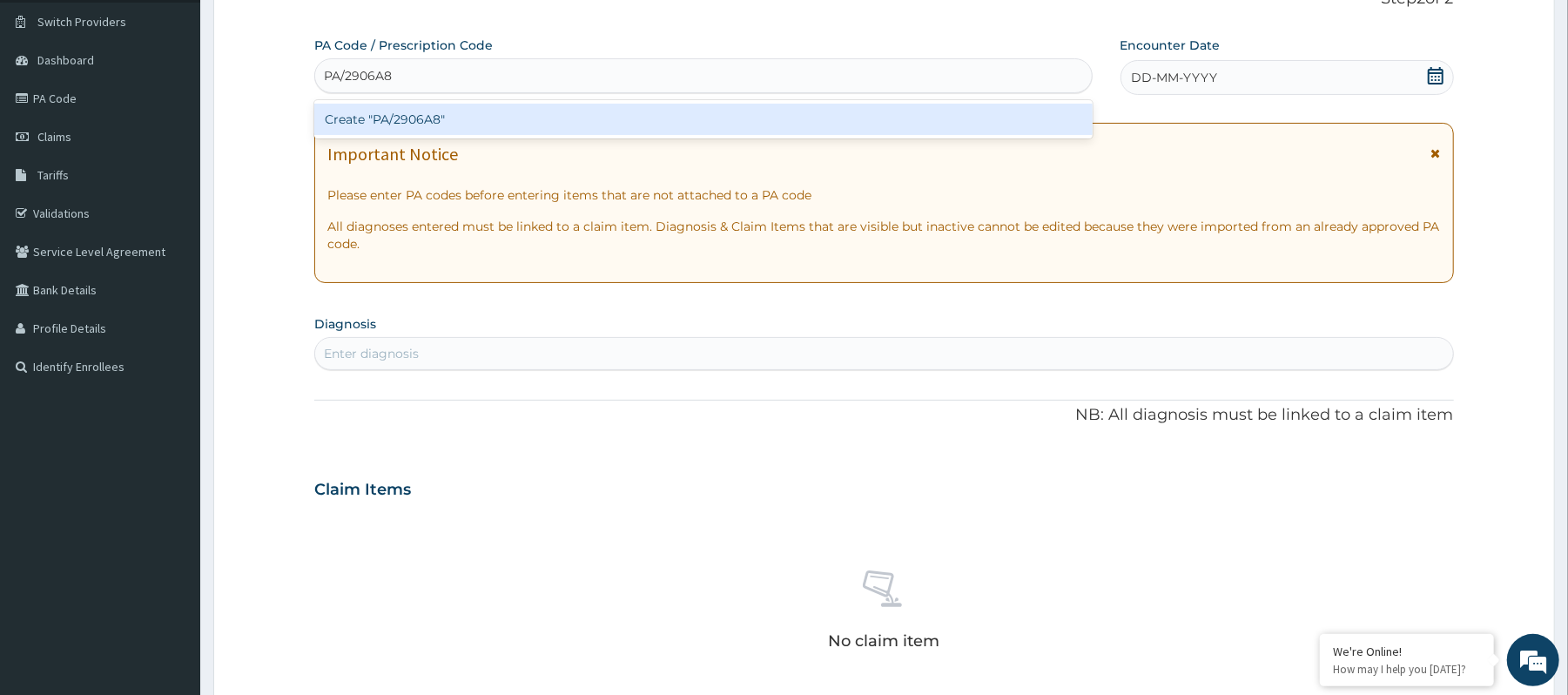
click at [463, 101] on div "Create "PA/2906A8"" at bounding box center [702, 119] width 778 height 39
click at [456, 120] on div "Create "PA/2906A8"" at bounding box center [702, 120] width 778 height 32
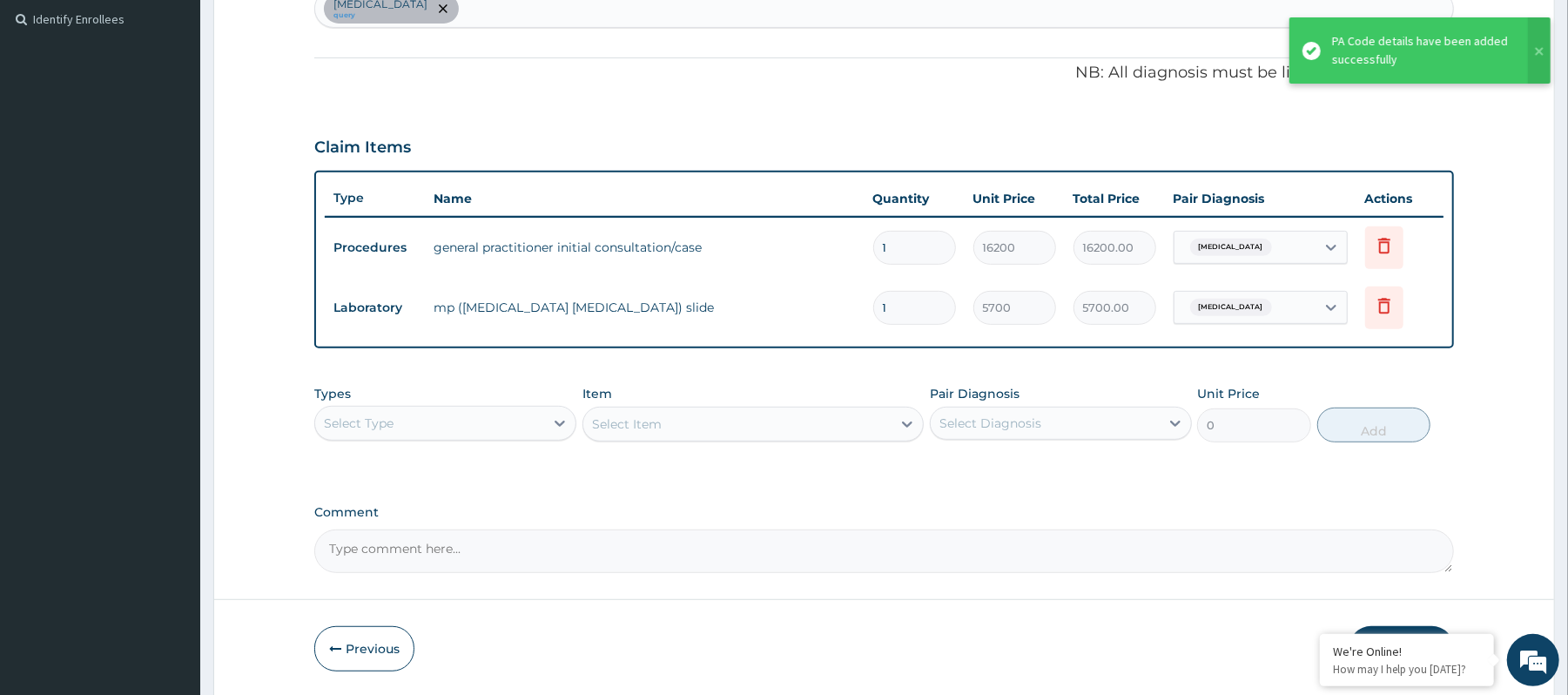
scroll to position [478, 0]
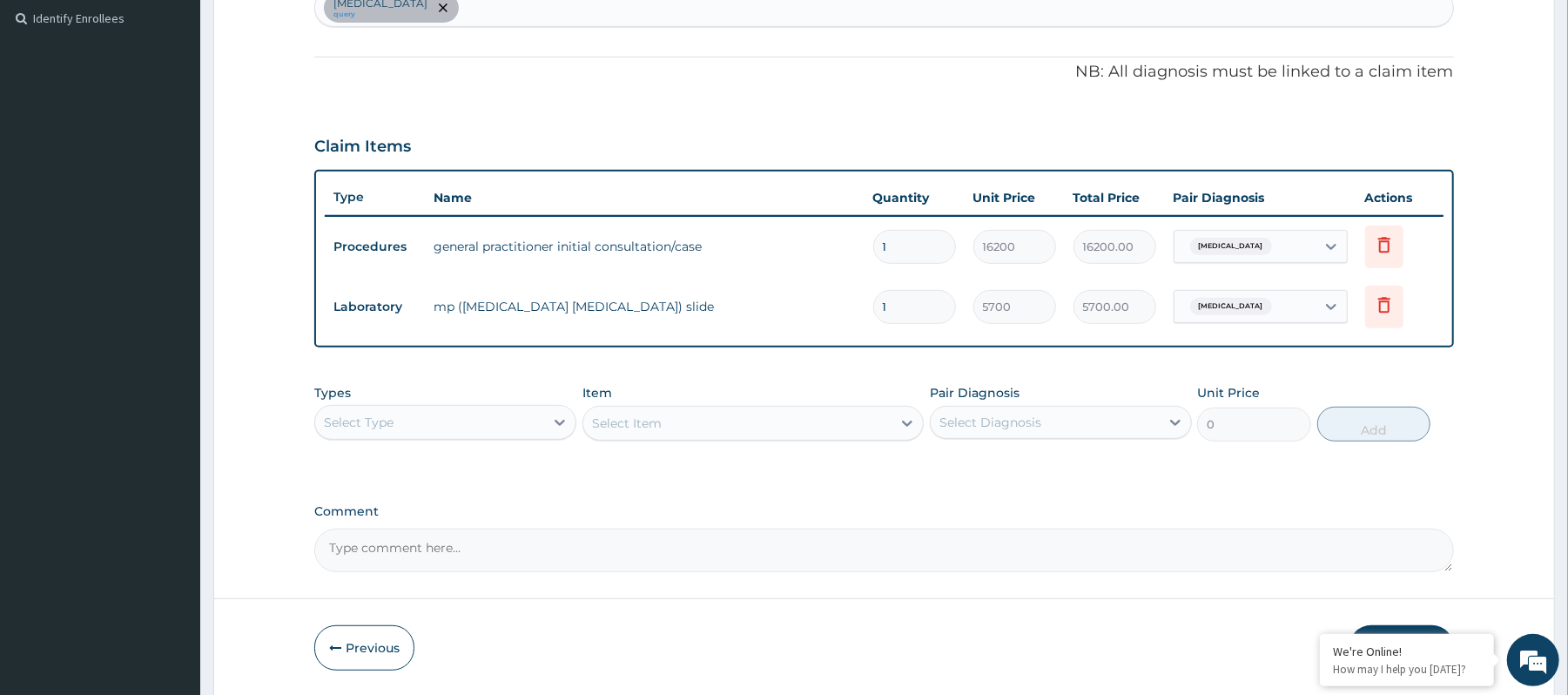
drag, startPoint x: 1114, startPoint y: 482, endPoint x: 1143, endPoint y: 465, distance: 33.6
click at [1115, 482] on div "PA Code / Prescription Code PA/2906A8 Encounter Date 03-09-2025 Important Notic…" at bounding box center [883, 130] width 1138 height 884
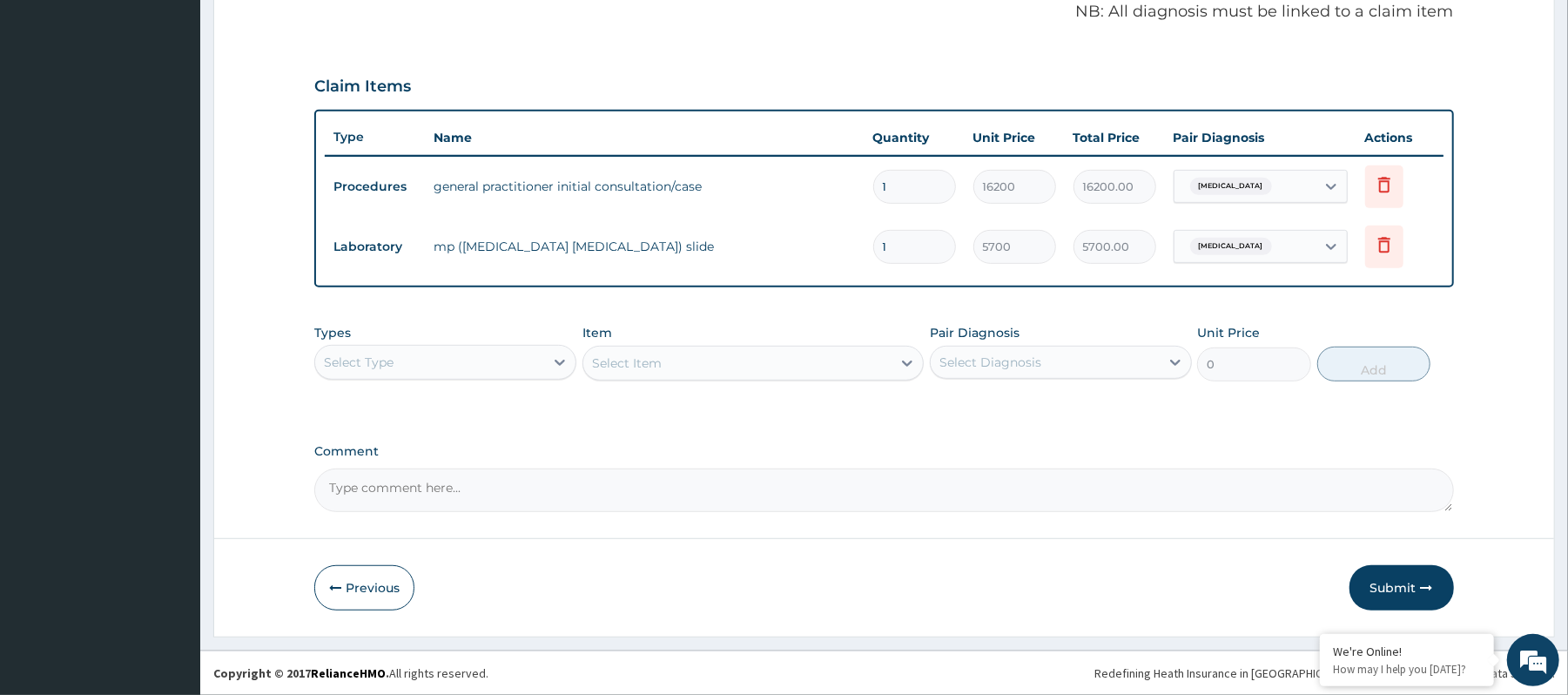
drag, startPoint x: 1432, startPoint y: 593, endPoint x: 1433, endPoint y: 581, distance: 12.0
click at [1433, 590] on button "Submit" at bounding box center [1401, 588] width 105 height 45
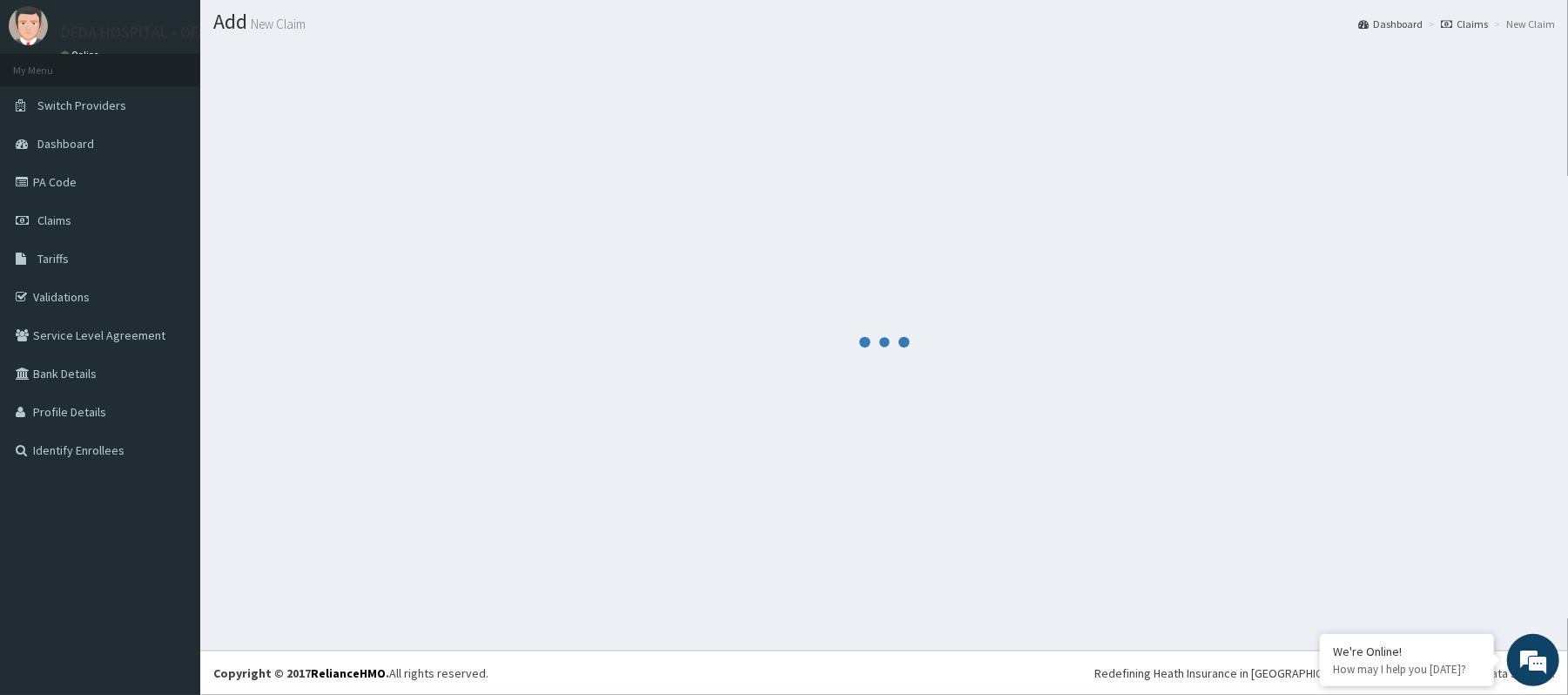
scroll to position [538, 0]
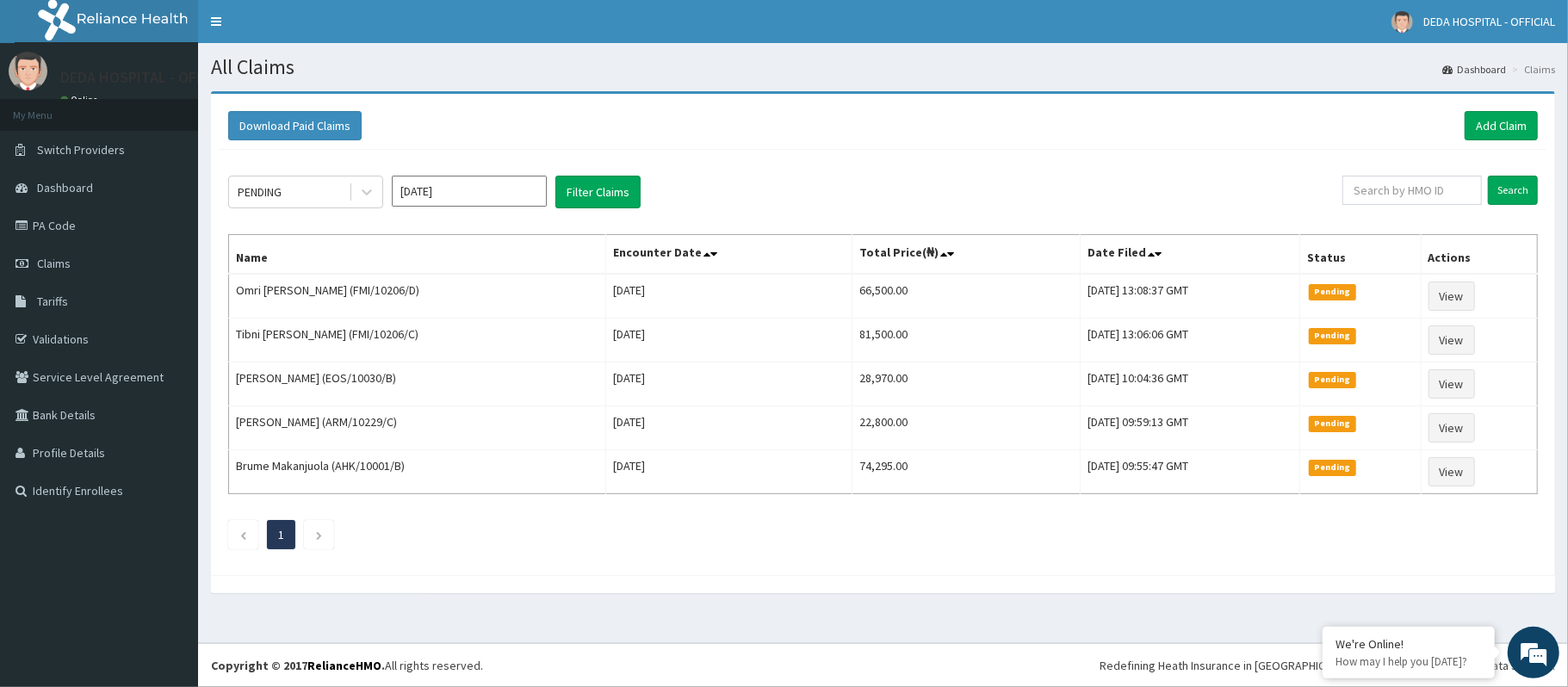
click at [741, 98] on div "Download Paid Claims Add Claim × Note you can only download claims within a max…" at bounding box center [883, 334] width 1344 height 481
click at [1489, 114] on link "Add Claim" at bounding box center [1501, 126] width 73 height 29
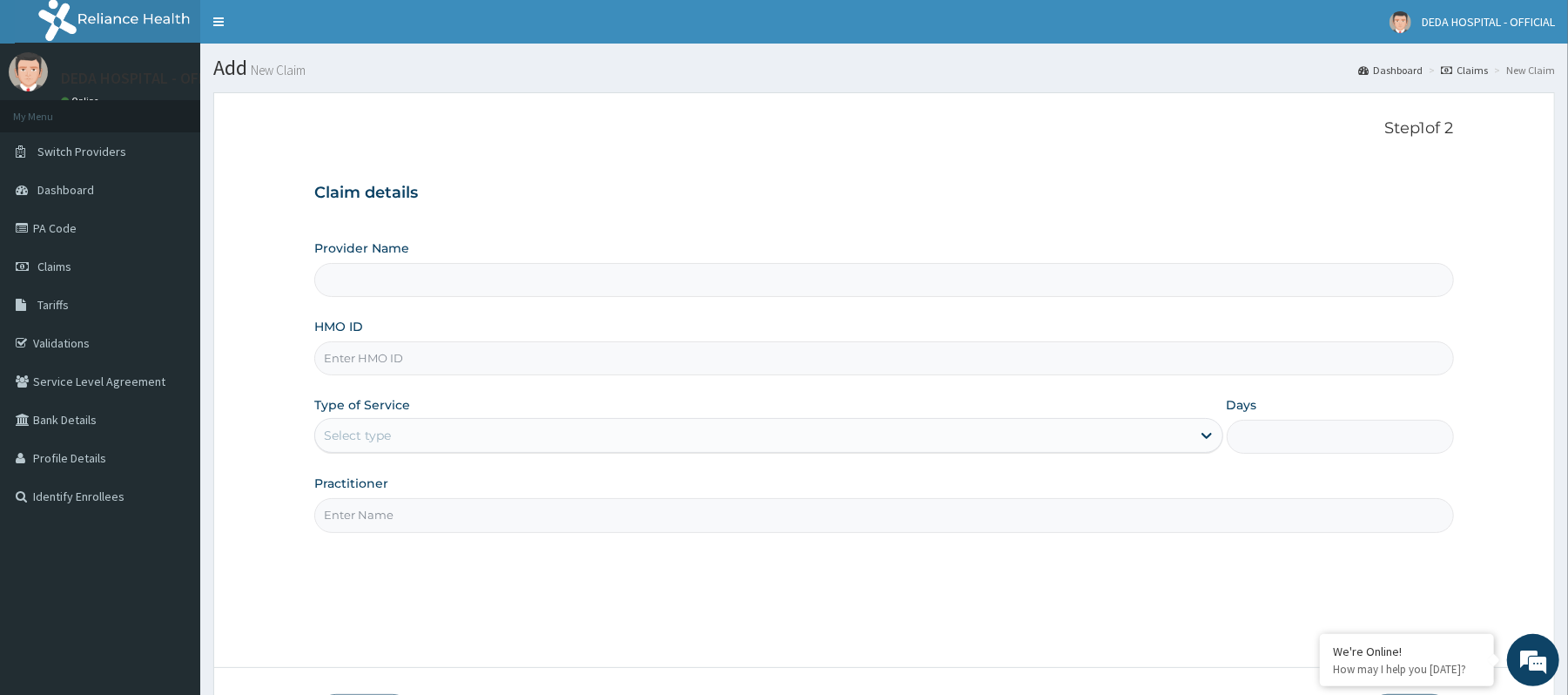
type input "DEDA HOSPITAL"
click at [338, 346] on input "HMO ID" at bounding box center [883, 358] width 1138 height 34
paste input "GAC/10048/A"
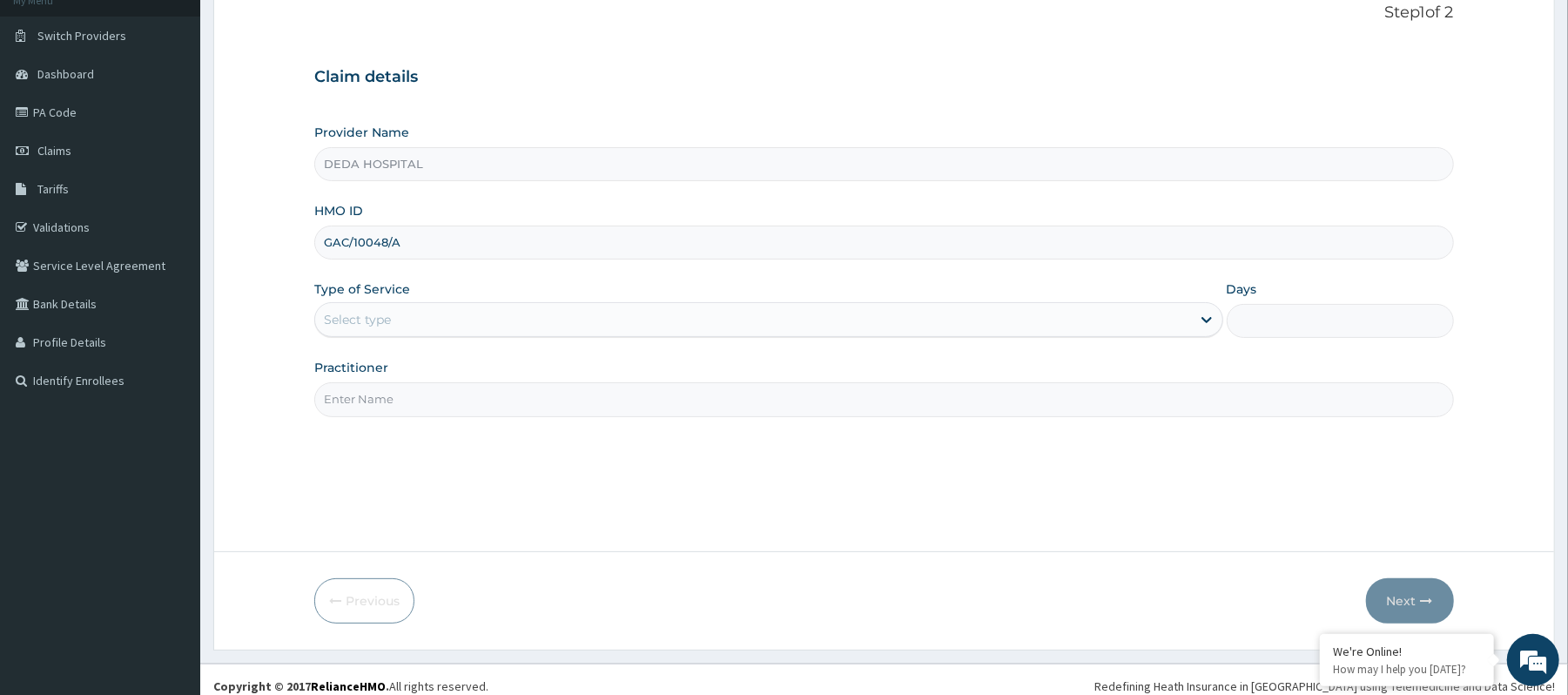
scroll to position [130, 0]
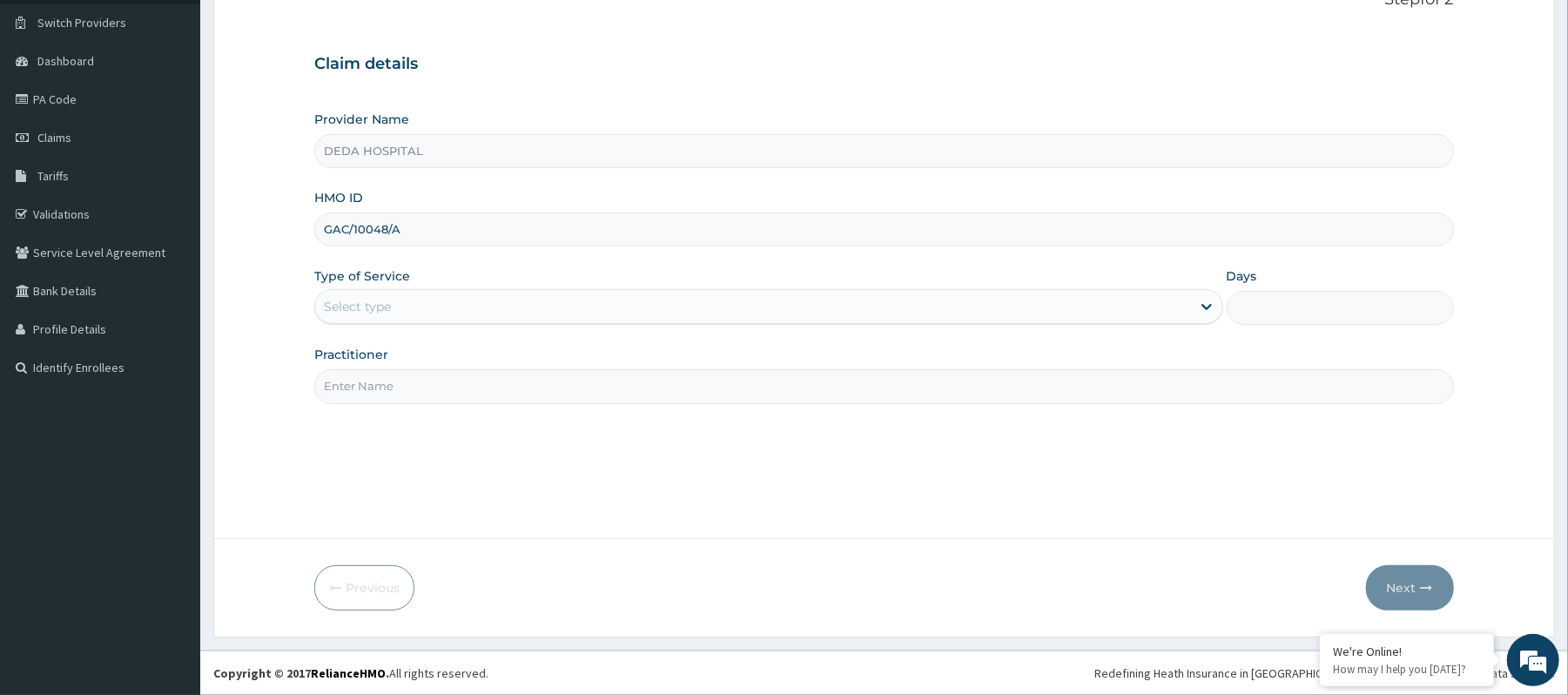
type input "GAC/10048/A"
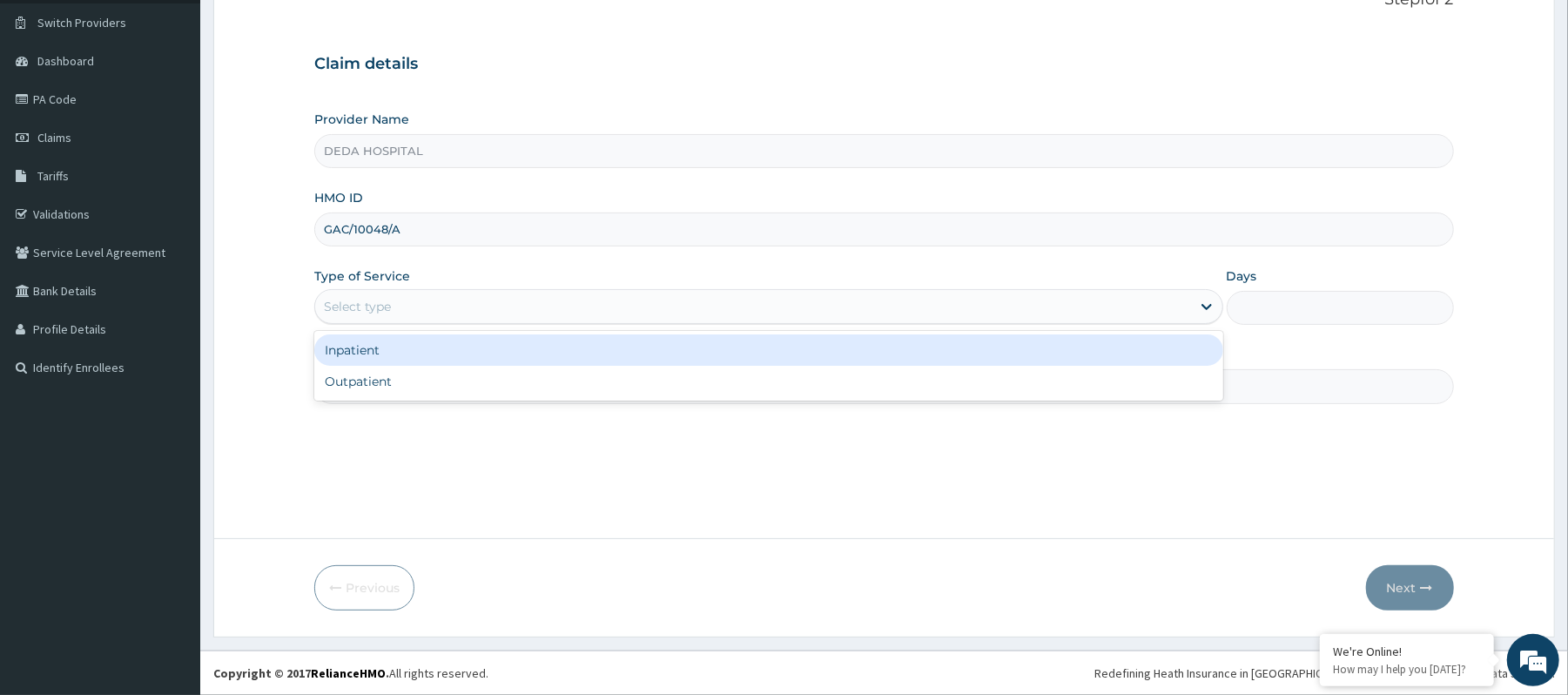
click at [430, 293] on div "Select type" at bounding box center [752, 306] width 874 height 28
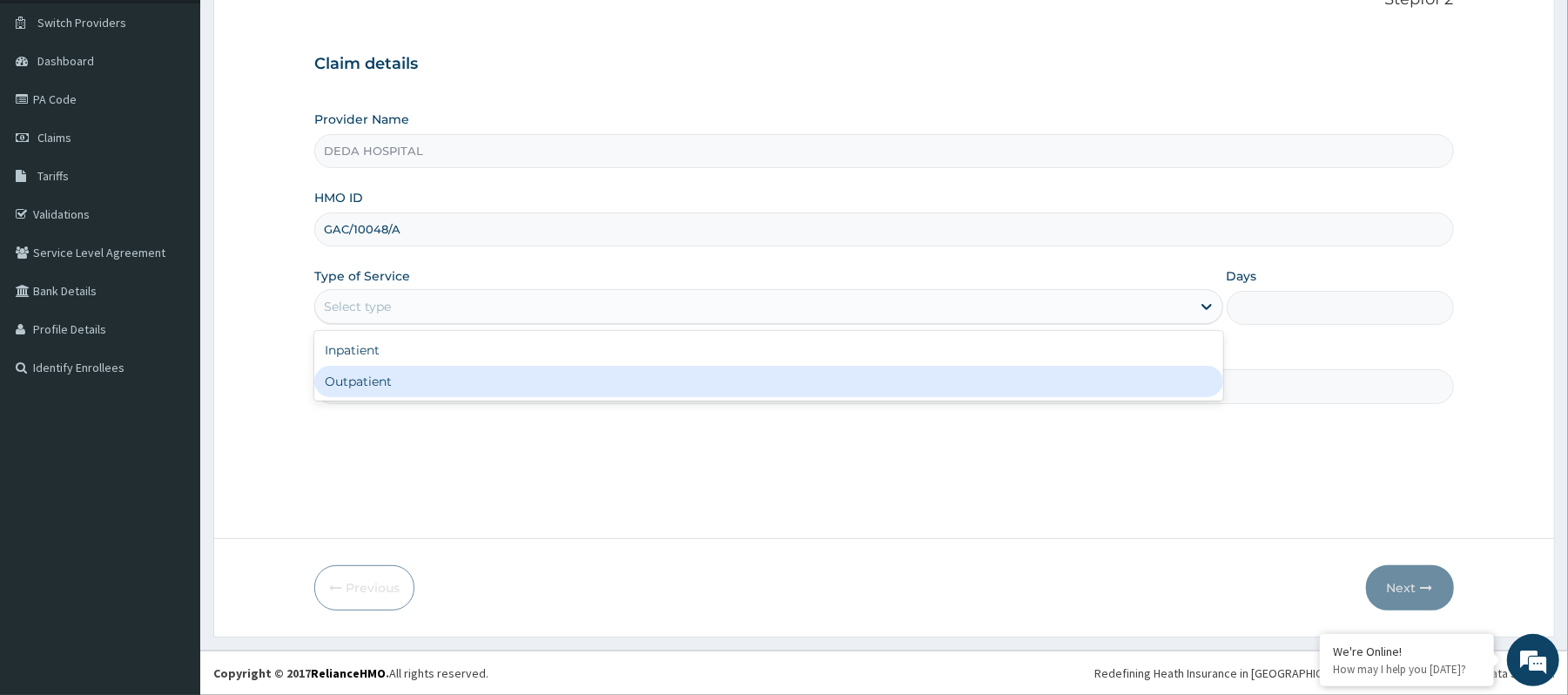
click at [364, 391] on div "Outpatient" at bounding box center [768, 382] width 908 height 32
type input "1"
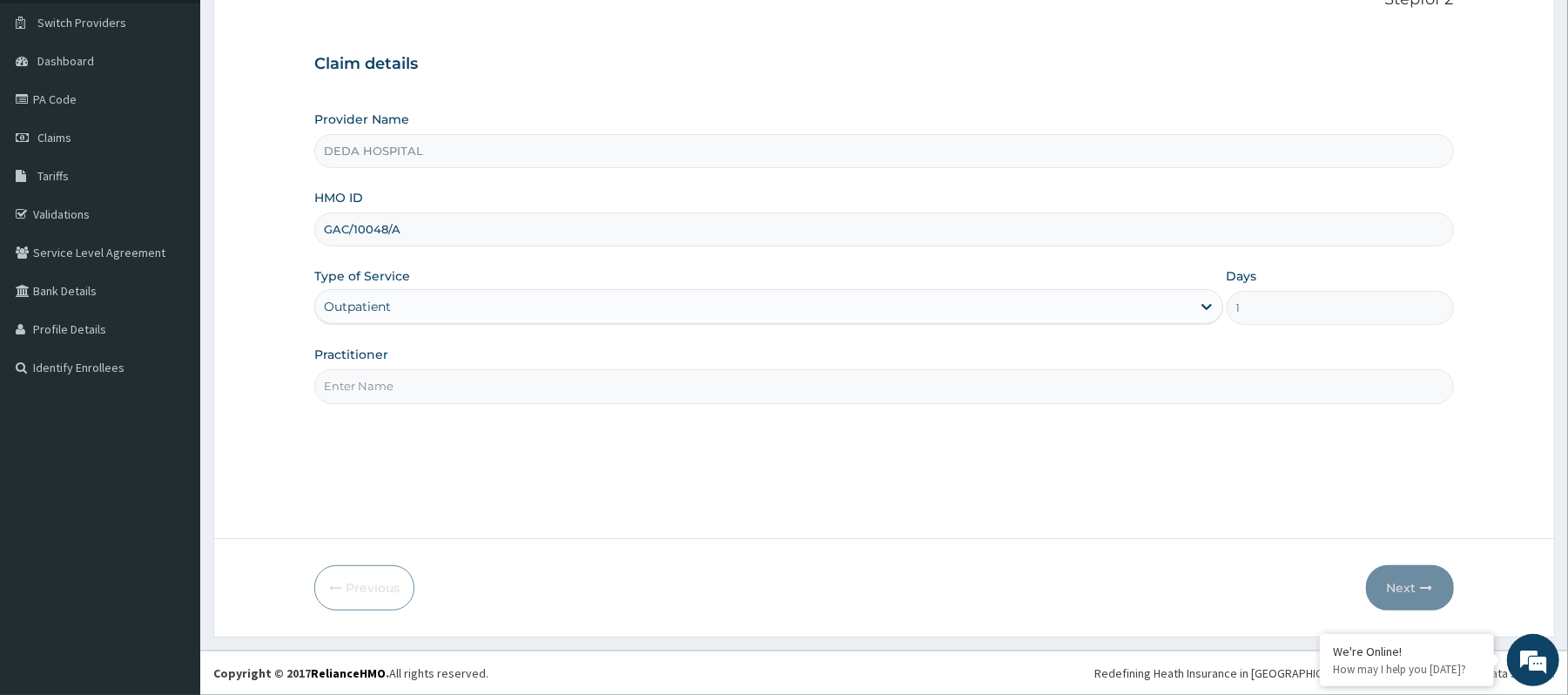
click at [364, 384] on input "Practitioner" at bounding box center [883, 387] width 1138 height 34
type input "DR. RACHEL"
click at [1412, 576] on button "Next" at bounding box center [1409, 588] width 88 height 45
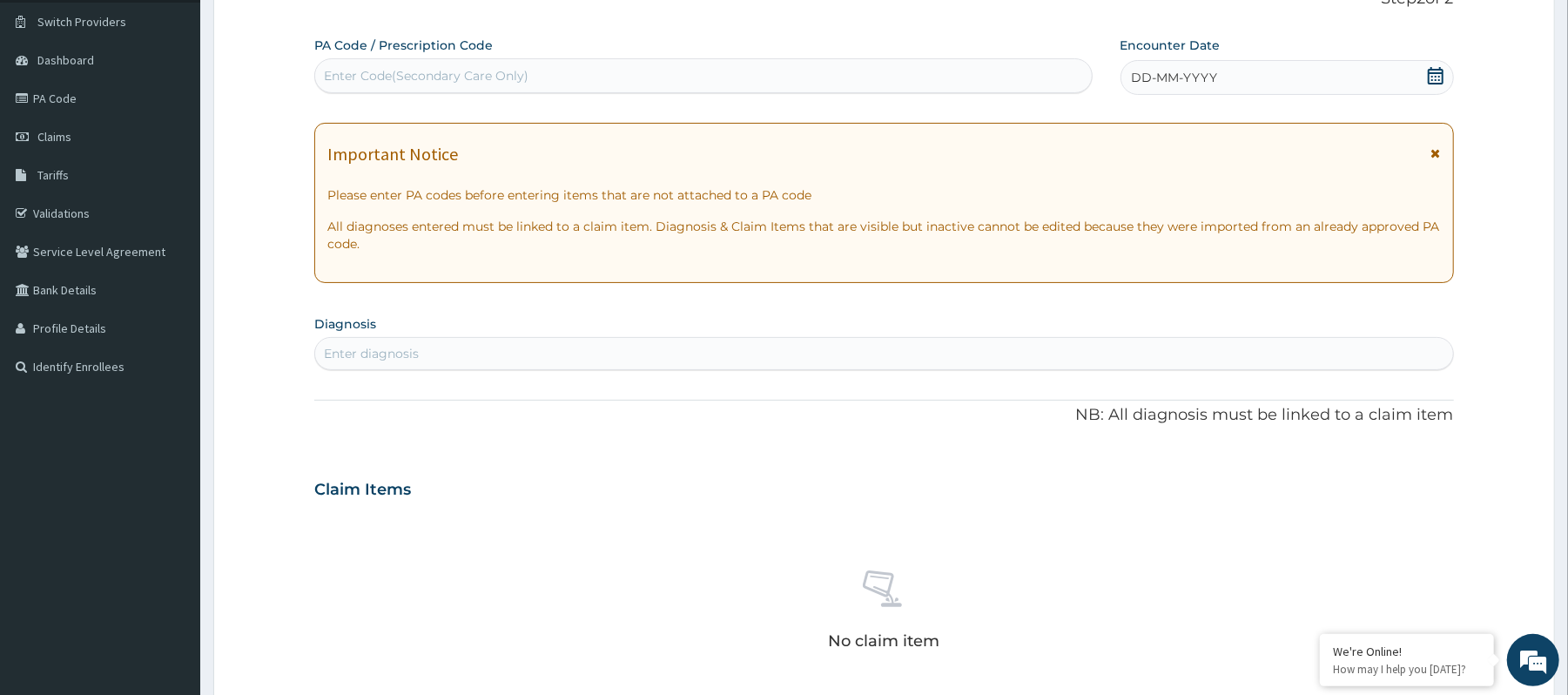
click at [461, 81] on div "Enter Code(Secondary Care Only)" at bounding box center [426, 76] width 205 height 18
paste input "PA/EA8CFD"
type input "PA/EA8CFD"
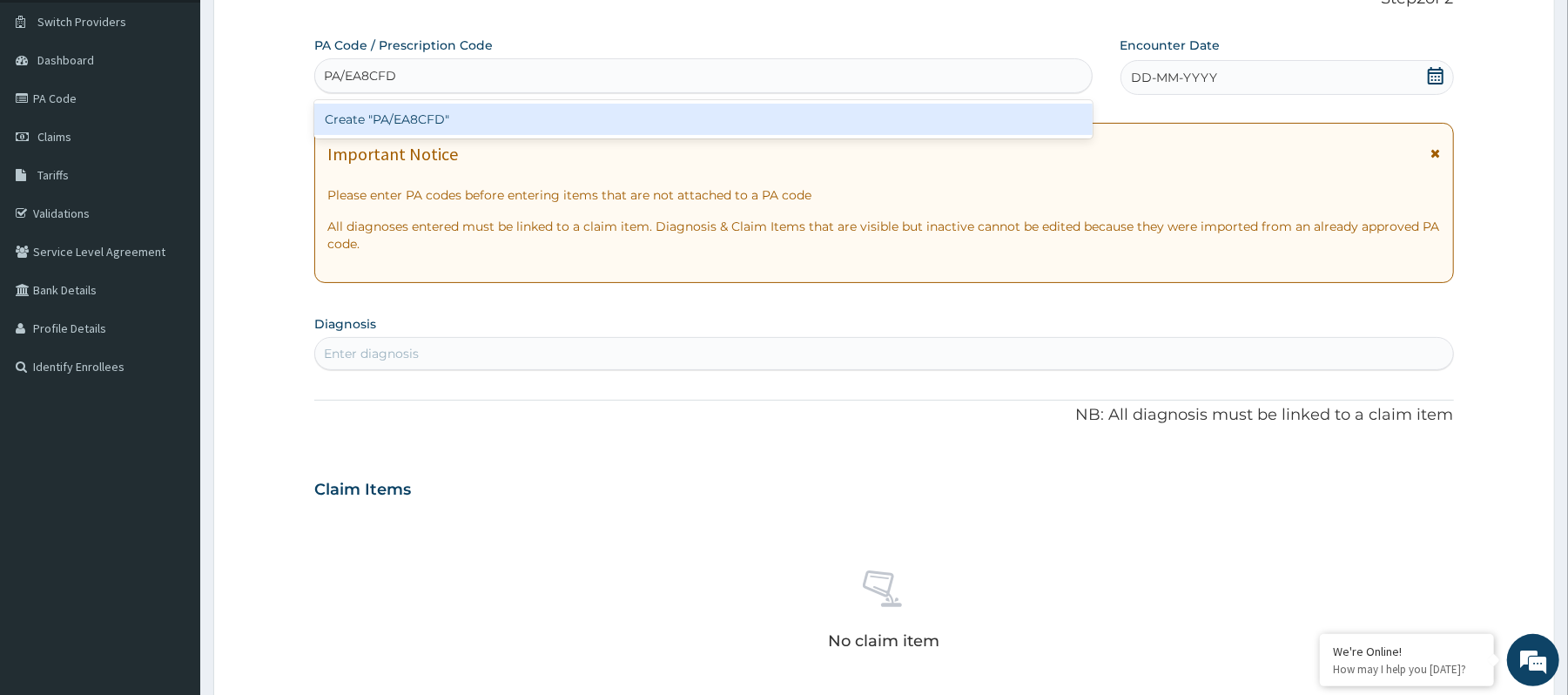
click at [464, 130] on div "Create "PA/EA8CFD"" at bounding box center [702, 120] width 778 height 32
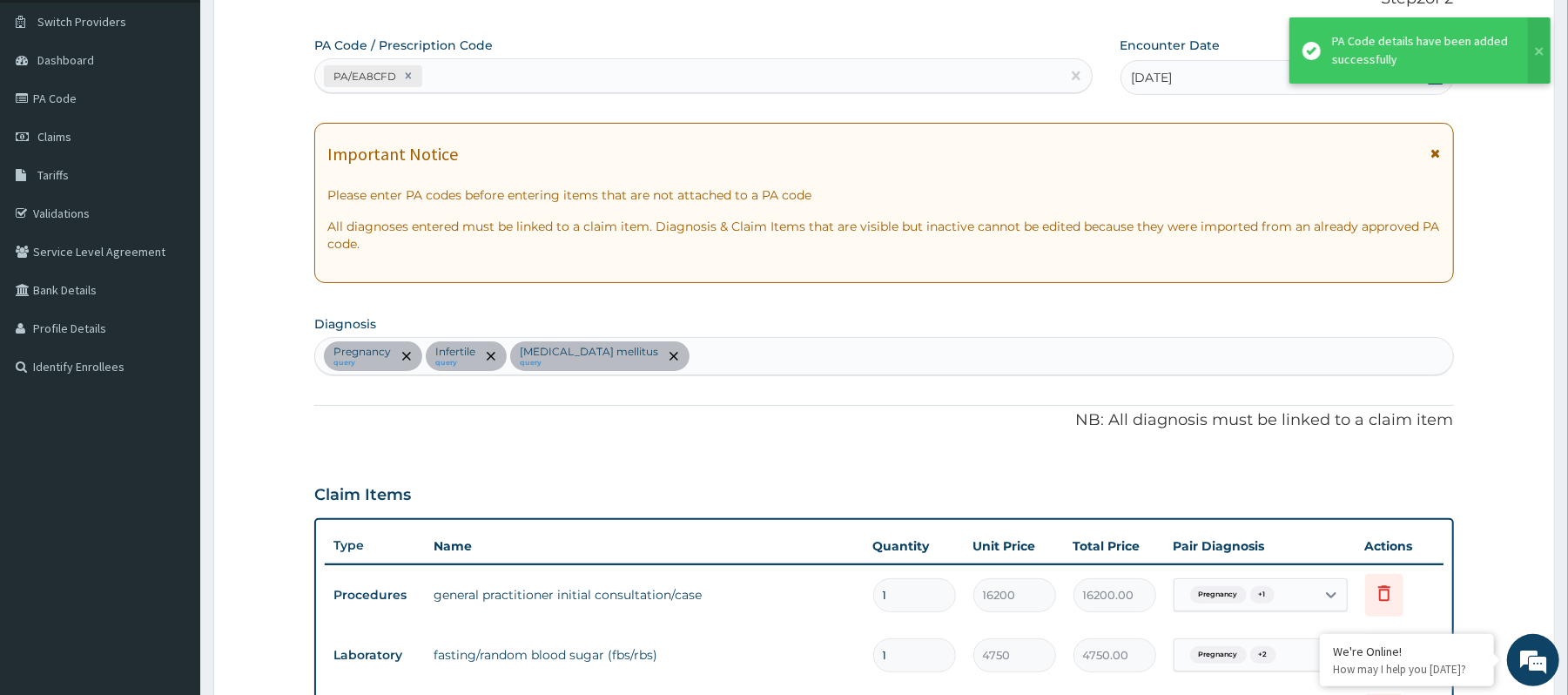
scroll to position [559, 0]
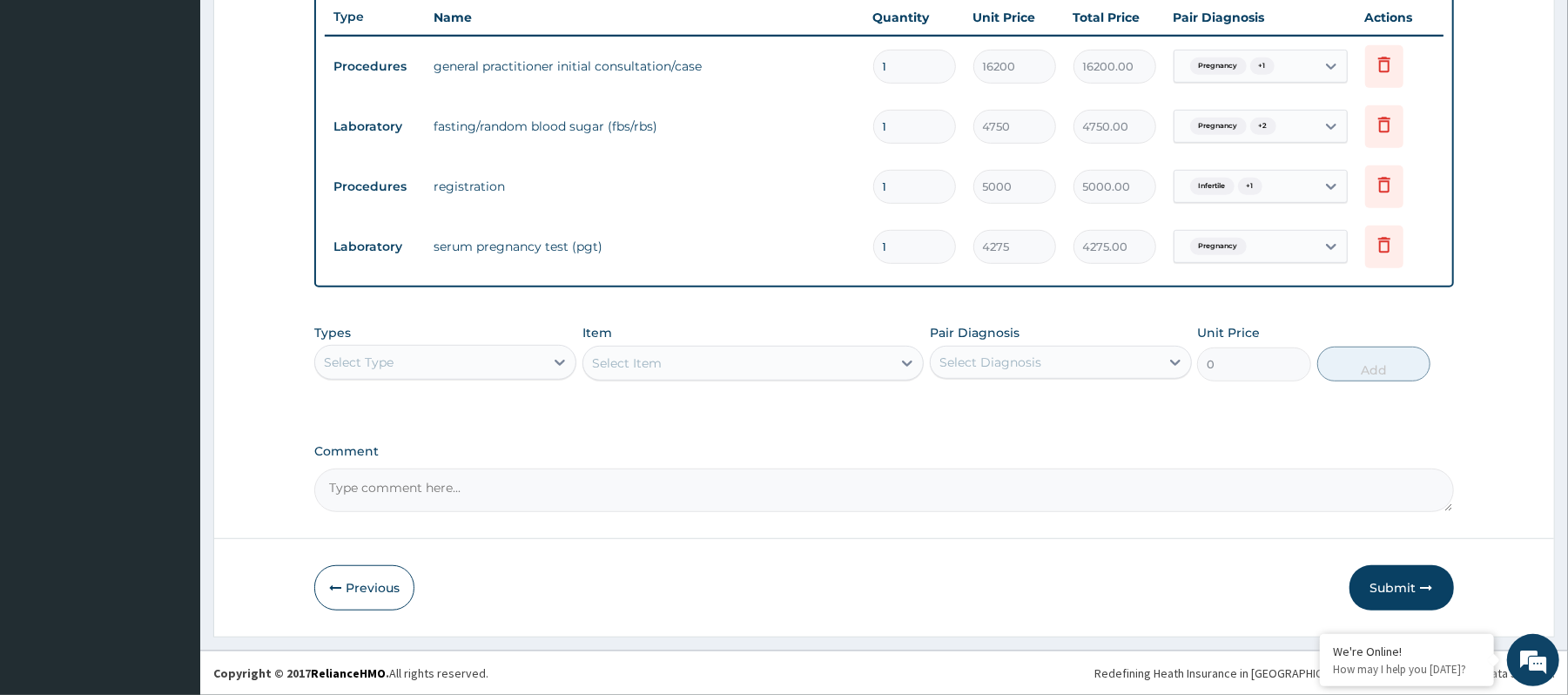
drag, startPoint x: 1387, startPoint y: 599, endPoint x: 1389, endPoint y: 633, distance: 34.1
click at [1389, 599] on button "Submit" at bounding box center [1401, 588] width 105 height 45
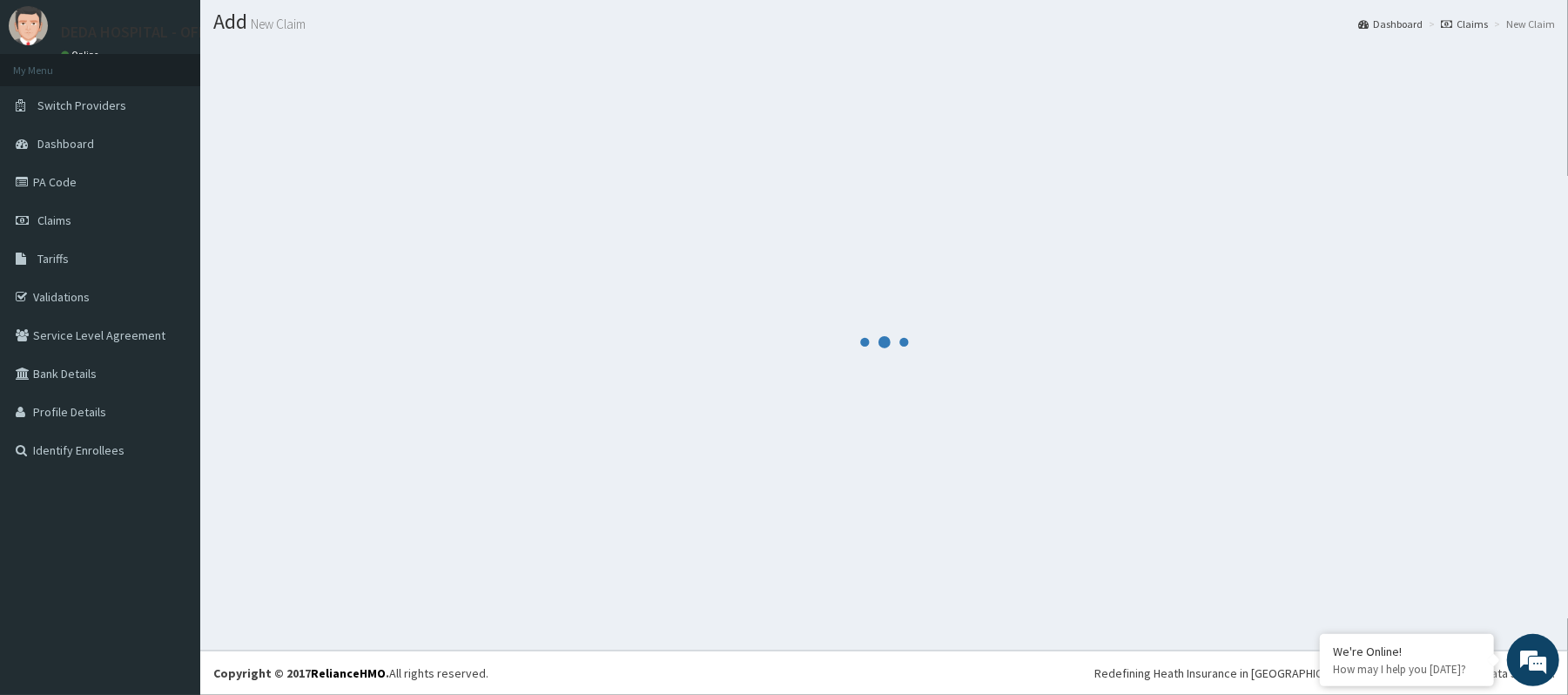
scroll to position [659, 0]
